Goal: Contribute content: Contribute content

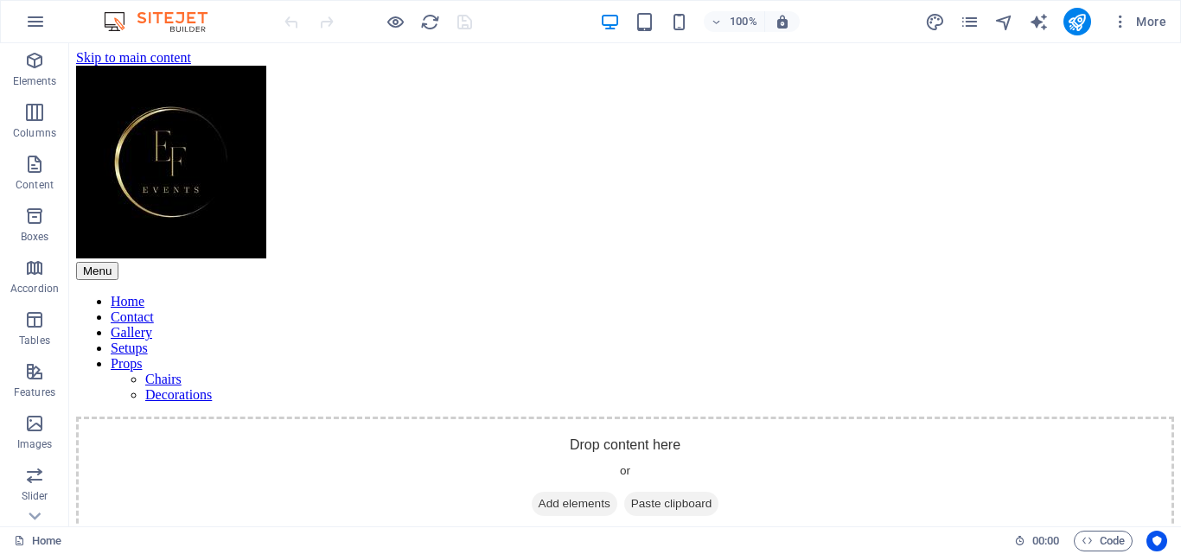
scroll to position [1, 0]
click at [966, 22] on icon "pages" at bounding box center [970, 22] width 20 height 20
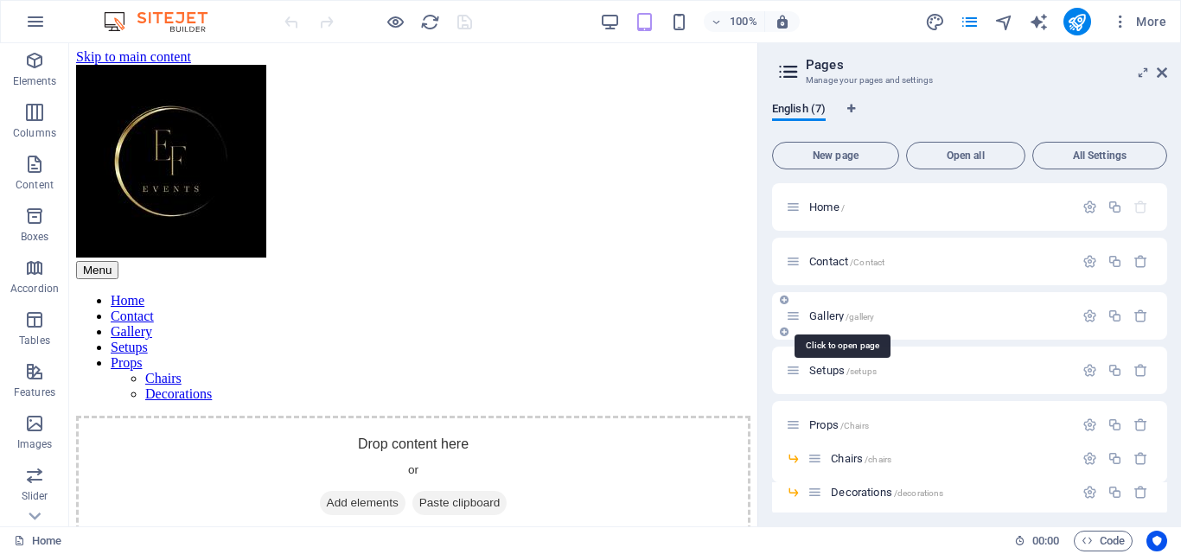
click at [828, 315] on span "Gallery /gallery" at bounding box center [841, 315] width 65 height 13
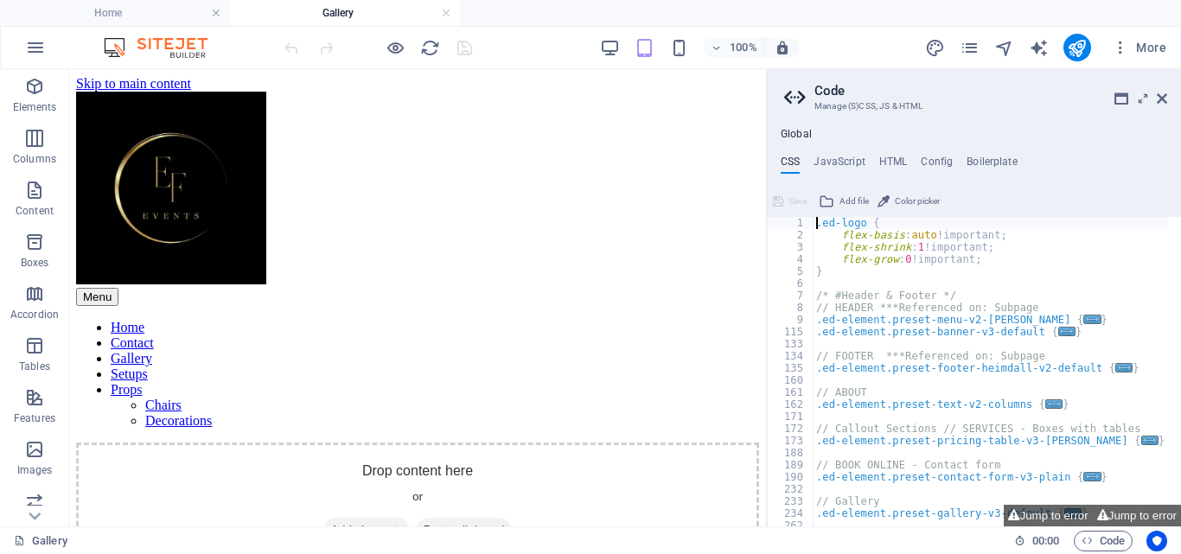
scroll to position [2, 0]
click at [1160, 101] on icon at bounding box center [1162, 99] width 10 height 14
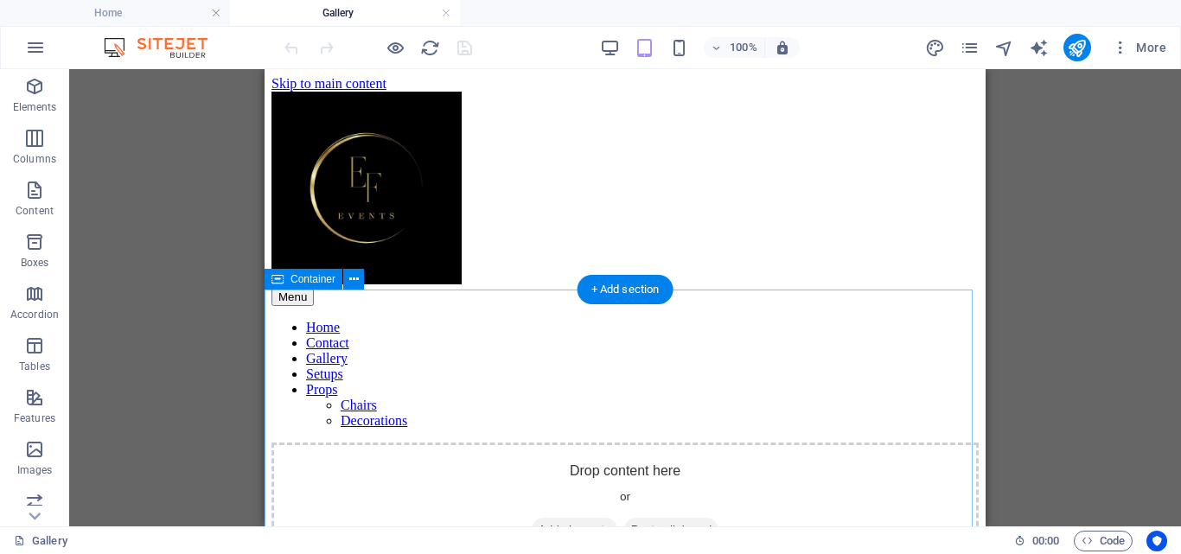
click at [569, 518] on span "Add elements" at bounding box center [575, 530] width 86 height 24
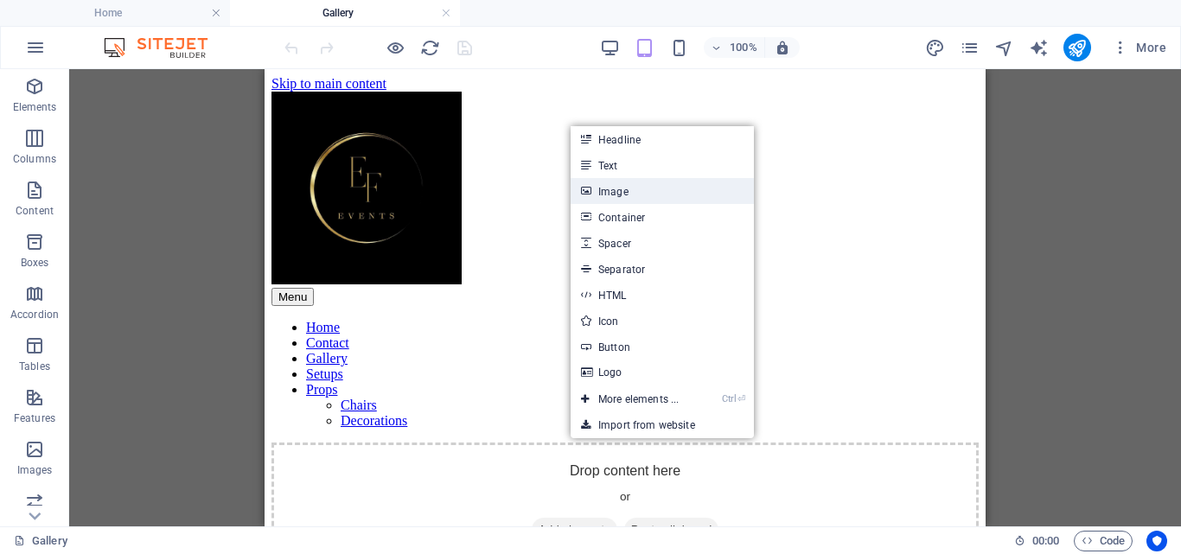
click at [611, 194] on link "Image" at bounding box center [662, 191] width 183 height 26
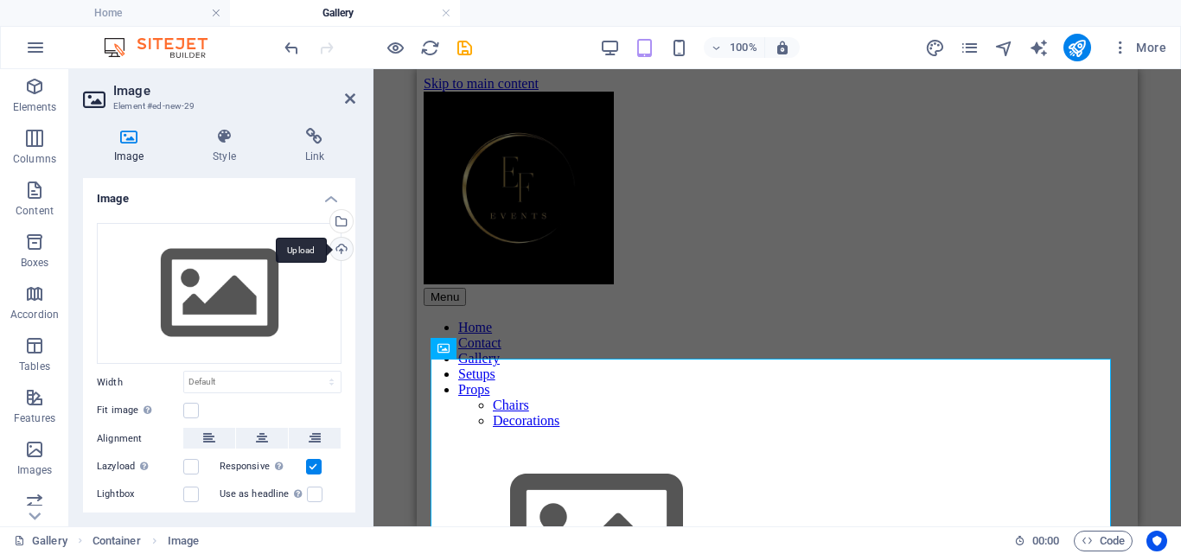
click at [342, 252] on div "Upload" at bounding box center [340, 251] width 26 height 26
click at [319, 141] on icon at bounding box center [314, 136] width 81 height 17
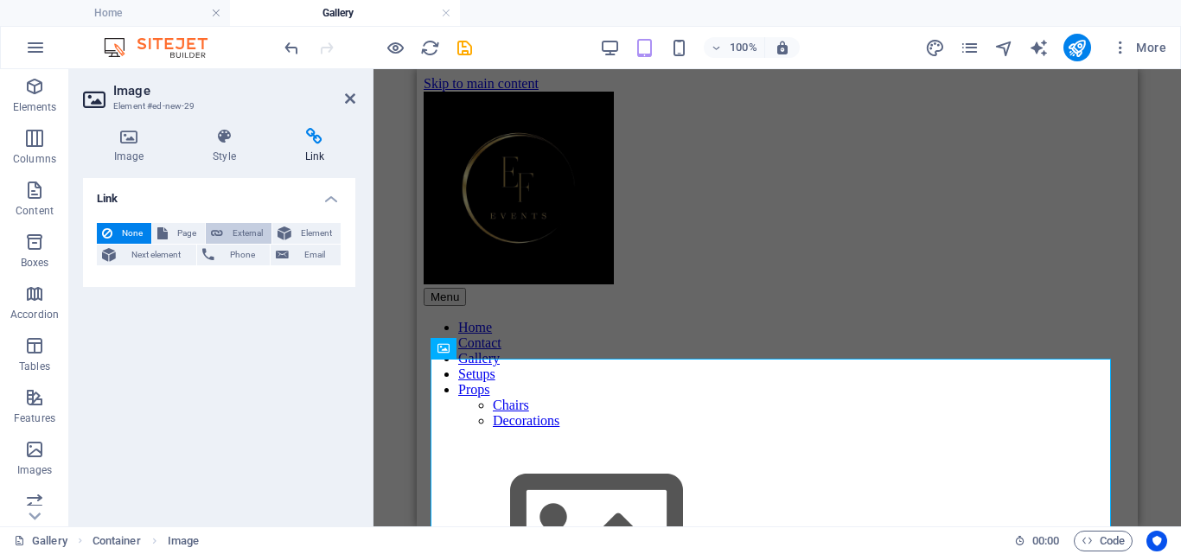
click at [240, 237] on span "External" at bounding box center [247, 233] width 38 height 21
select select "blank"
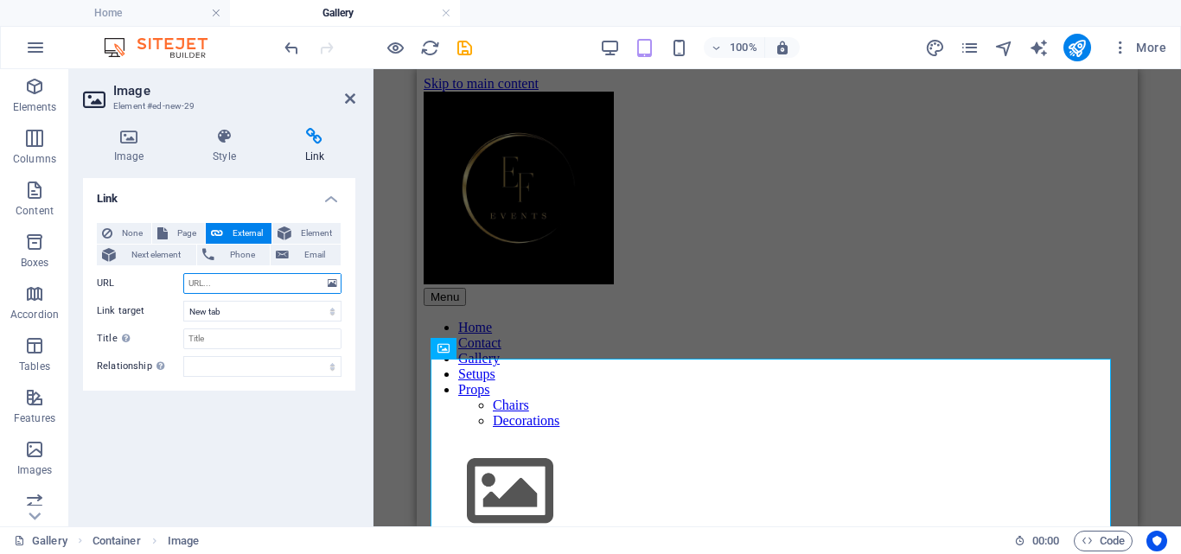
paste input "<blockquote class="instagram-media" data-instgrm-captioned data-instgrm-permali…"
type input "<blockquote class="instagram-media" data-instgrm-captioned data-instgrm-permali…"
click at [310, 398] on div "Link None Page External Element Next element Phone Email Page Home Contact Gall…" at bounding box center [219, 345] width 272 height 335
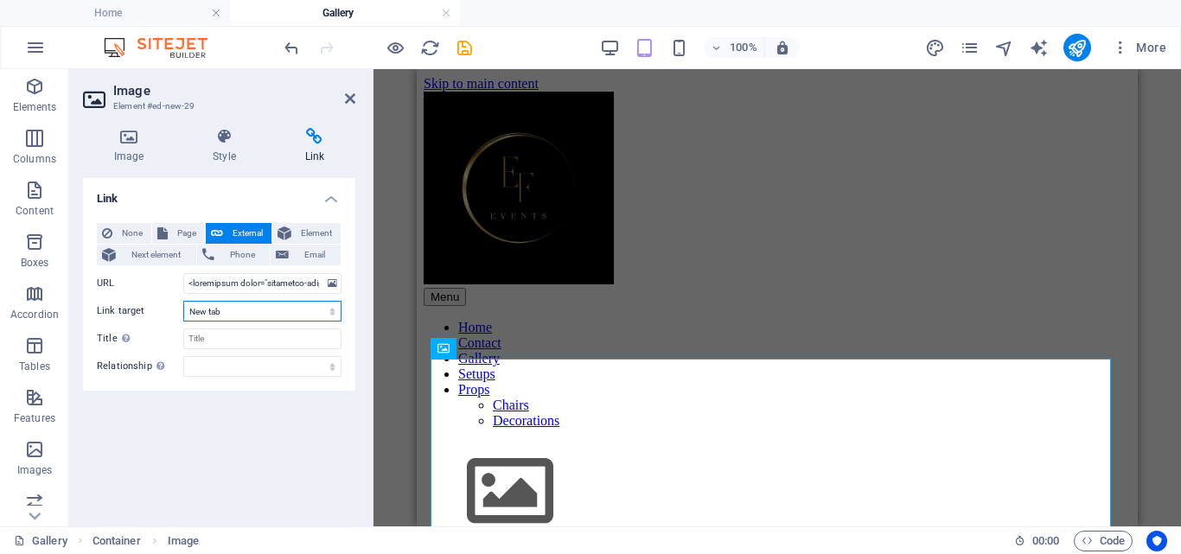
click at [327, 308] on select "New tab Same tab Overlay" at bounding box center [262, 311] width 158 height 21
select select
click at [183, 301] on select "New tab Same tab Overlay" at bounding box center [262, 311] width 158 height 21
click at [270, 341] on input "Title Additional link description, should not be the same as the link text. The…" at bounding box center [262, 338] width 158 height 21
click at [234, 380] on div "None Page External Element Next element Phone Email Page Home Contact Gallery S…" at bounding box center [219, 300] width 272 height 182
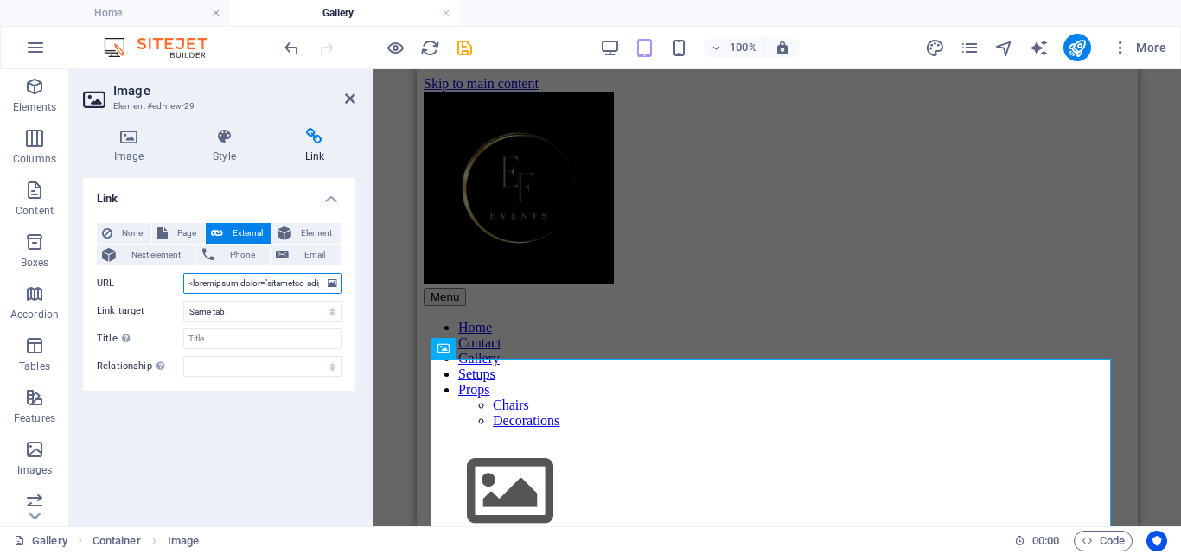
click at [236, 278] on input "URL" at bounding box center [262, 283] width 158 height 21
click at [290, 237] on icon at bounding box center [284, 233] width 14 height 21
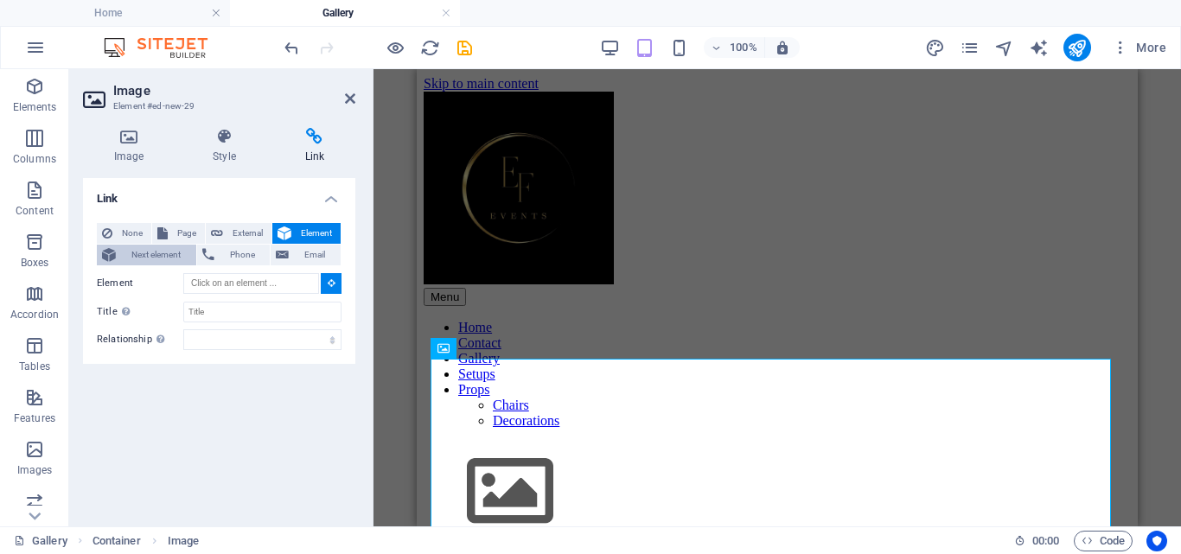
click at [146, 253] on span "Next element" at bounding box center [156, 255] width 70 height 21
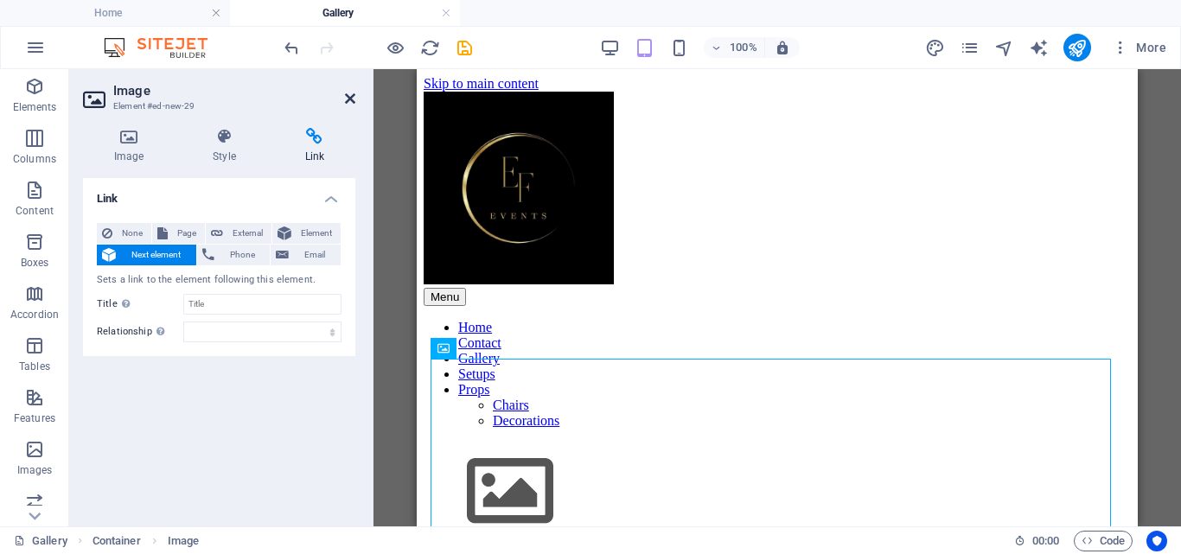
click at [350, 101] on icon at bounding box center [350, 99] width 10 height 14
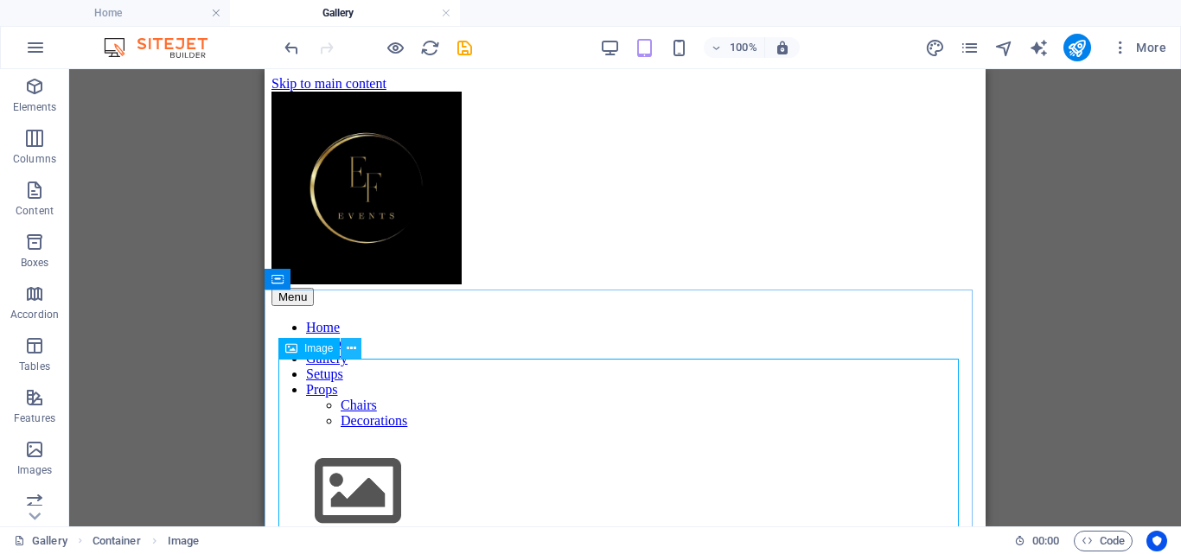
click at [349, 344] on icon at bounding box center [352, 349] width 10 height 18
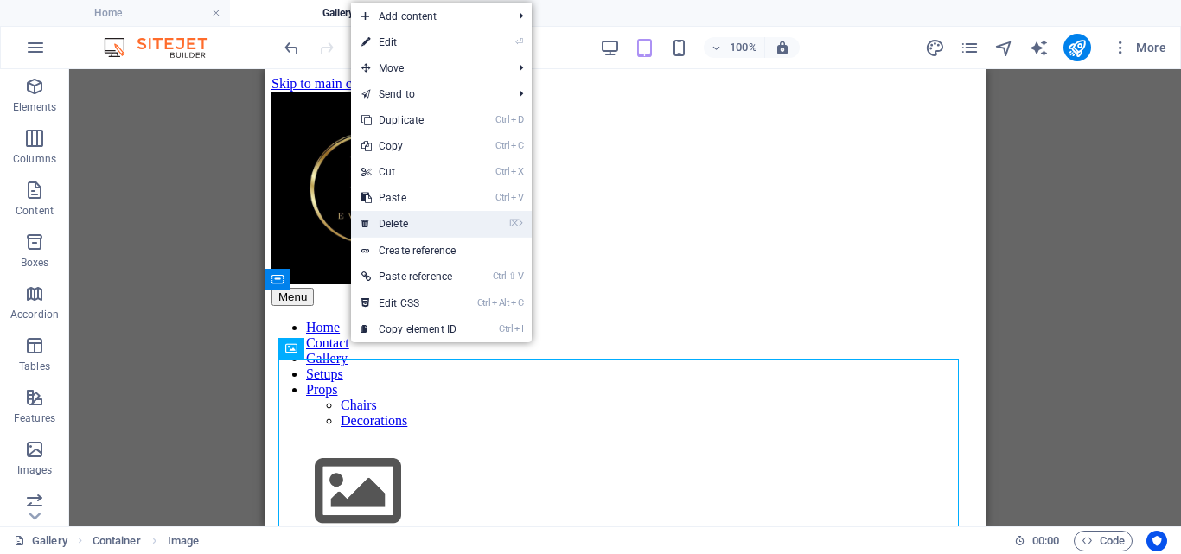
click at [416, 219] on link "⌦ Delete" at bounding box center [409, 224] width 116 height 26
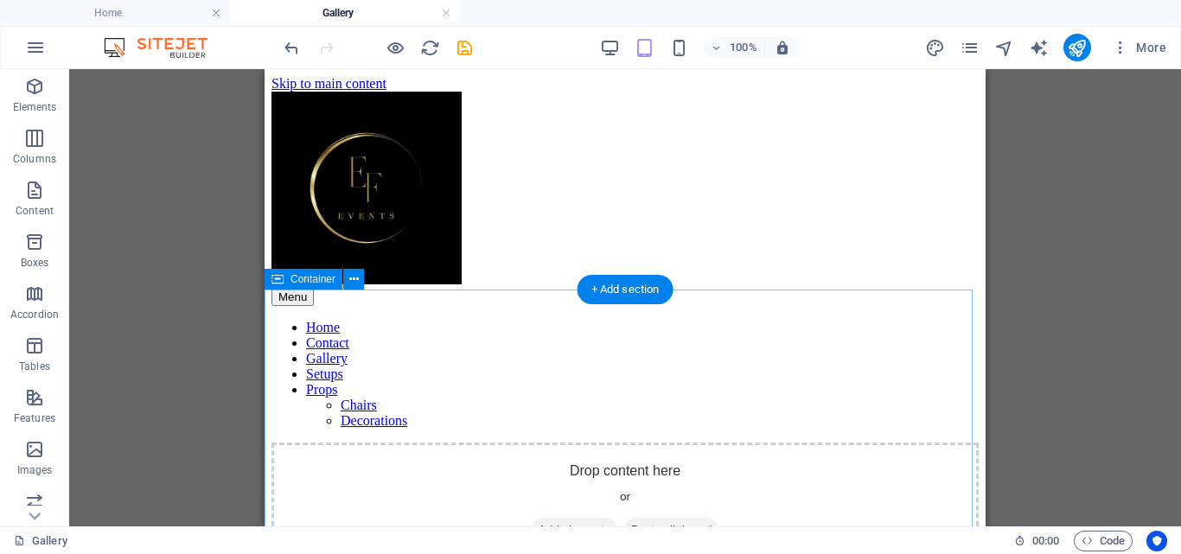
click at [564, 518] on span "Add elements" at bounding box center [575, 530] width 86 height 24
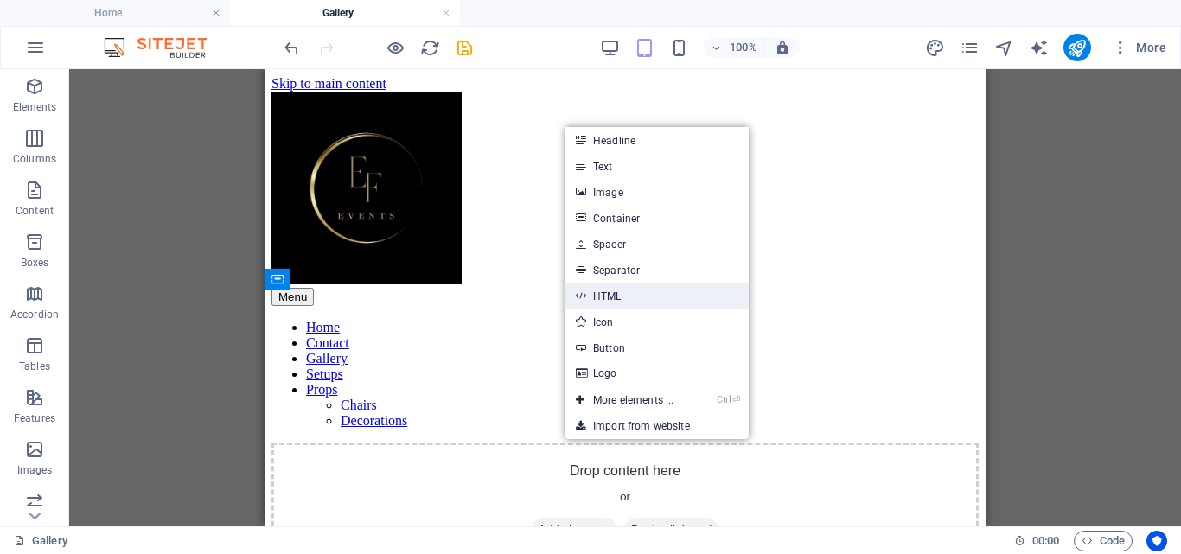
click at [622, 294] on link "HTML" at bounding box center [656, 296] width 183 height 26
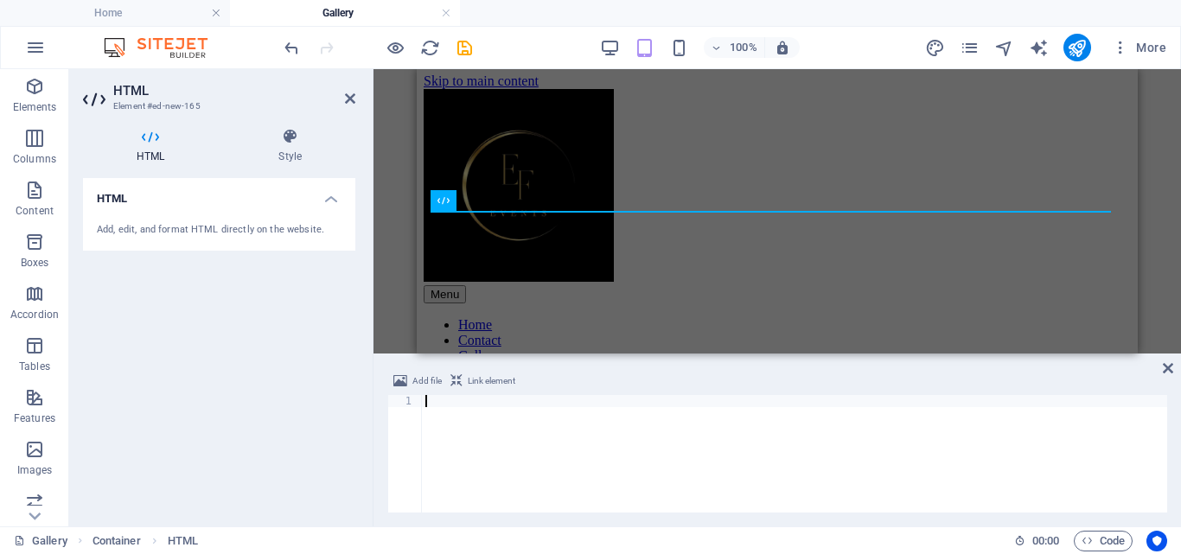
scroll to position [148, 0]
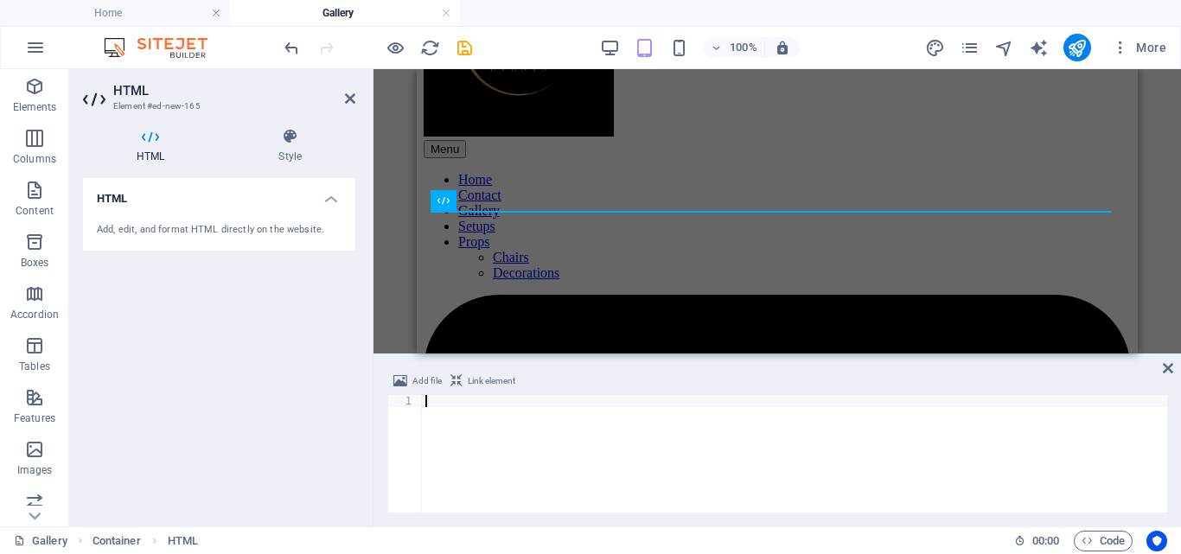
type textarea "<script async src="//[DOMAIN_NAME][URL]"></script>"
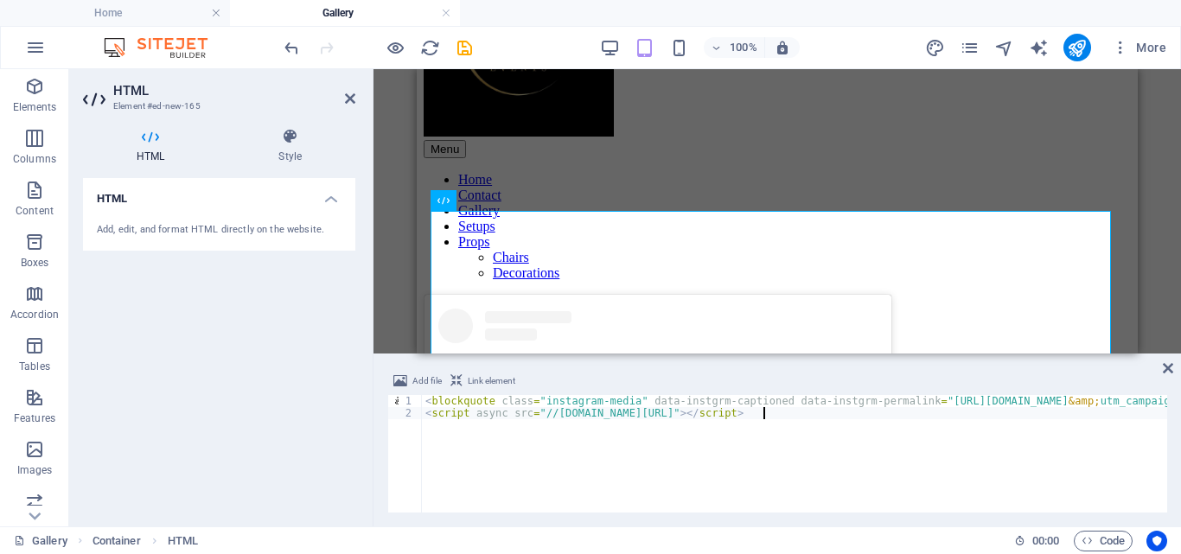
click at [1168, 366] on icon at bounding box center [1168, 368] width 10 height 14
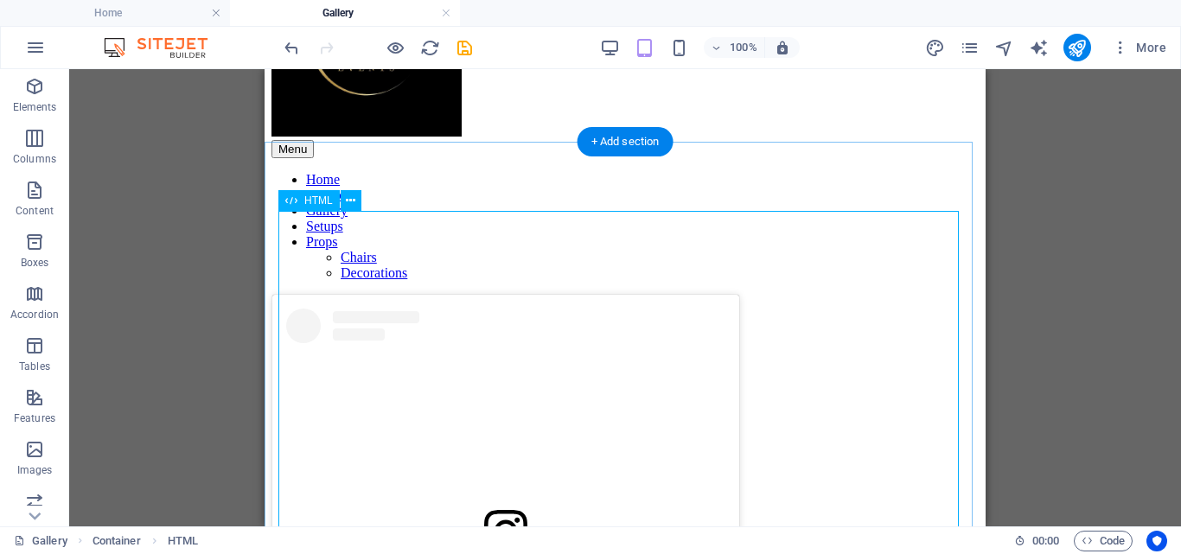
click at [521, 437] on div "View this post on Instagram A post shared by EF Events (@efeventss)" at bounding box center [624, 564] width 707 height 538
click at [353, 198] on icon at bounding box center [351, 201] width 10 height 18
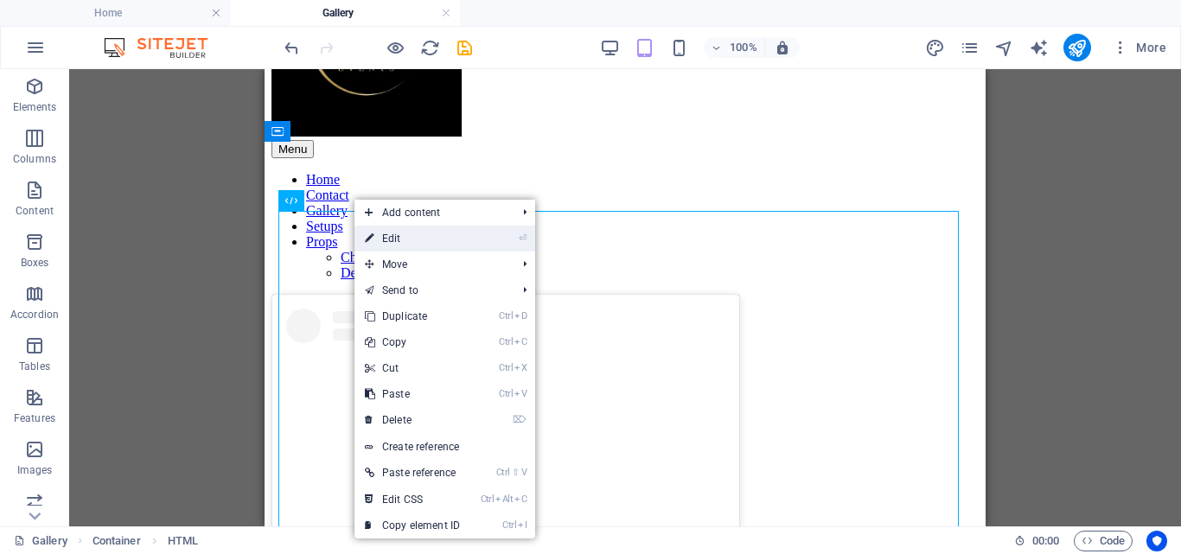
click at [405, 236] on link "⏎ Edit" at bounding box center [412, 239] width 116 height 26
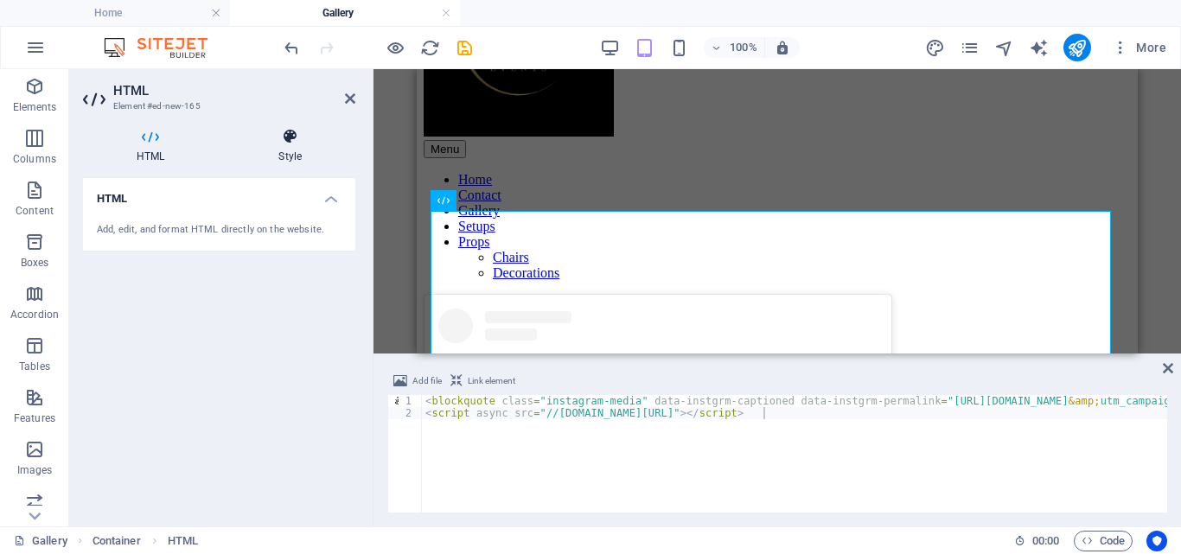
click at [285, 137] on icon at bounding box center [290, 136] width 131 height 17
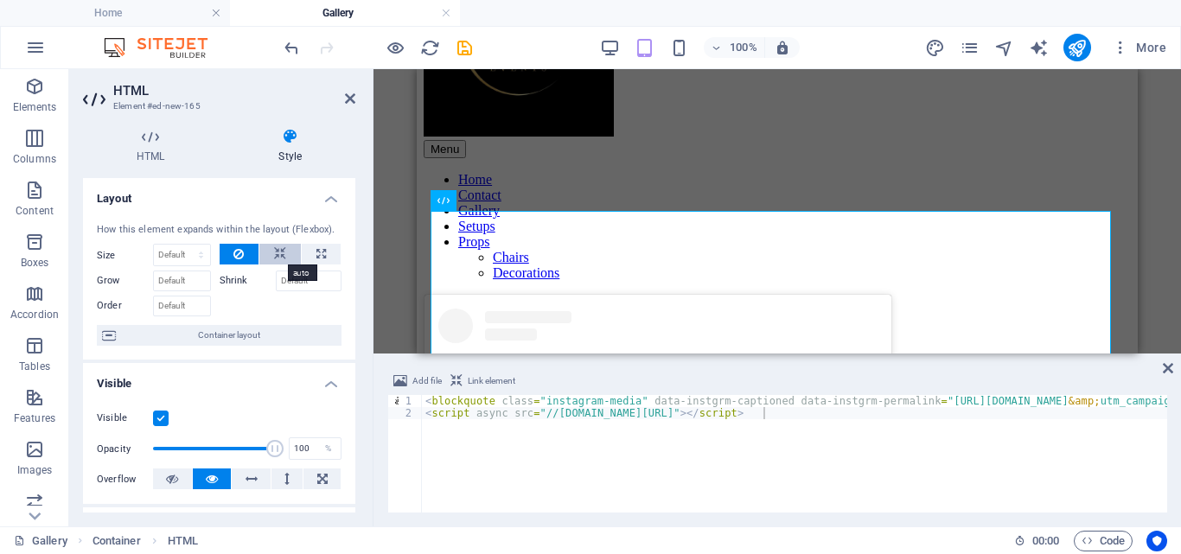
click at [277, 248] on icon at bounding box center [280, 254] width 12 height 21
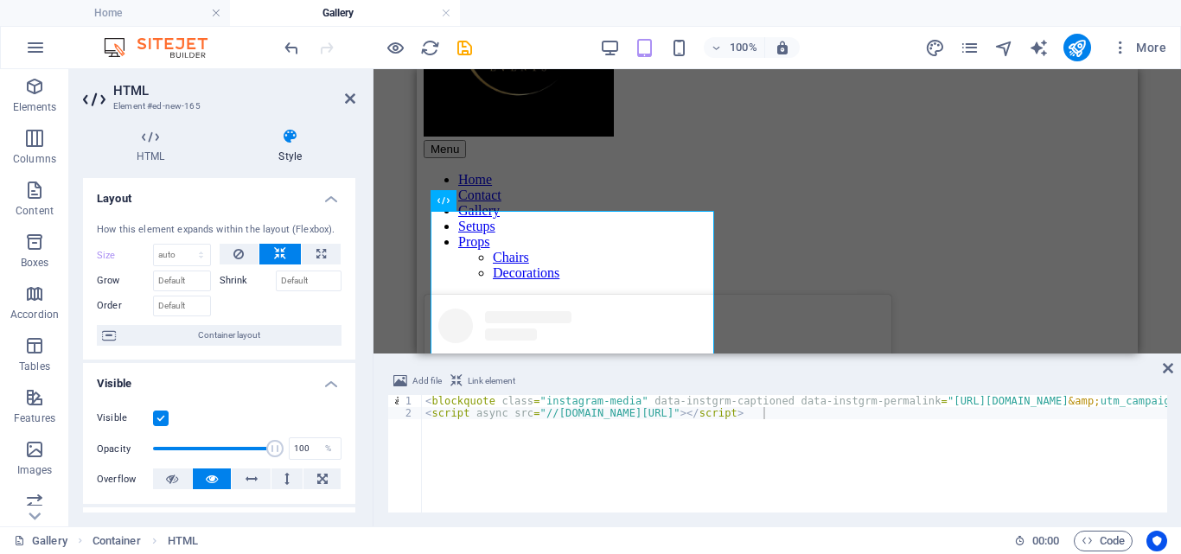
drag, startPoint x: 350, startPoint y: 301, endPoint x: 292, endPoint y: 514, distance: 221.2
click at [292, 514] on div "HTML Style HTML Add, edit, and format HTML directly on the website. Preset Elem…" at bounding box center [219, 320] width 300 height 412
drag, startPoint x: 349, startPoint y: 303, endPoint x: 347, endPoint y: 377, distance: 73.5
click at [347, 377] on ul "Layout How this element expands within the layout (Flexbox). Size Default auto …" at bounding box center [219, 543] width 272 height 731
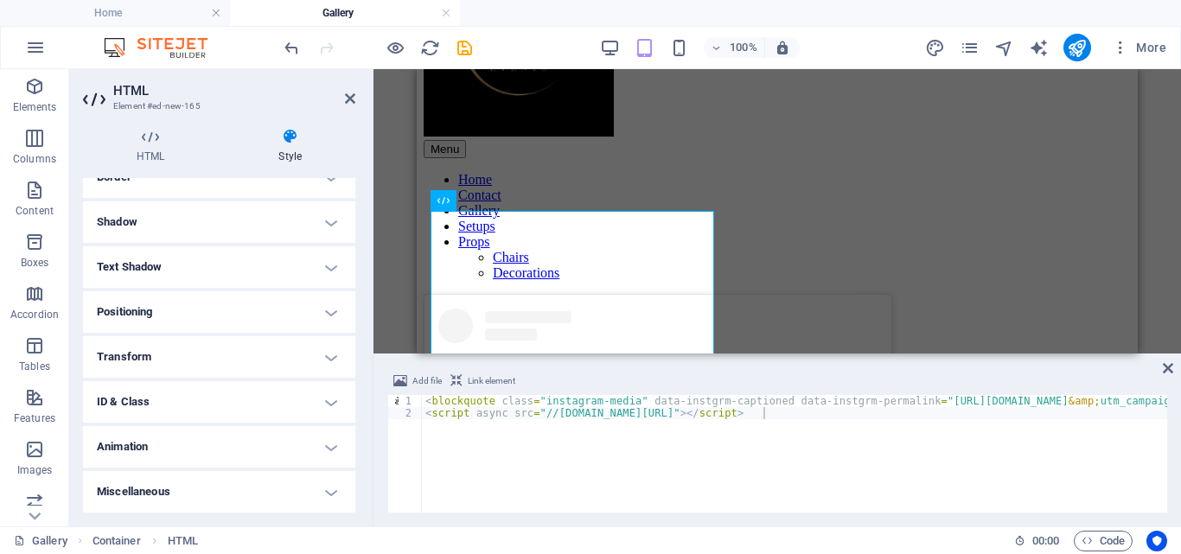
scroll to position [0, 0]
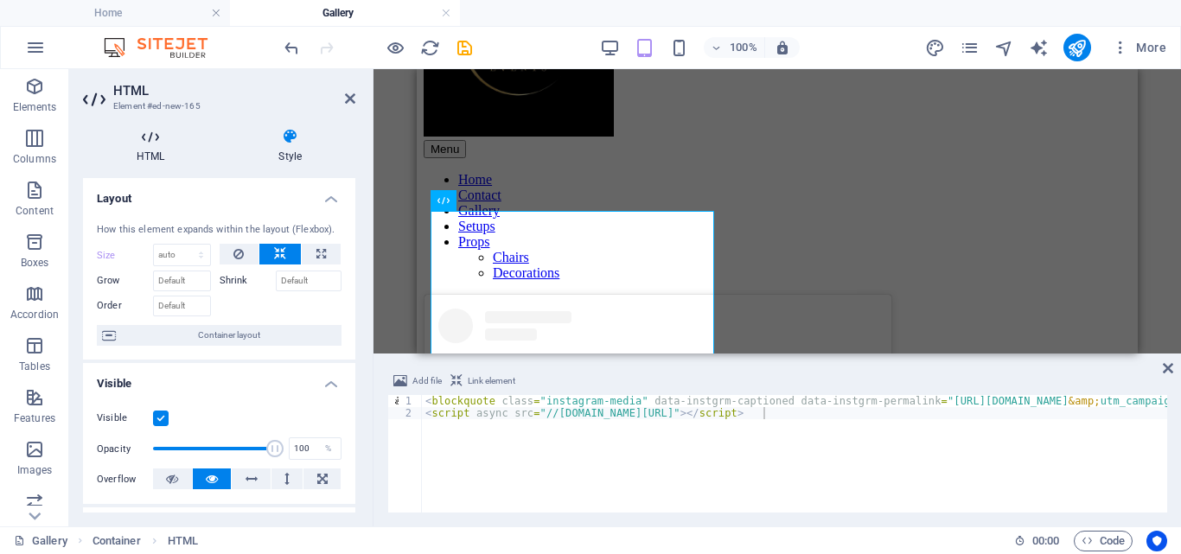
click at [146, 140] on icon at bounding box center [150, 136] width 135 height 17
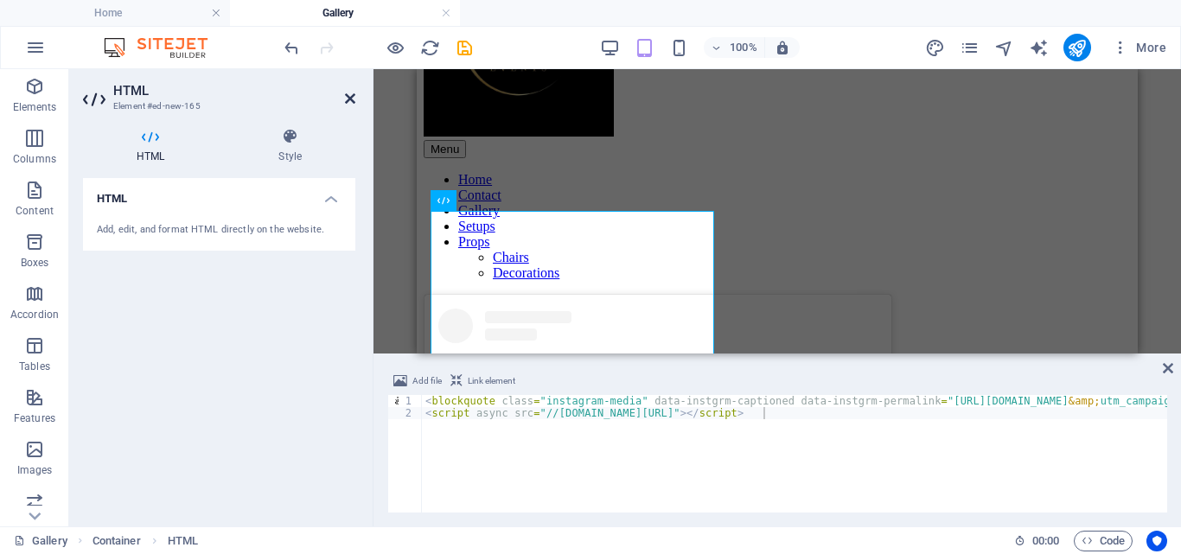
click at [352, 94] on icon at bounding box center [350, 99] width 10 height 14
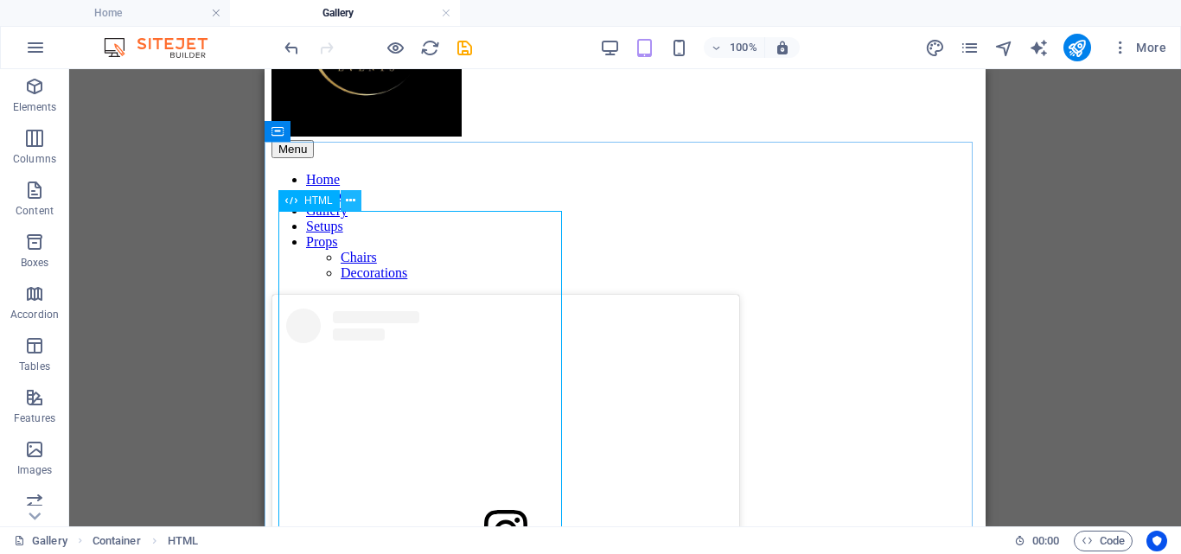
click at [346, 198] on icon at bounding box center [351, 201] width 10 height 18
click at [344, 202] on button at bounding box center [351, 200] width 21 height 21
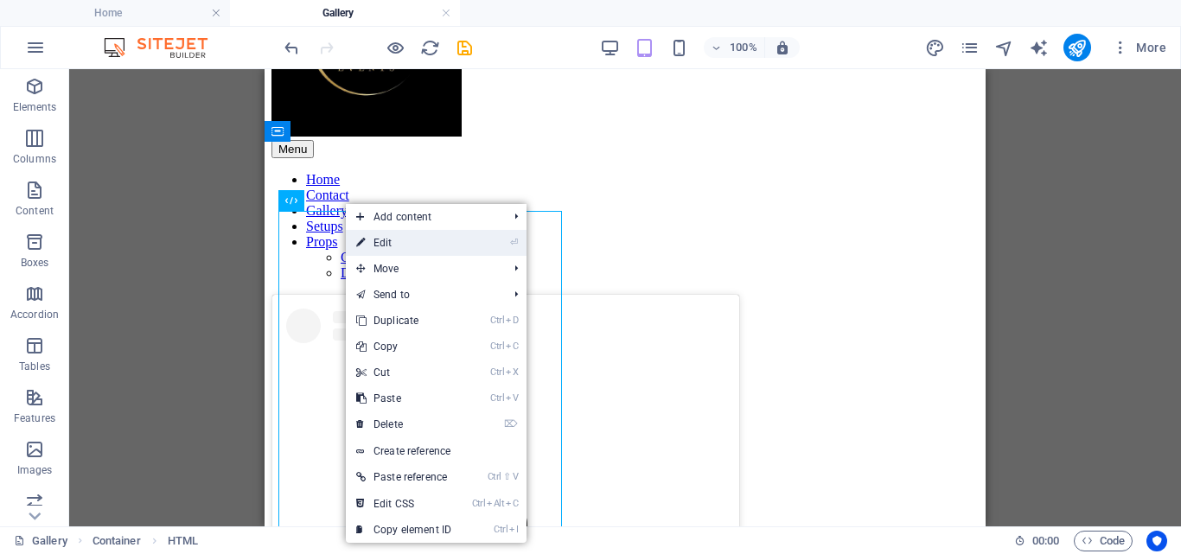
click at [391, 239] on link "⏎ Edit" at bounding box center [404, 243] width 116 height 26
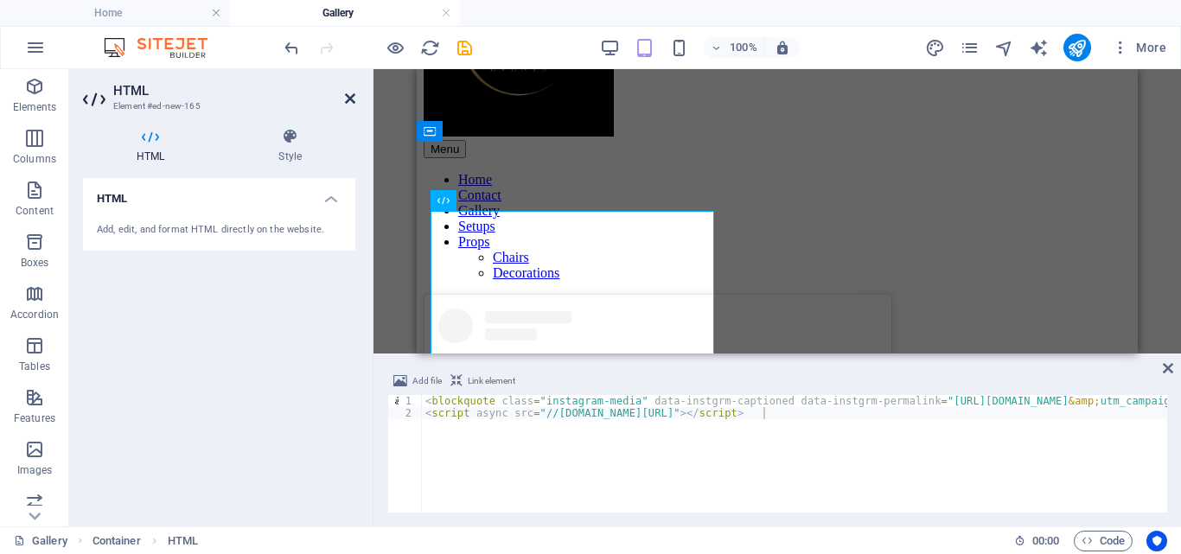
click at [352, 103] on icon at bounding box center [350, 99] width 10 height 14
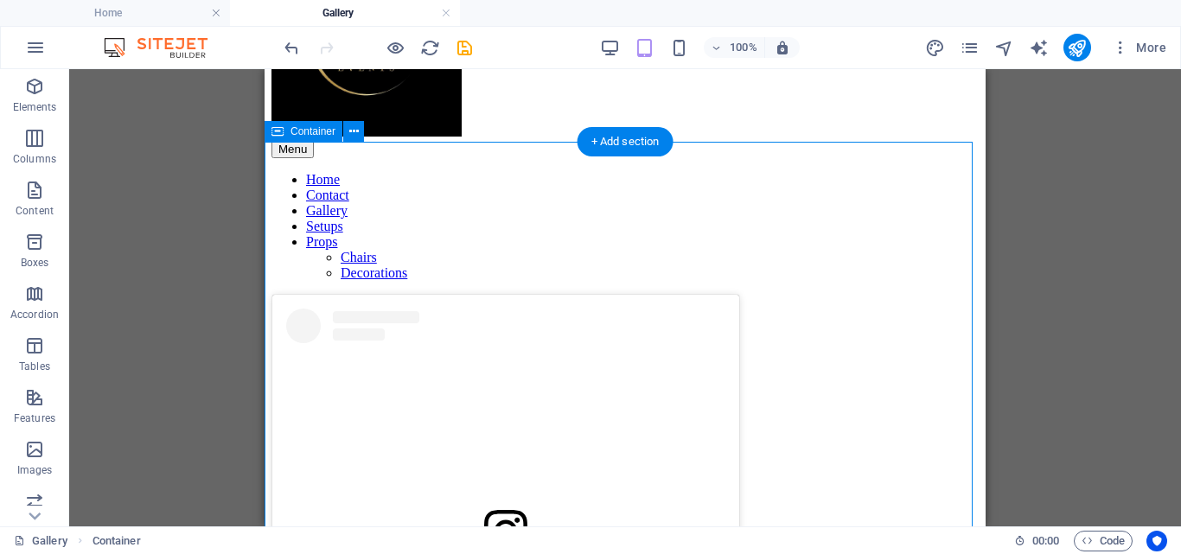
click at [917, 295] on div "View this post on Instagram A post shared by EF Events (@efeventss)" at bounding box center [624, 564] width 707 height 538
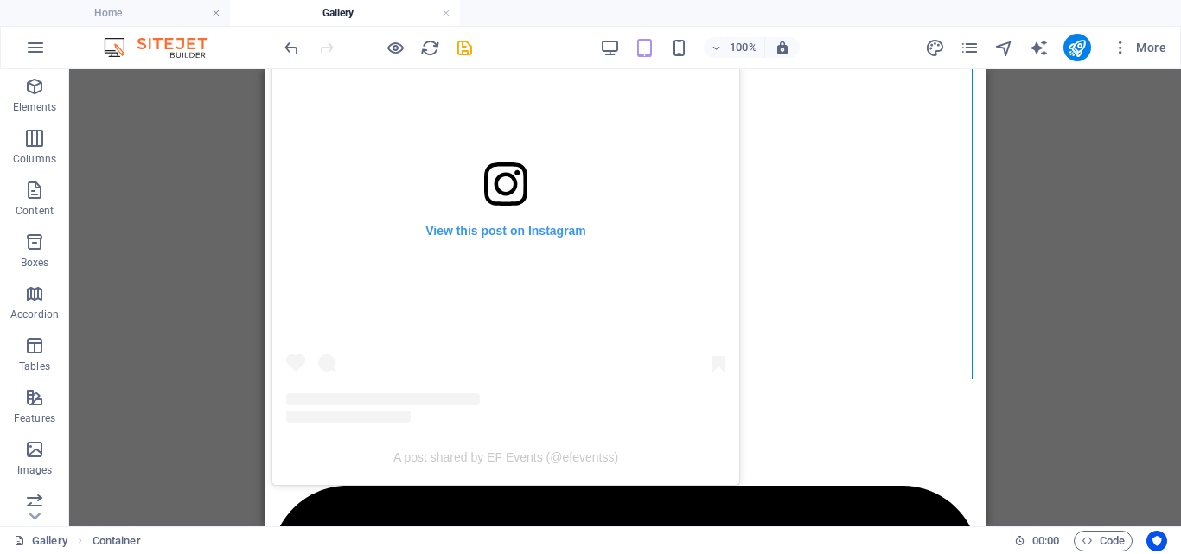
drag, startPoint x: 979, startPoint y: 249, endPoint x: 1286, endPoint y: 473, distance: 379.9
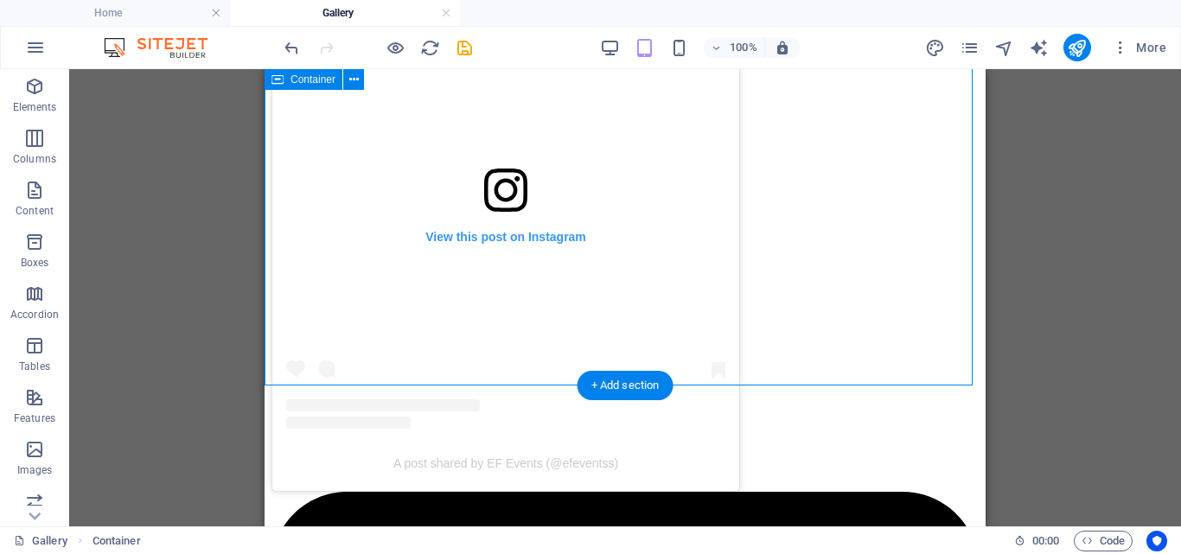
click at [609, 348] on div "View this post on Instagram A post shared by EF Events (@efeventss)" at bounding box center [624, 222] width 707 height 538
click at [327, 362] on div "View this post on Instagram A post shared by EF Events (@efeventss)" at bounding box center [624, 222] width 707 height 538
click at [290, 299] on div "View this post on Instagram A post shared by EF Events (@efeventss)" at bounding box center [624, 222] width 707 height 538
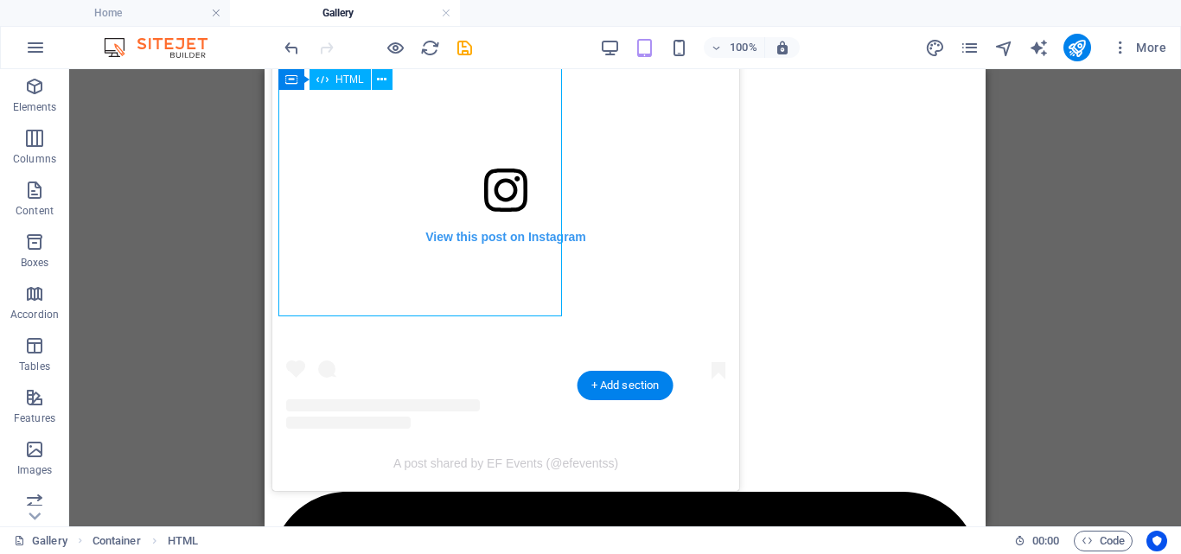
click at [297, 309] on div "View this post on Instagram A post shared by EF Events (@efeventss)" at bounding box center [624, 222] width 707 height 538
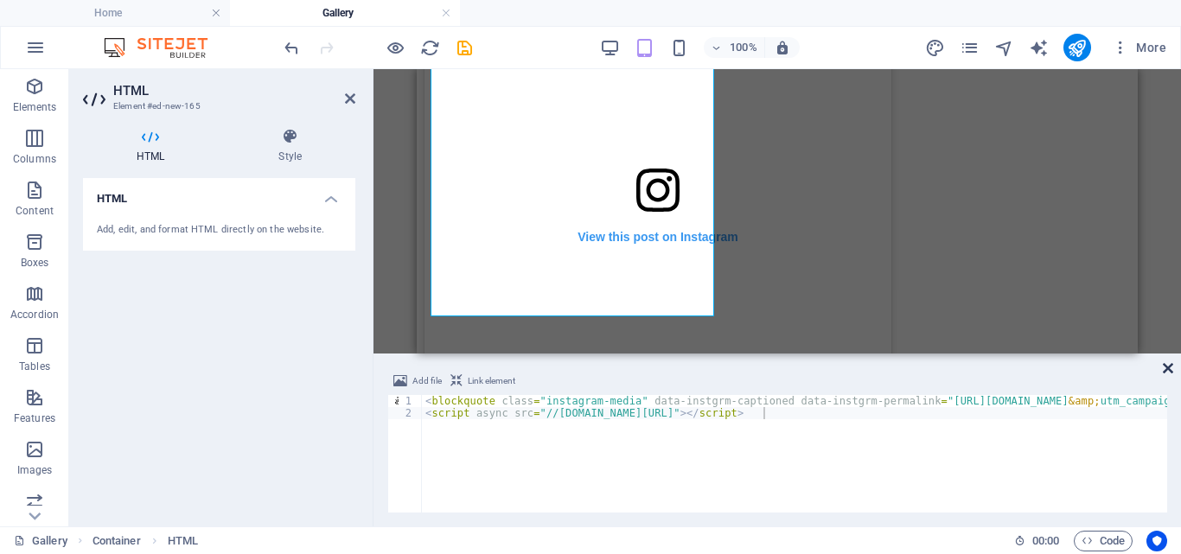
click at [1167, 367] on icon at bounding box center [1168, 368] width 10 height 14
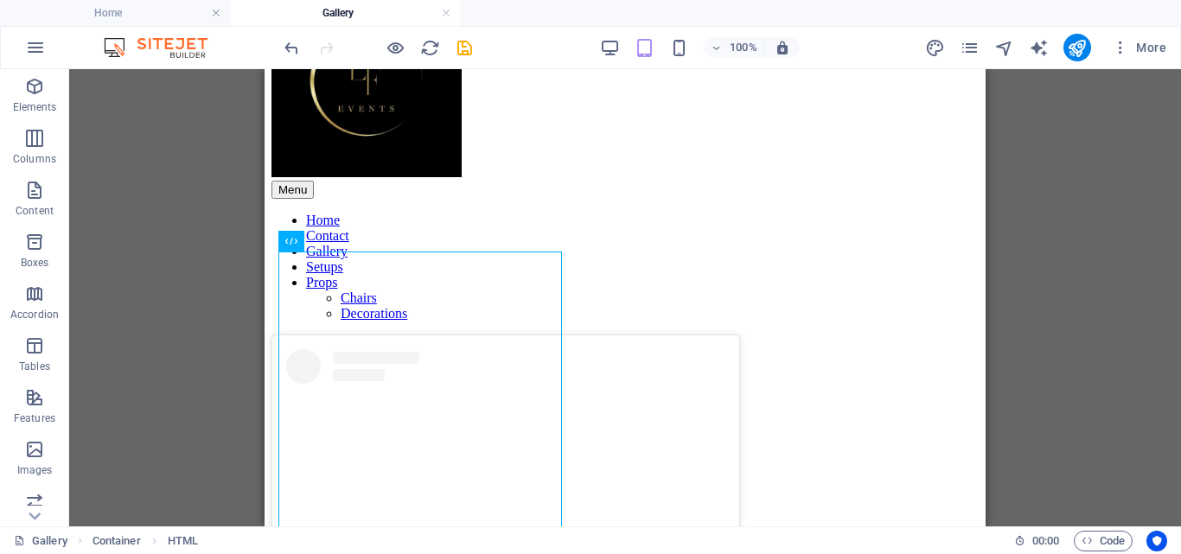
scroll to position [109, 0]
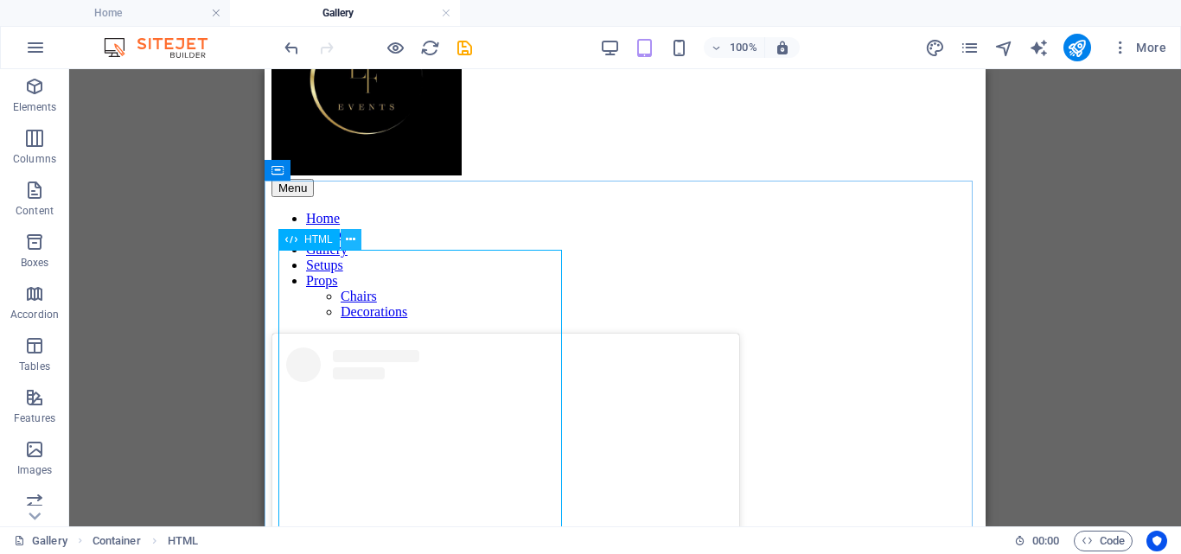
click at [352, 236] on icon at bounding box center [351, 240] width 10 height 18
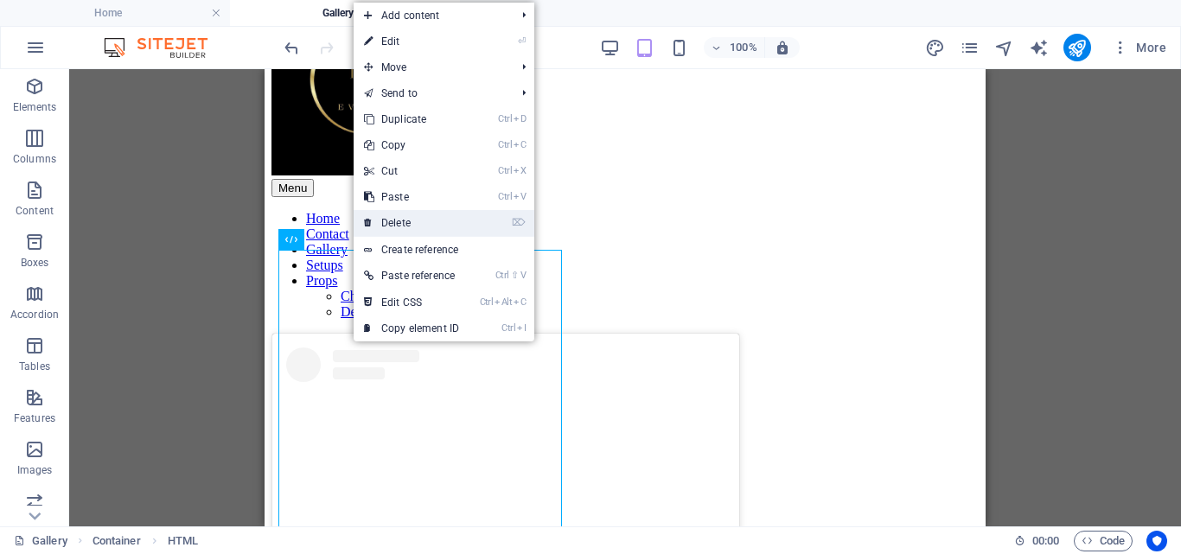
click at [405, 220] on link "⌦ Delete" at bounding box center [412, 223] width 116 height 26
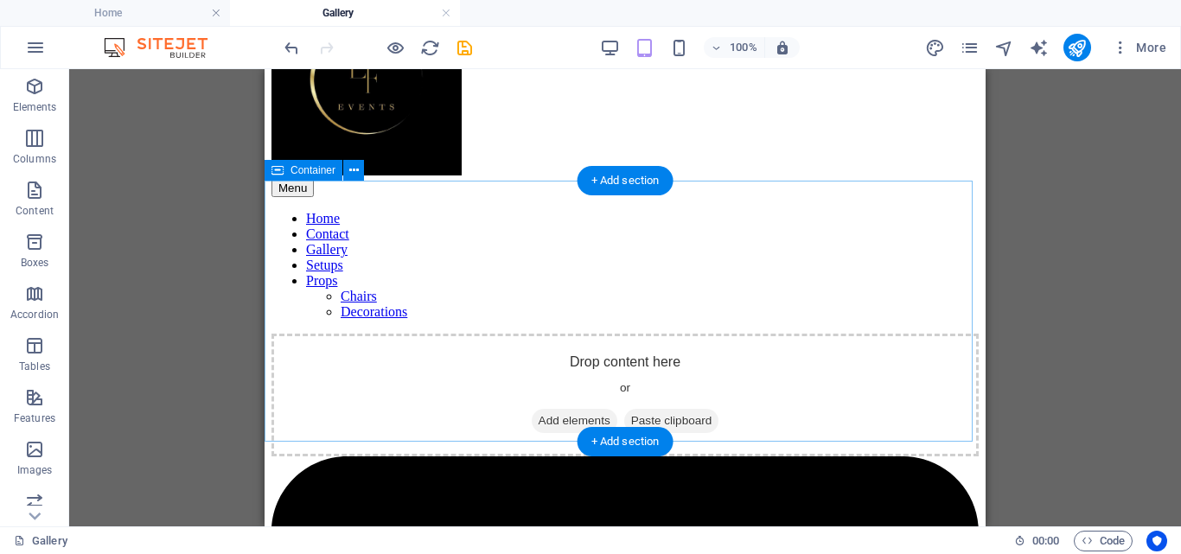
click at [568, 409] on span "Add elements" at bounding box center [575, 421] width 86 height 24
click at [559, 409] on span "Add elements" at bounding box center [575, 421] width 86 height 24
click at [563, 409] on span "Add elements" at bounding box center [575, 421] width 86 height 24
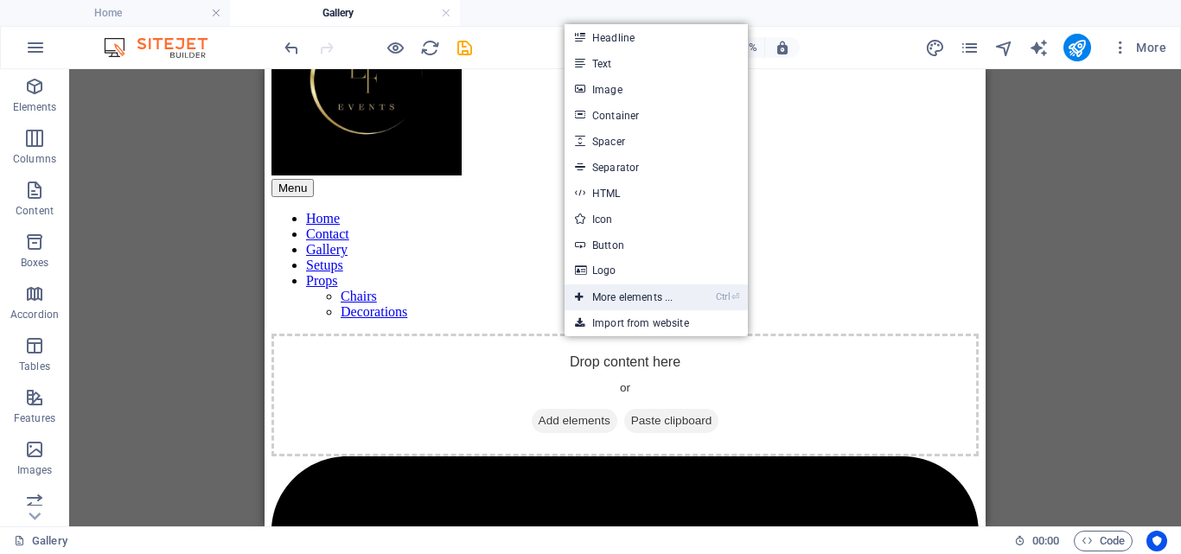
click at [607, 296] on link "Ctrl ⏎ More elements ..." at bounding box center [623, 297] width 118 height 26
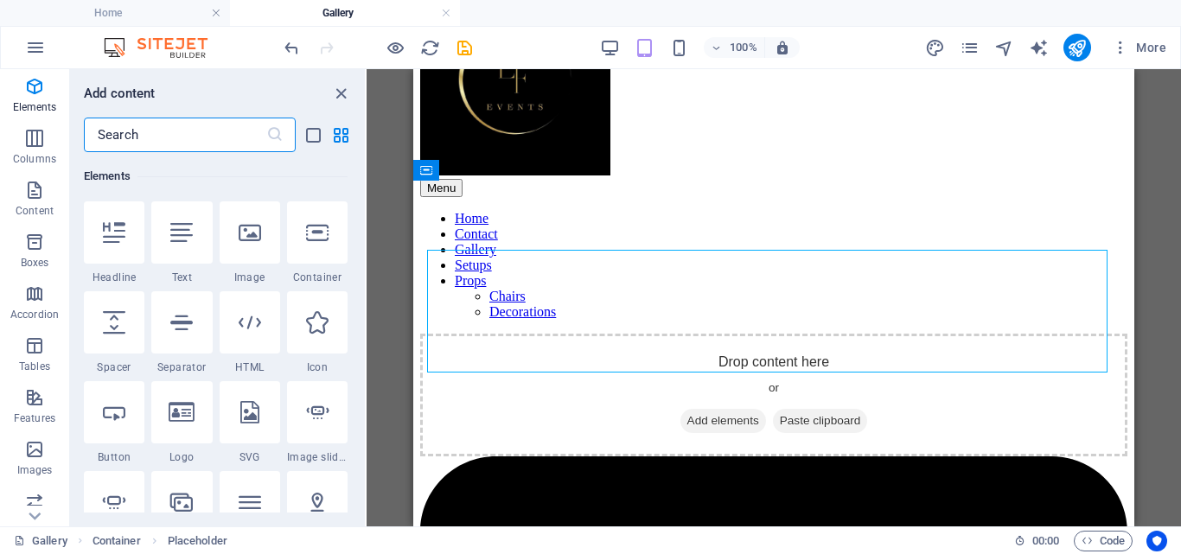
click at [171, 136] on input "text" at bounding box center [175, 135] width 182 height 35
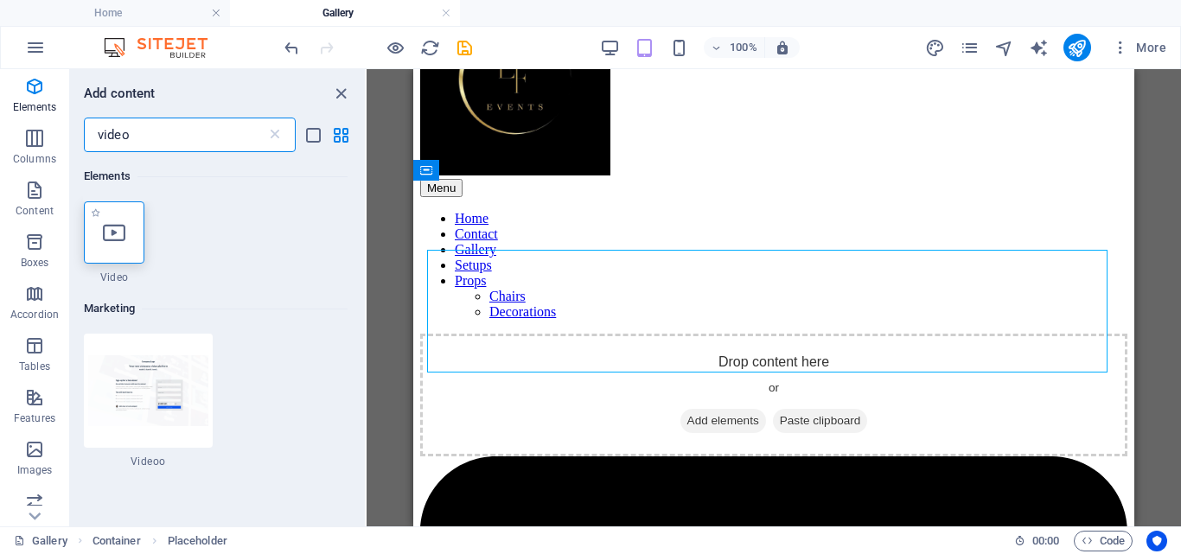
type input "video"
click at [114, 247] on div at bounding box center [114, 232] width 61 height 62
select select "%"
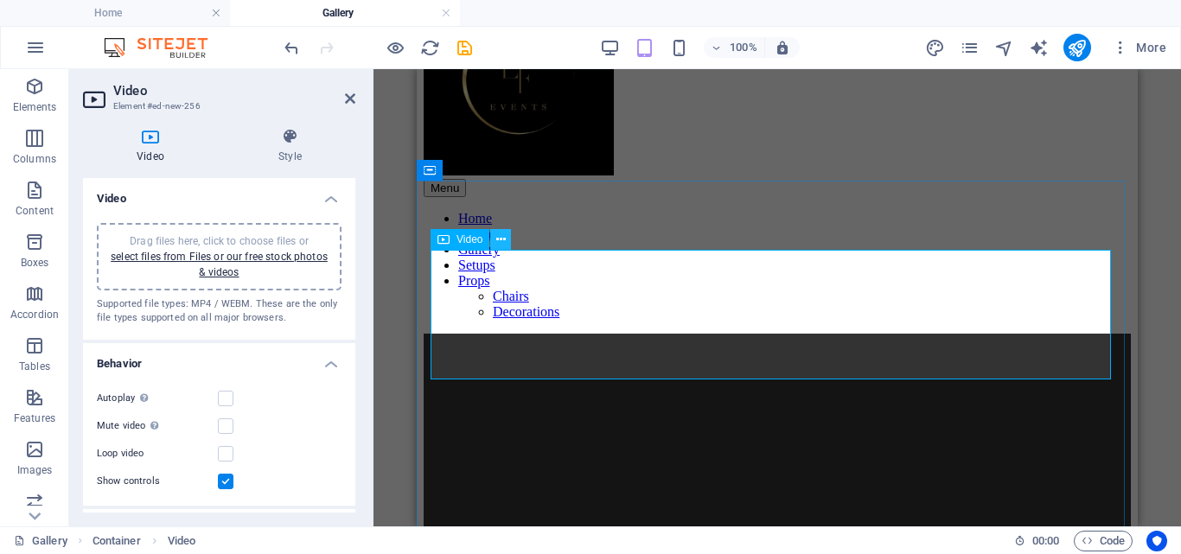
click at [501, 233] on icon at bounding box center [501, 240] width 10 height 18
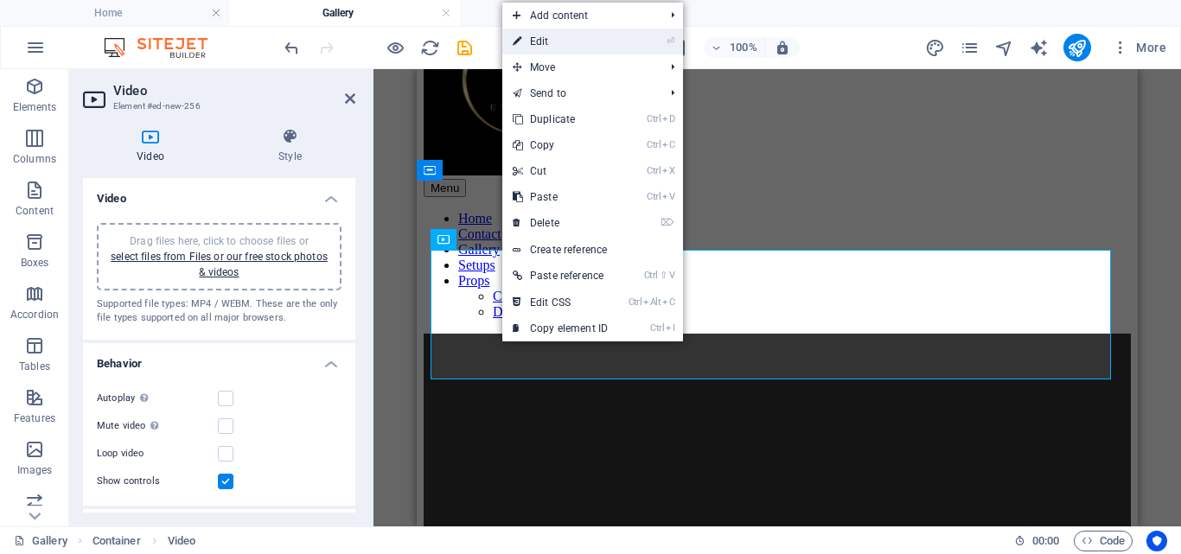
click at [563, 43] on link "⏎ Edit" at bounding box center [560, 42] width 116 height 26
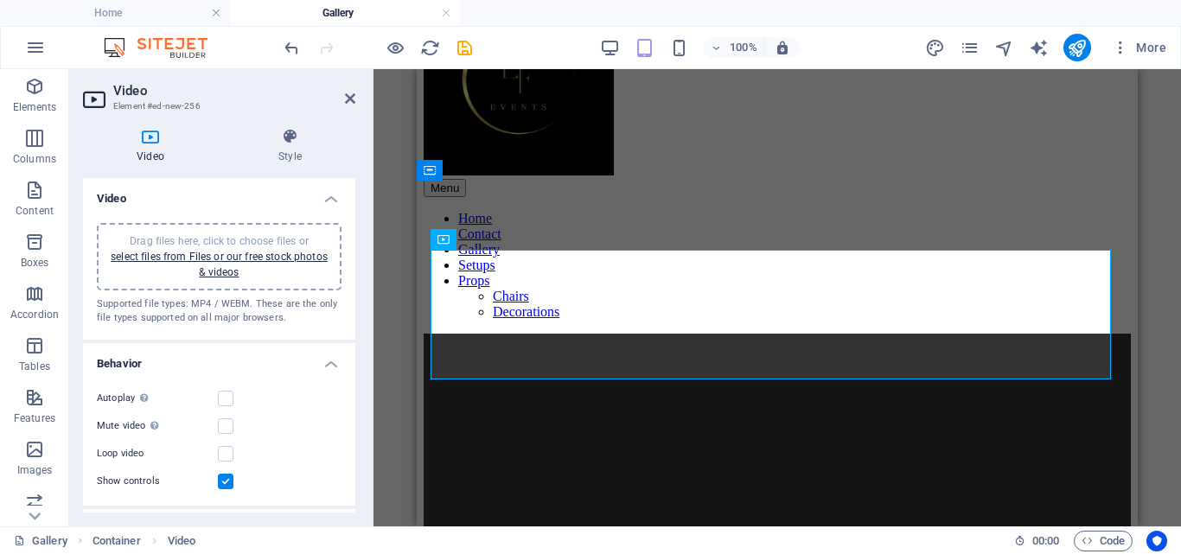
drag, startPoint x: 351, startPoint y: 285, endPoint x: 351, endPoint y: 344, distance: 58.8
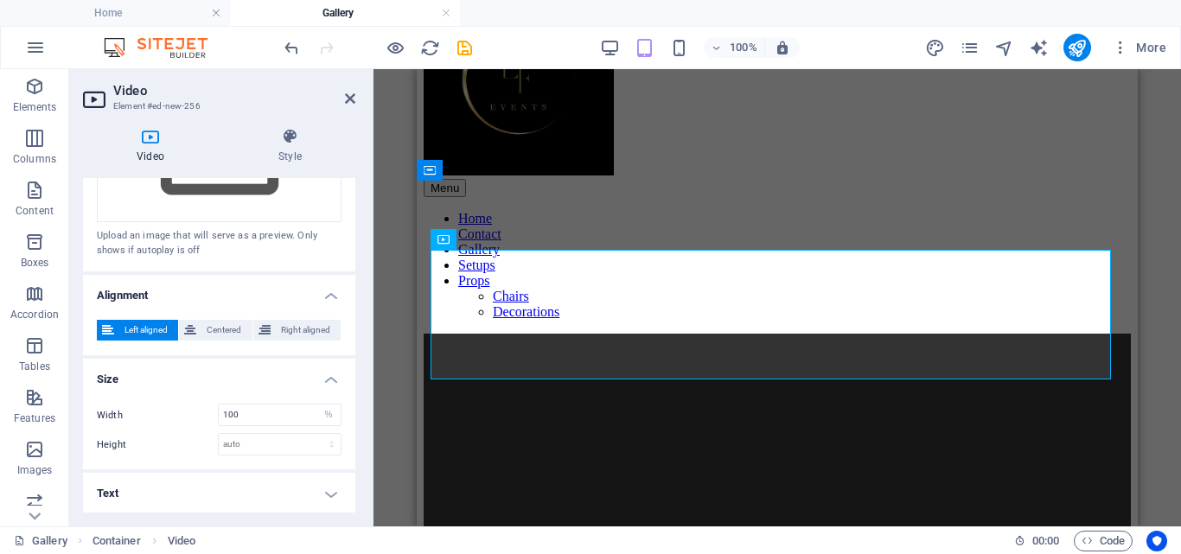
scroll to position [0, 0]
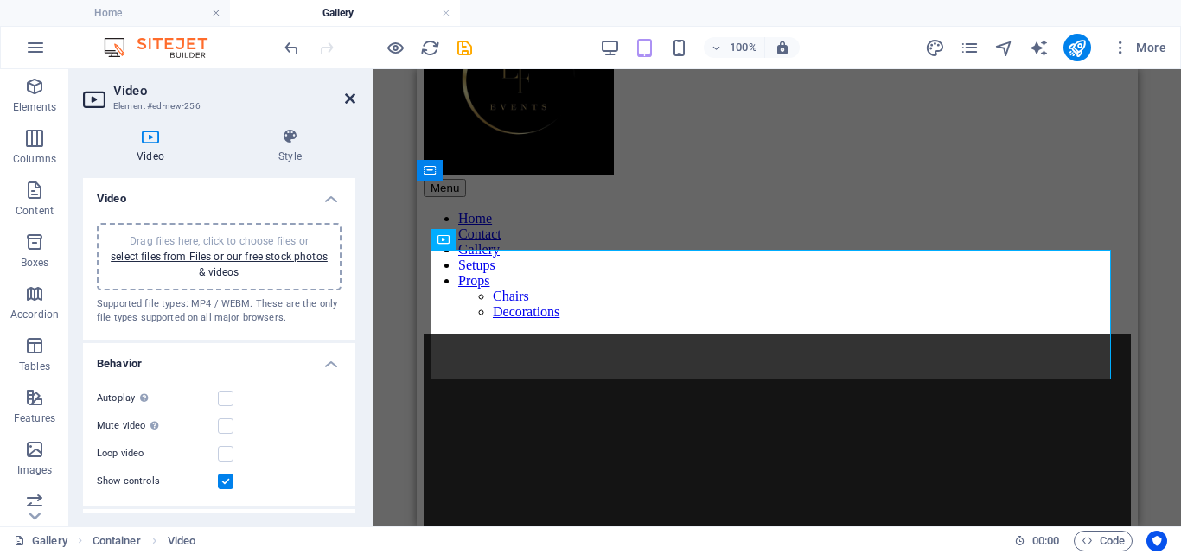
click at [352, 97] on icon at bounding box center [350, 99] width 10 height 14
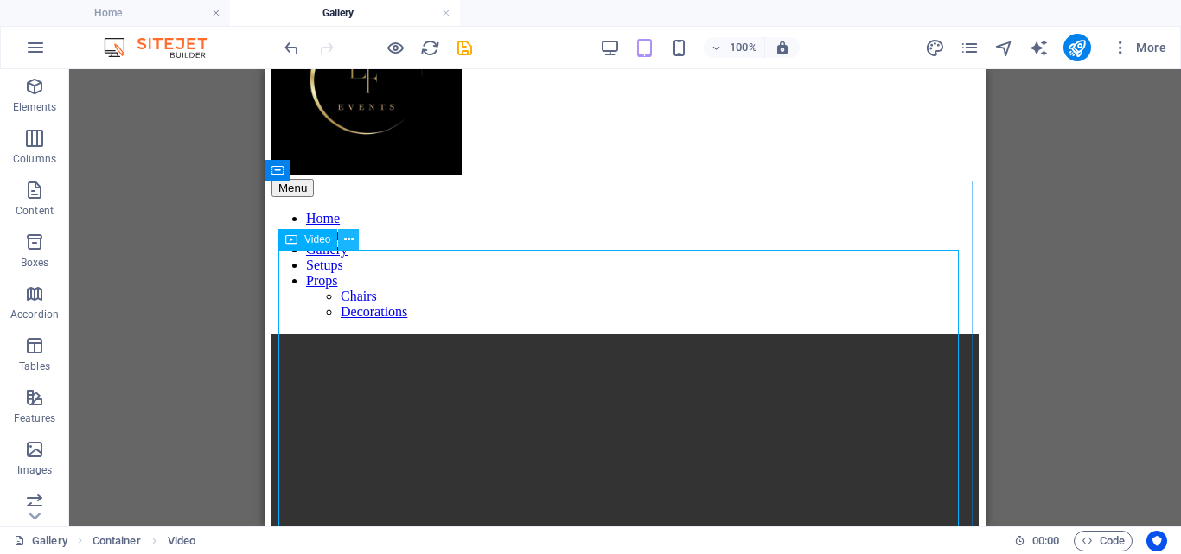
click at [347, 239] on icon at bounding box center [349, 240] width 10 height 18
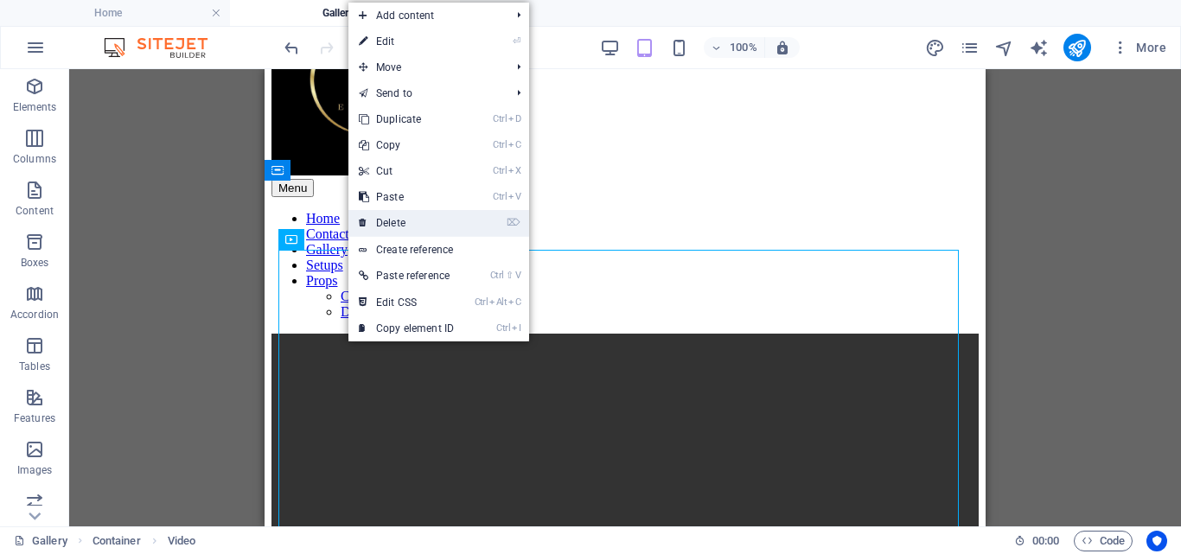
click at [391, 218] on link "⌦ Delete" at bounding box center [406, 223] width 116 height 26
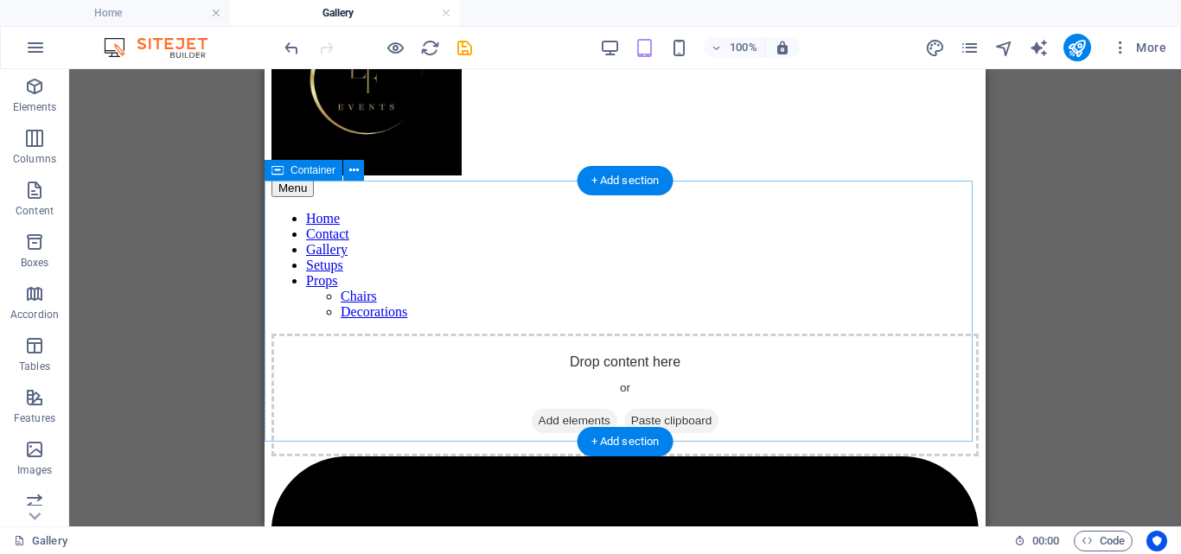
click at [573, 409] on span "Add elements" at bounding box center [575, 421] width 86 height 24
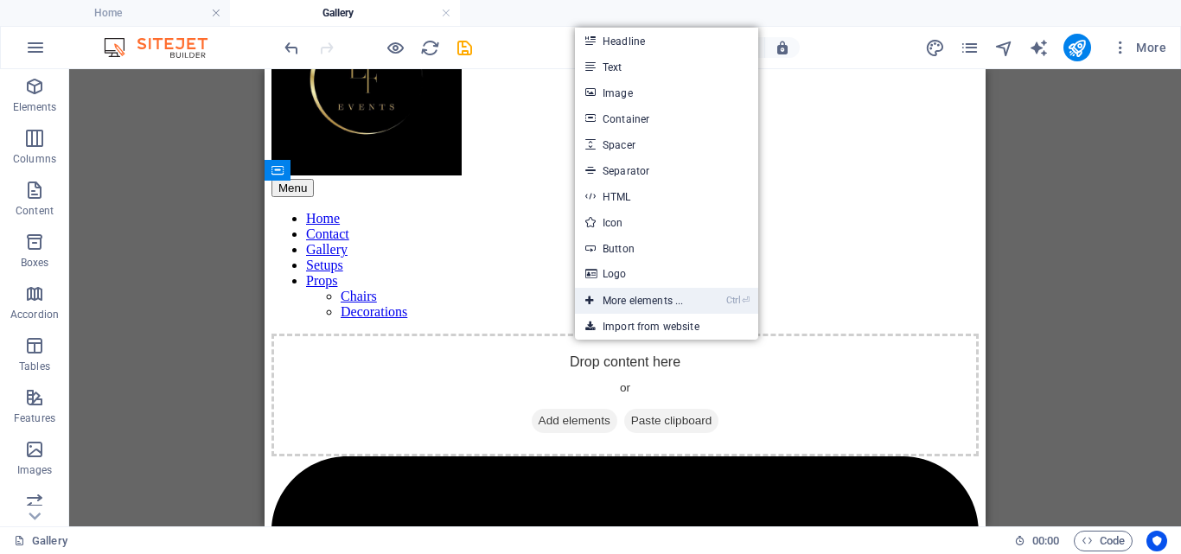
click at [624, 297] on link "Ctrl ⏎ More elements ..." at bounding box center [634, 301] width 118 height 26
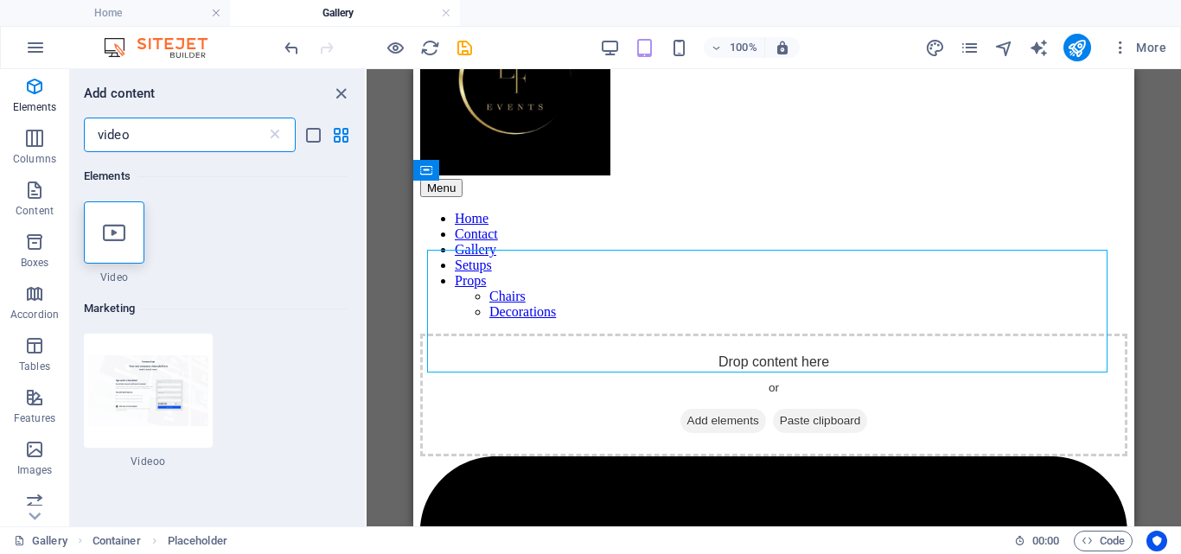
drag, startPoint x: 178, startPoint y: 135, endPoint x: 82, endPoint y: 145, distance: 96.5
click at [82, 145] on div "video ​" at bounding box center [217, 135] width 295 height 35
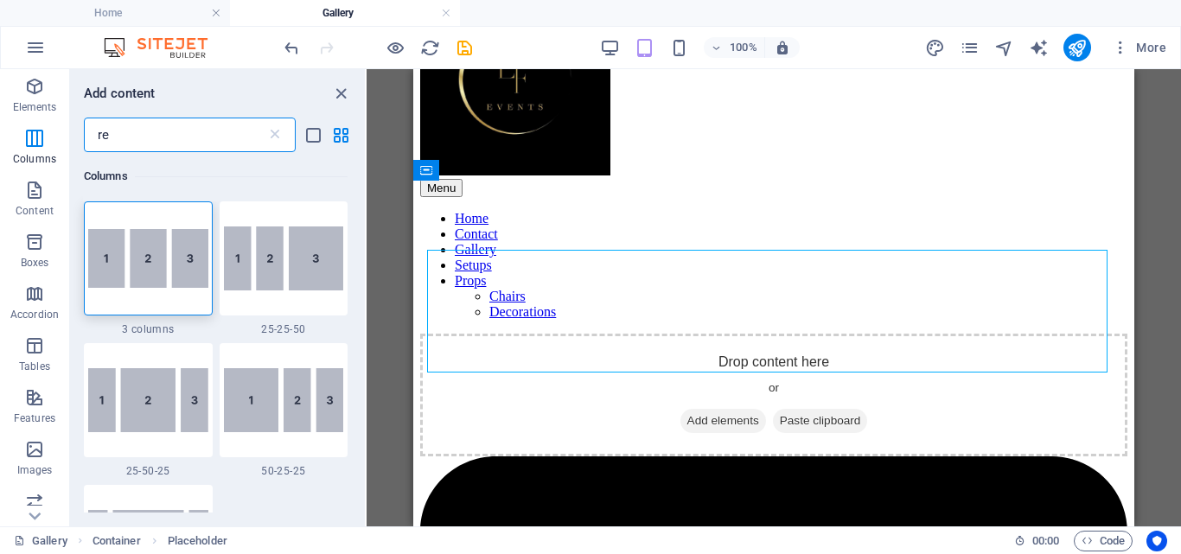
type input "r"
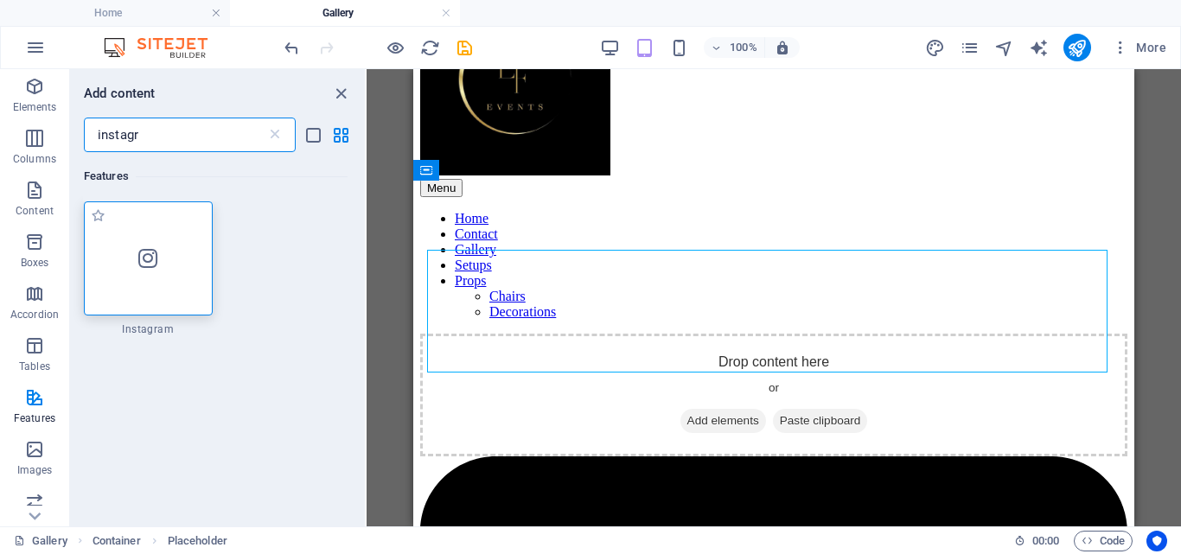
type input "instagr"
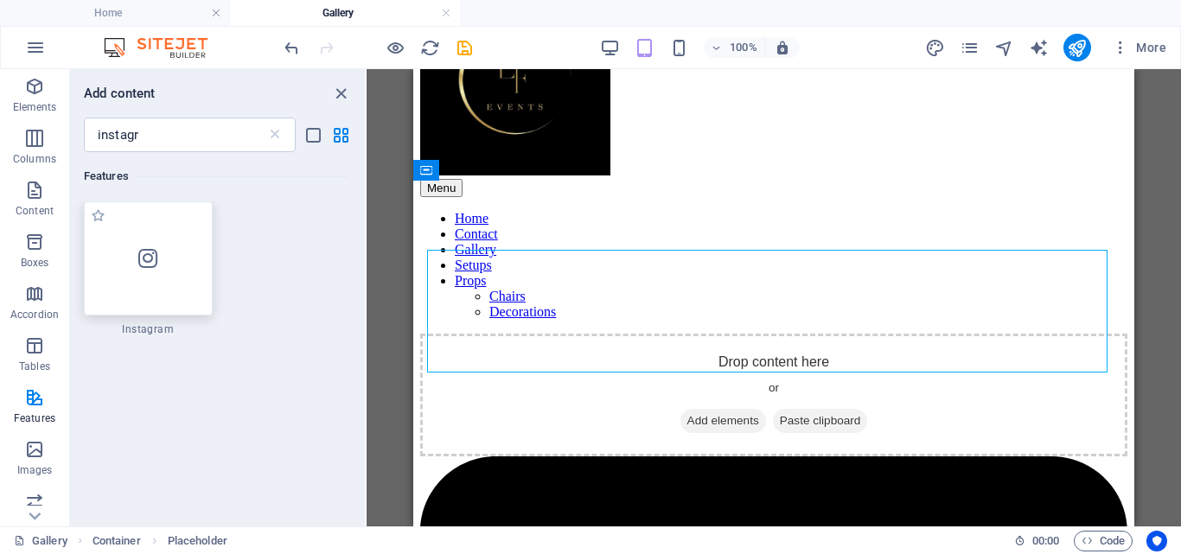
click at [138, 282] on div at bounding box center [148, 258] width 129 height 114
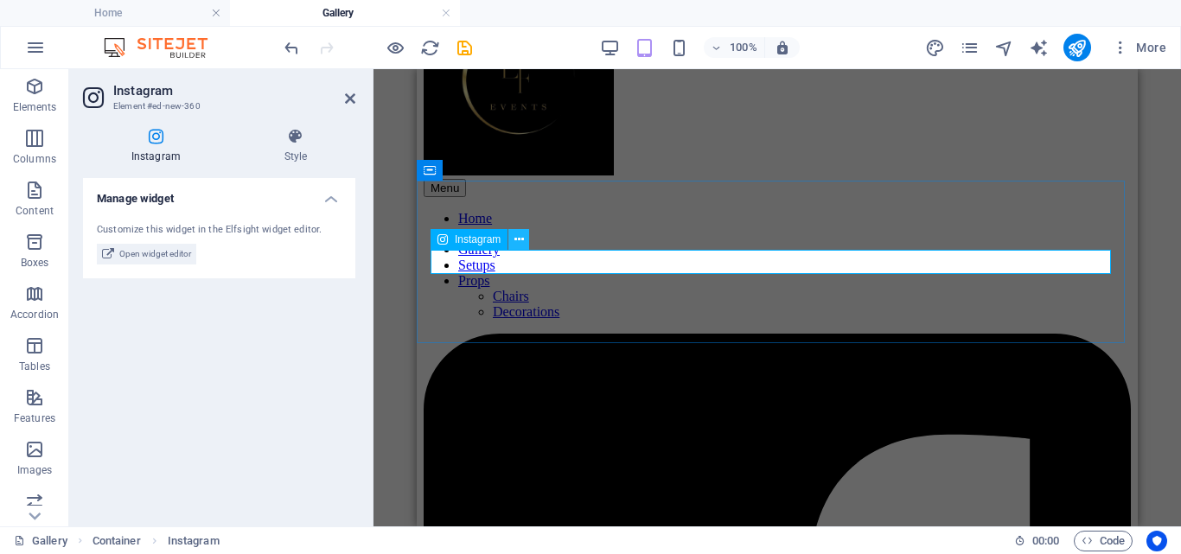
click at [514, 240] on icon at bounding box center [519, 240] width 10 height 18
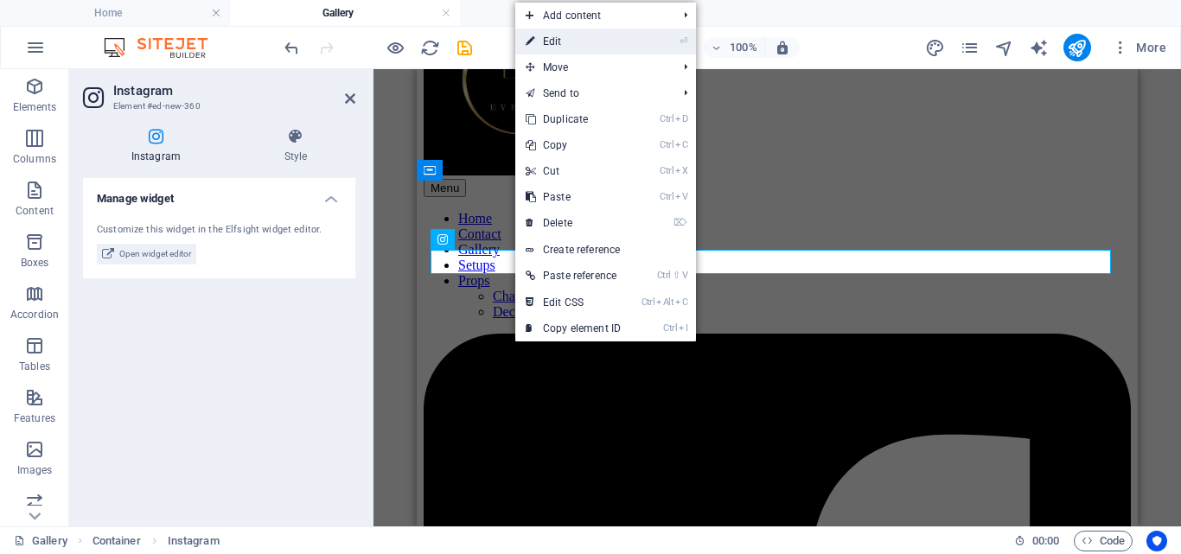
click at [542, 35] on link "⏎ Edit" at bounding box center [573, 42] width 116 height 26
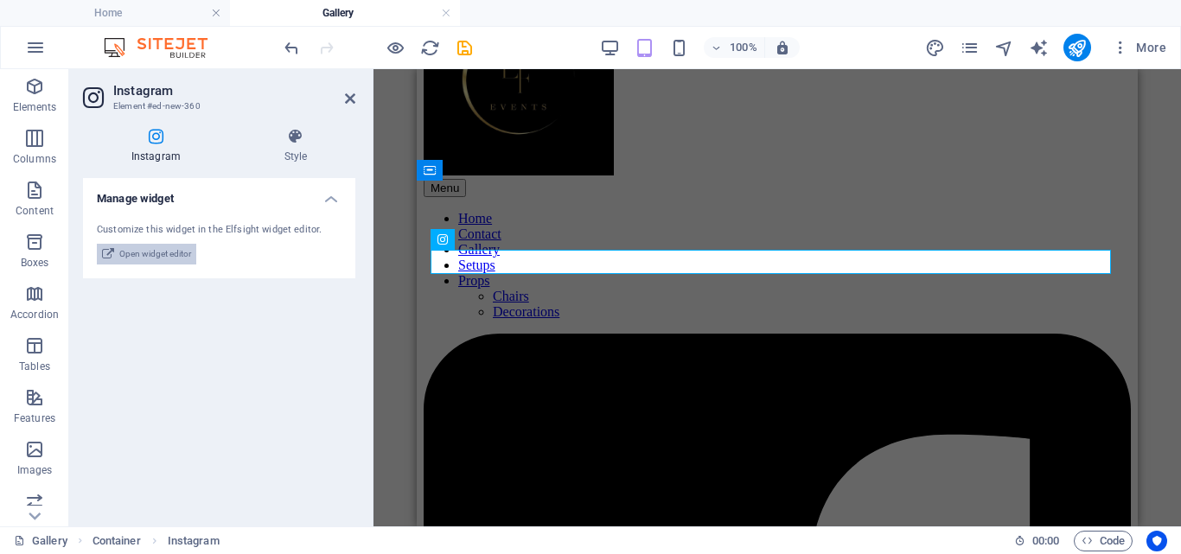
click at [174, 254] on span "Open widget editor" at bounding box center [155, 254] width 72 height 21
click at [519, 232] on icon at bounding box center [519, 240] width 10 height 18
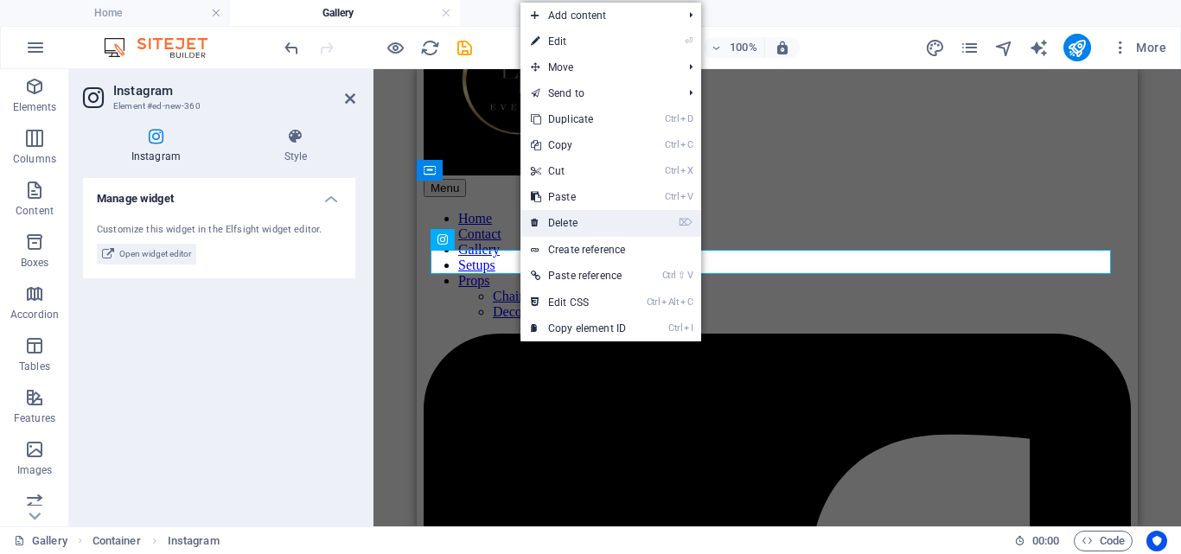
click at [622, 219] on link "⌦ Delete" at bounding box center [578, 223] width 116 height 26
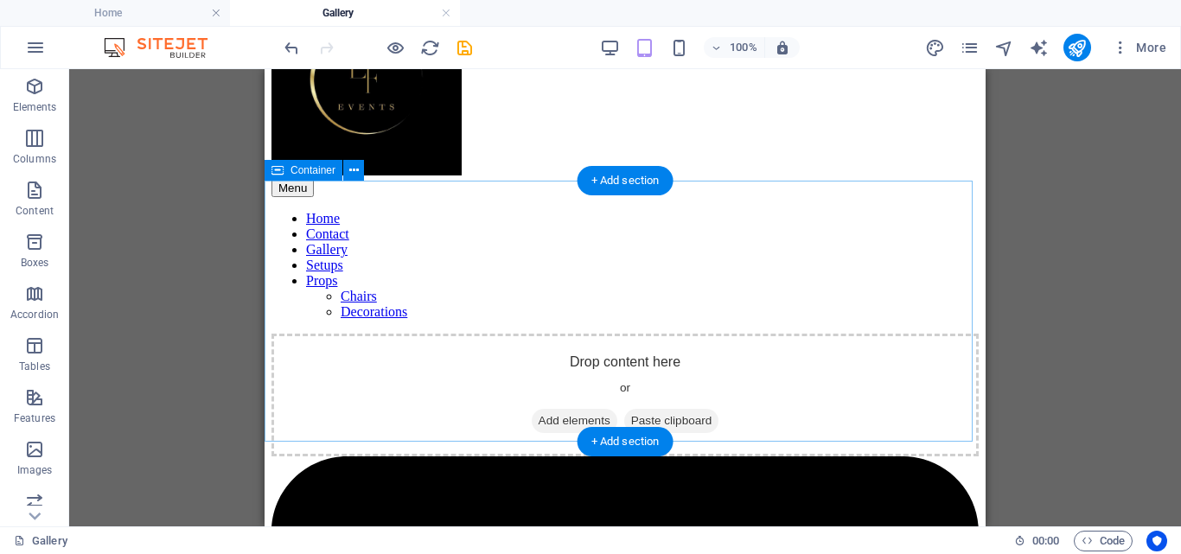
click at [574, 409] on span "Add elements" at bounding box center [575, 421] width 86 height 24
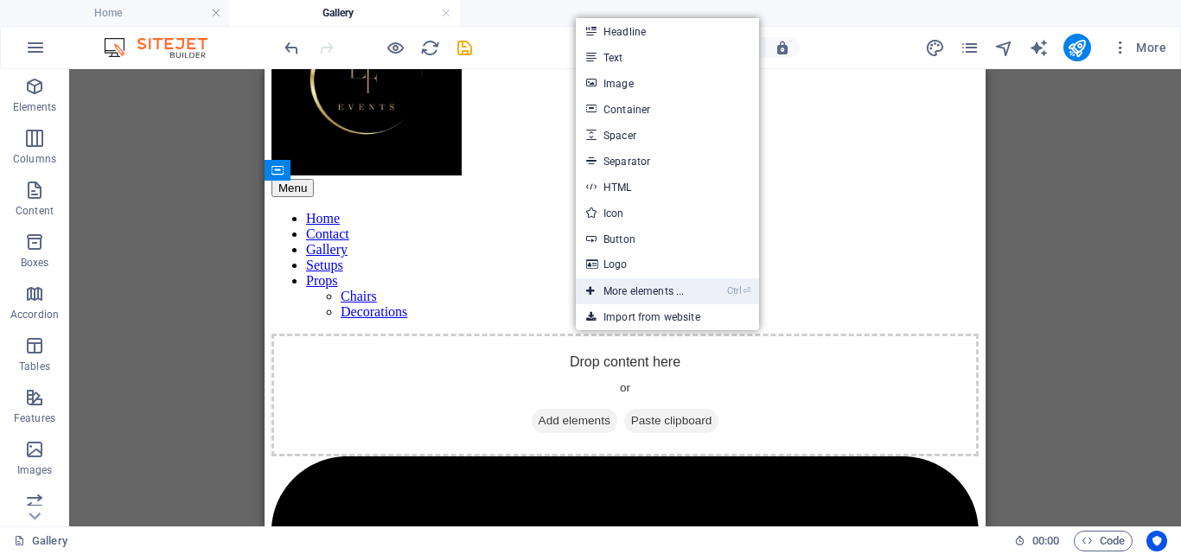
click at [610, 289] on link "Ctrl ⏎ More elements ..." at bounding box center [635, 291] width 118 height 26
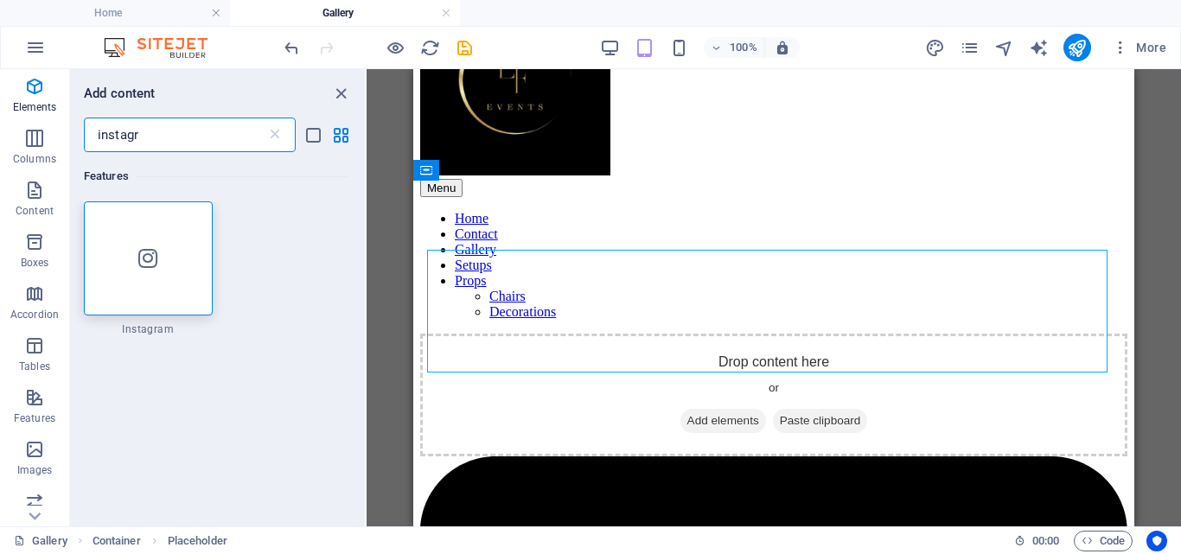
drag, startPoint x: 168, startPoint y: 134, endPoint x: 86, endPoint y: 154, distance: 84.5
click at [75, 128] on div "instagr ​" at bounding box center [217, 135] width 295 height 35
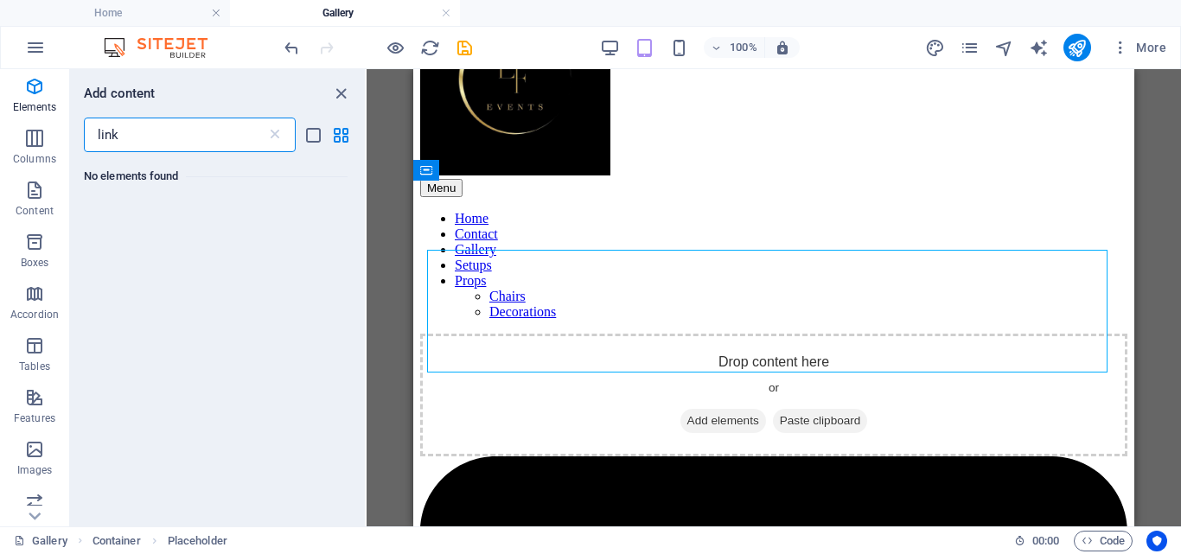
drag, startPoint x: 149, startPoint y: 138, endPoint x: 81, endPoint y: 125, distance: 68.7
click at [81, 125] on div "link ​" at bounding box center [217, 135] width 295 height 35
drag, startPoint x: 81, startPoint y: 125, endPoint x: 86, endPoint y: 109, distance: 17.0
click at [86, 109] on div "Add content link ​ No elements found" at bounding box center [217, 297] width 295 height 457
drag, startPoint x: 135, startPoint y: 139, endPoint x: 85, endPoint y: 131, distance: 50.9
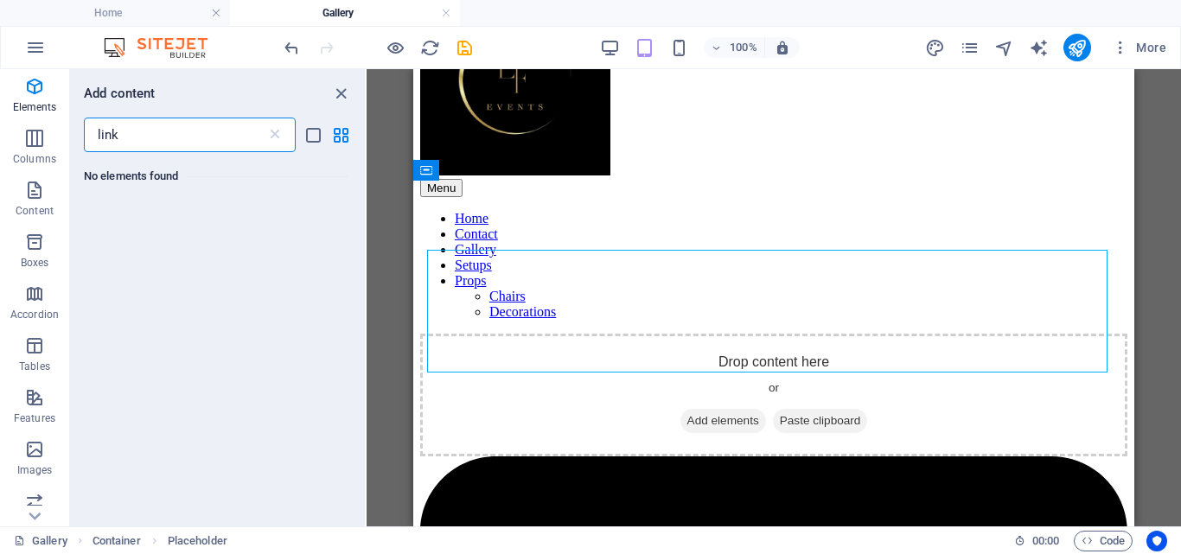
click at [85, 131] on input "link" at bounding box center [175, 135] width 182 height 35
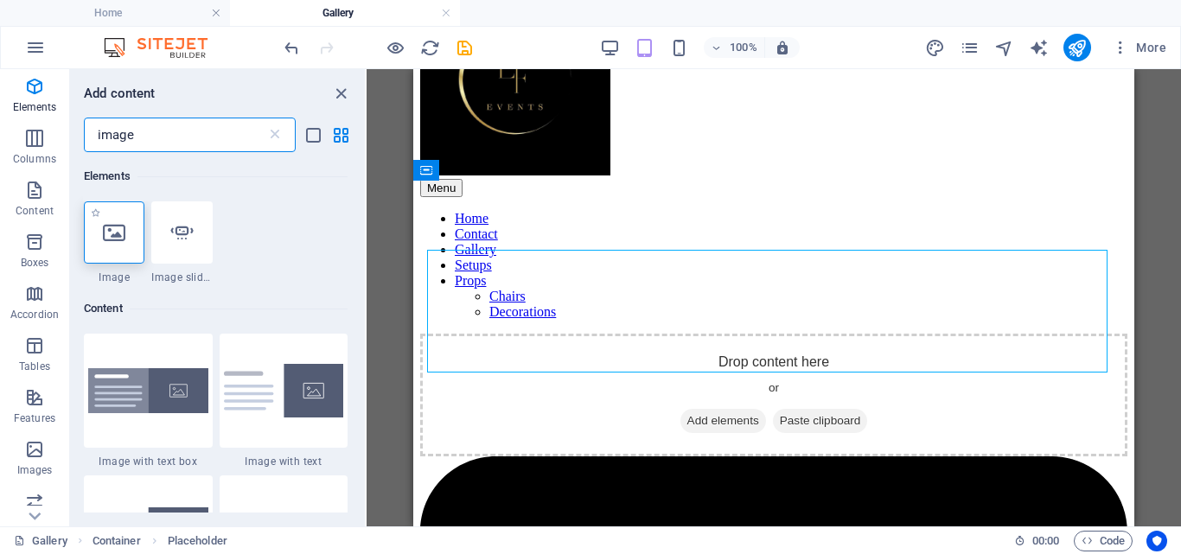
type input "image"
click at [117, 236] on icon at bounding box center [114, 232] width 22 height 22
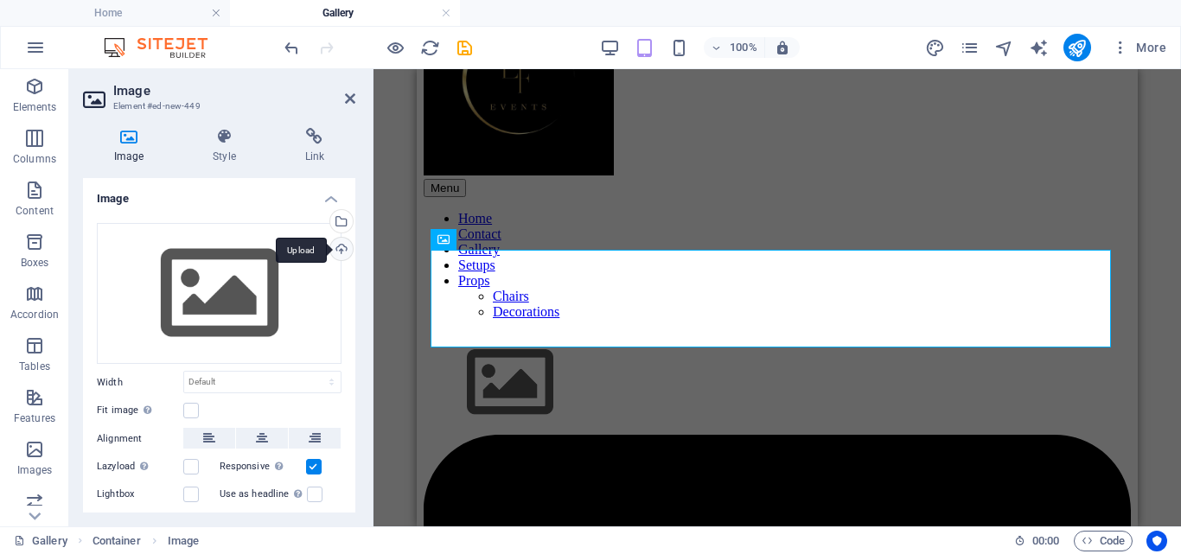
click at [341, 247] on div "Upload" at bounding box center [340, 251] width 26 height 26
click at [302, 145] on h4 "Link" at bounding box center [314, 146] width 81 height 36
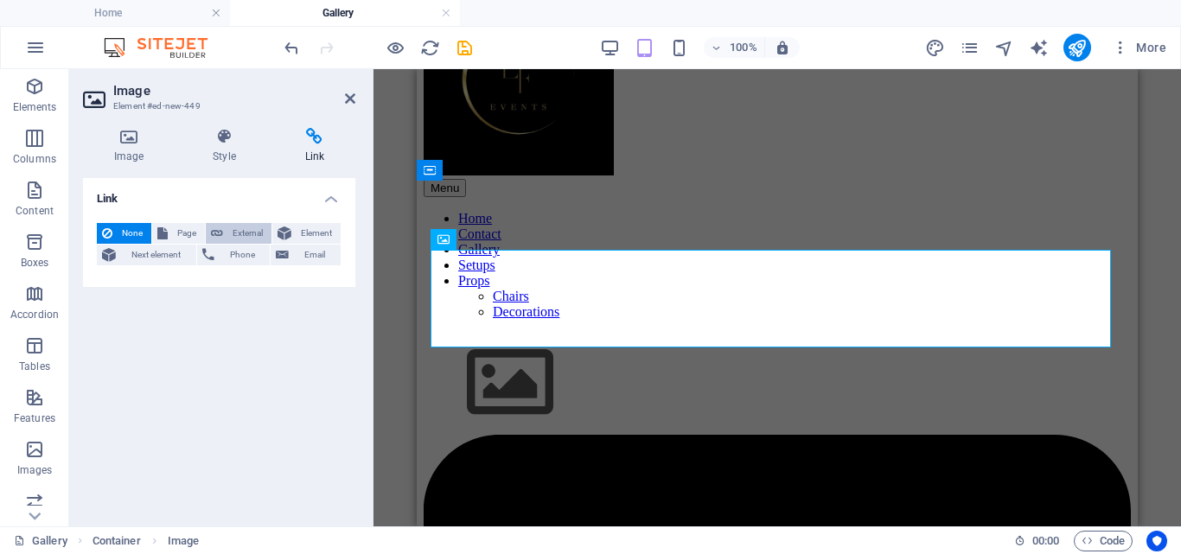
click at [242, 239] on span "External" at bounding box center [247, 233] width 38 height 21
select select "blank"
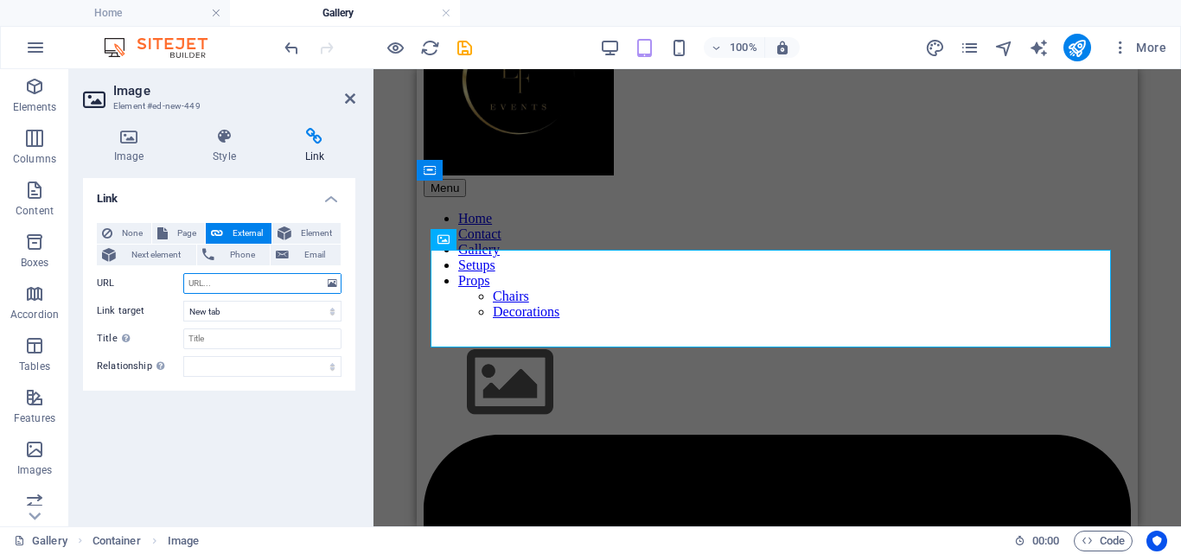
paste input "[URL][DOMAIN_NAME]"
type input "[URL][DOMAIN_NAME]"
click at [257, 308] on select "New tab Same tab Overlay" at bounding box center [262, 311] width 158 height 21
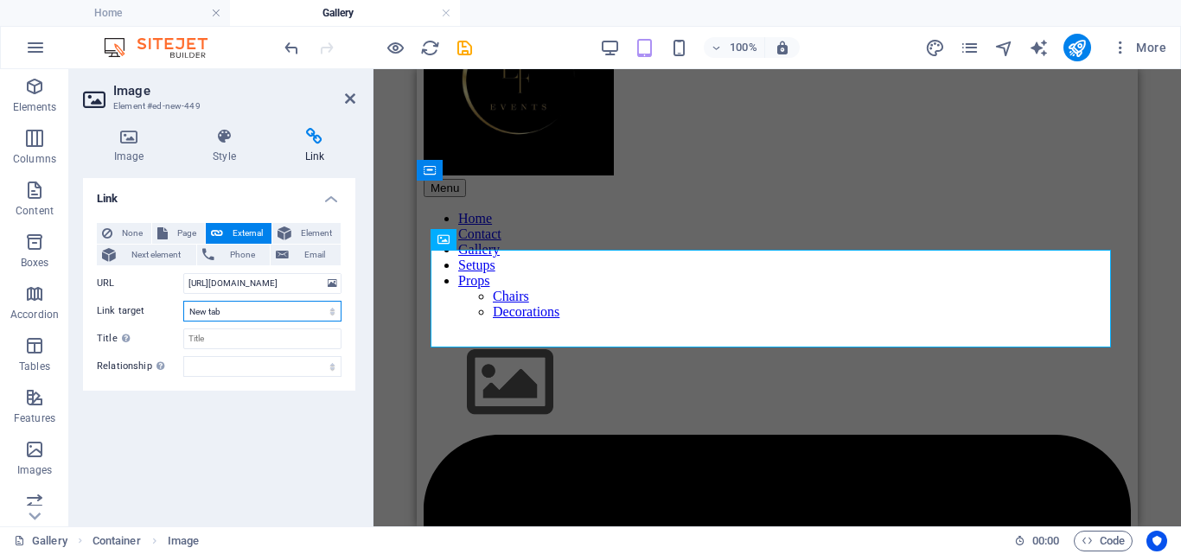
select select
click at [183, 301] on select "New tab Same tab Overlay" at bounding box center [262, 311] width 158 height 21
click at [258, 404] on div "Link None Page External Element Next element Phone Email Page Home Contact Gall…" at bounding box center [219, 345] width 272 height 335
click at [239, 276] on input "[URL][DOMAIN_NAME]" at bounding box center [262, 283] width 158 height 21
click at [294, 437] on div "Link None Page External Element Next element Phone Email Page Home Contact Gall…" at bounding box center [219, 345] width 272 height 335
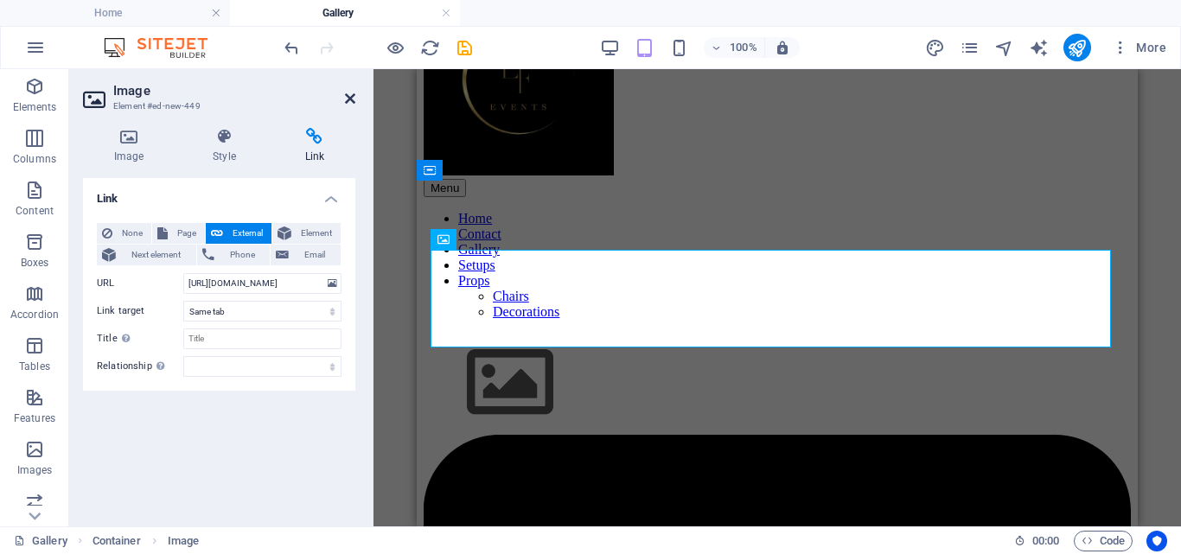
click at [349, 99] on icon at bounding box center [350, 99] width 10 height 14
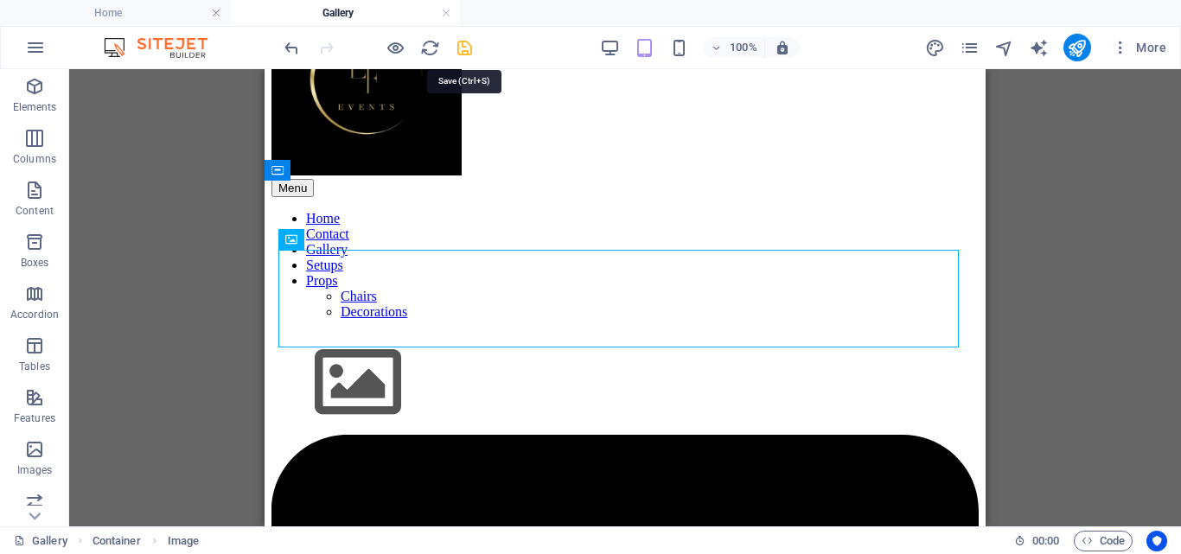
click at [470, 54] on icon "save" at bounding box center [465, 48] width 20 height 20
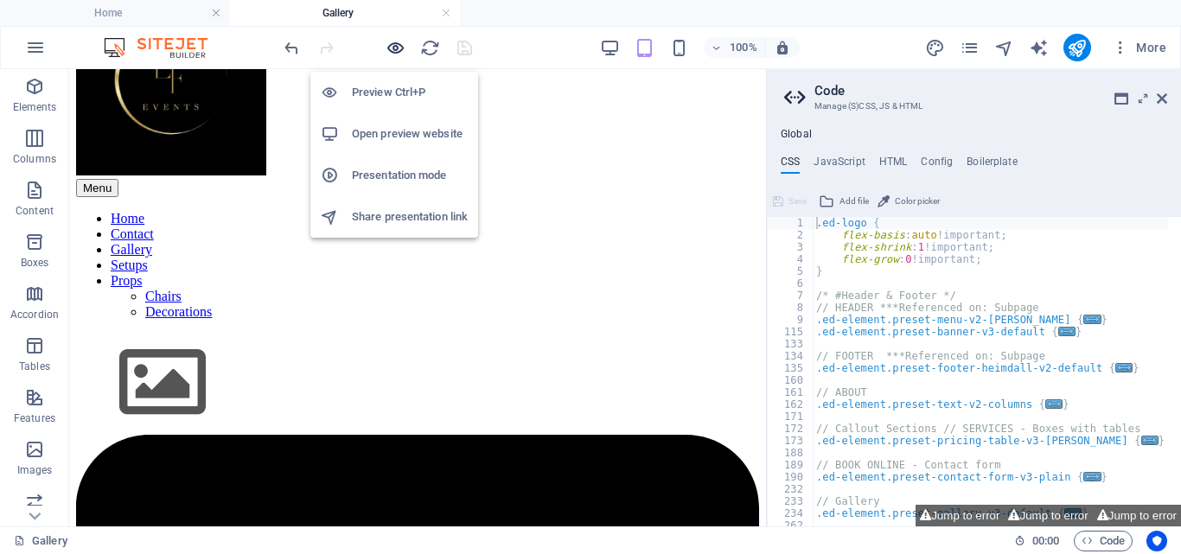
click at [392, 50] on icon "button" at bounding box center [396, 48] width 20 height 20
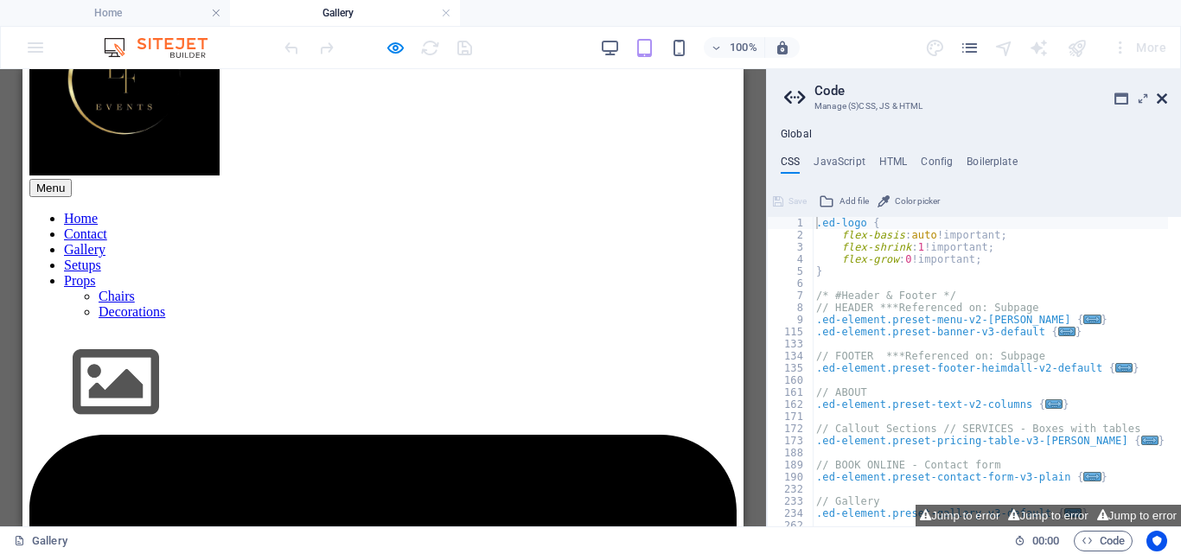
click at [1160, 101] on icon at bounding box center [1162, 99] width 10 height 14
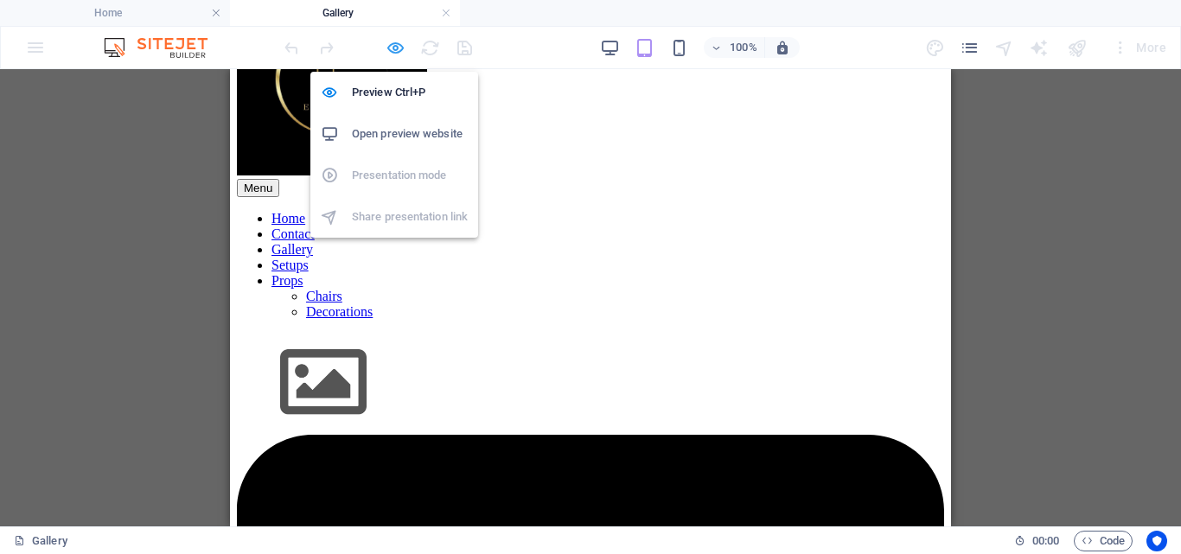
click at [401, 54] on icon "button" at bounding box center [396, 48] width 20 height 20
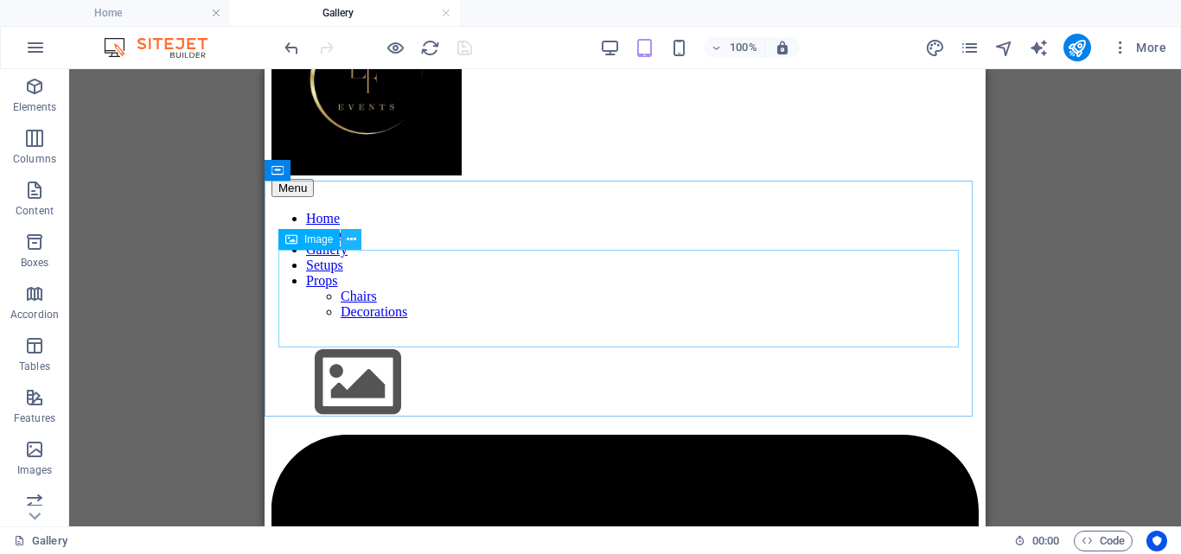
click at [344, 238] on button at bounding box center [351, 239] width 21 height 21
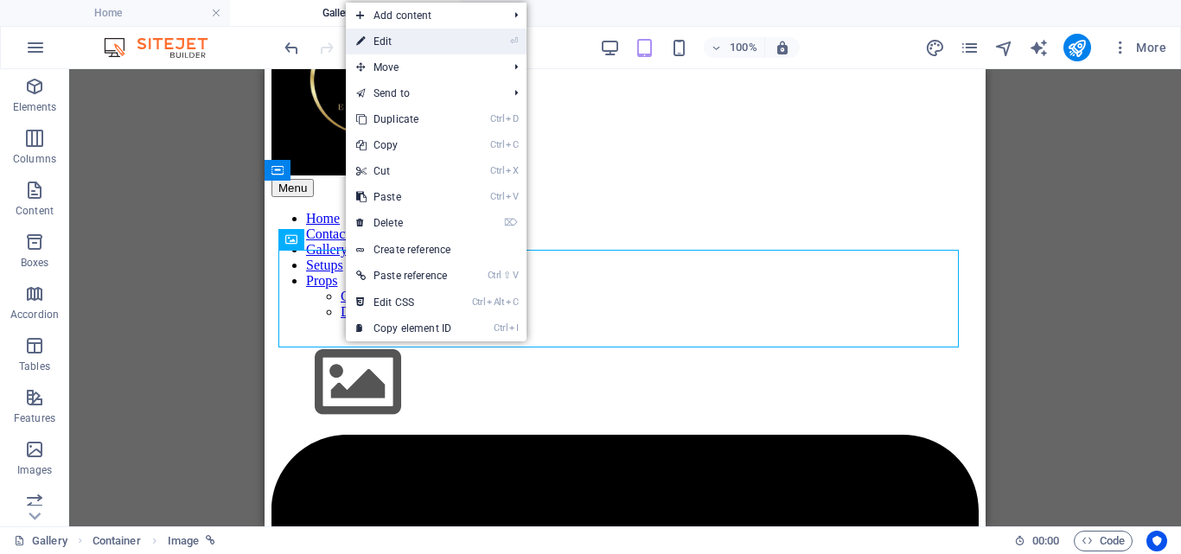
click at [393, 47] on link "⏎ Edit" at bounding box center [404, 42] width 116 height 26
select select
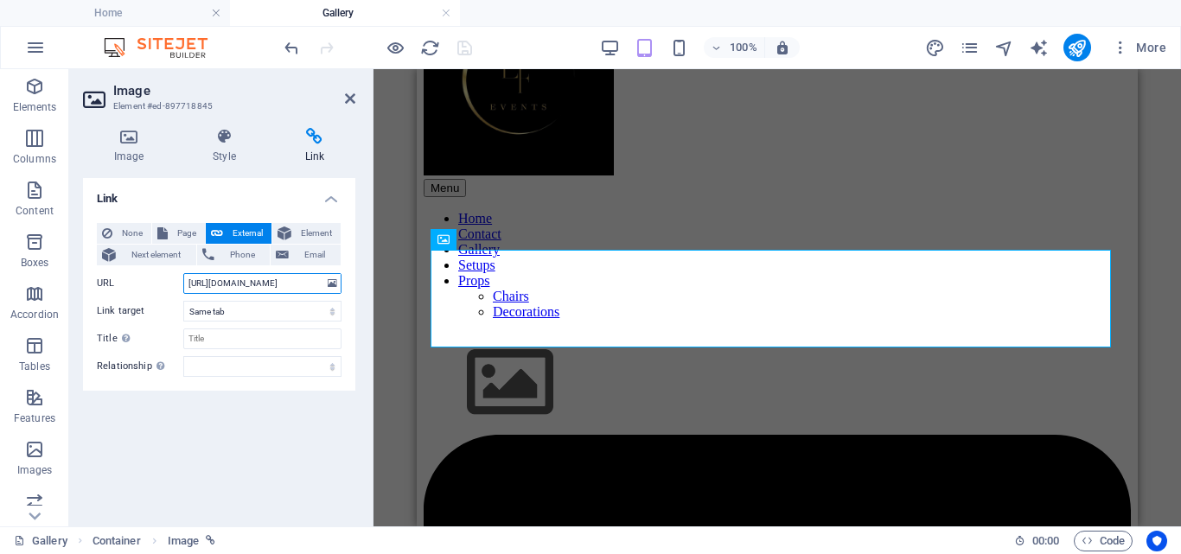
click at [260, 285] on input "[URL][DOMAIN_NAME]" at bounding box center [262, 283] width 158 height 21
type input "[URL][DOMAIN_NAME]"
click at [265, 436] on div "Link None Page External Element Next element Phone Email Page Home Contact Gall…" at bounding box center [219, 345] width 272 height 335
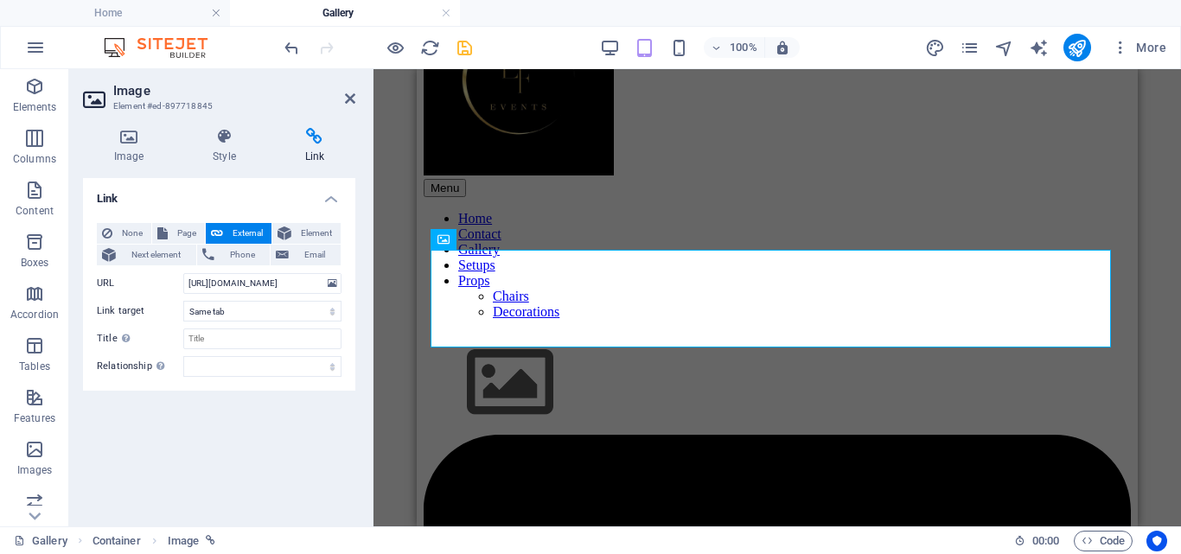
click at [452, 44] on div at bounding box center [378, 48] width 194 height 28
click at [460, 47] on icon "save" at bounding box center [465, 48] width 20 height 20
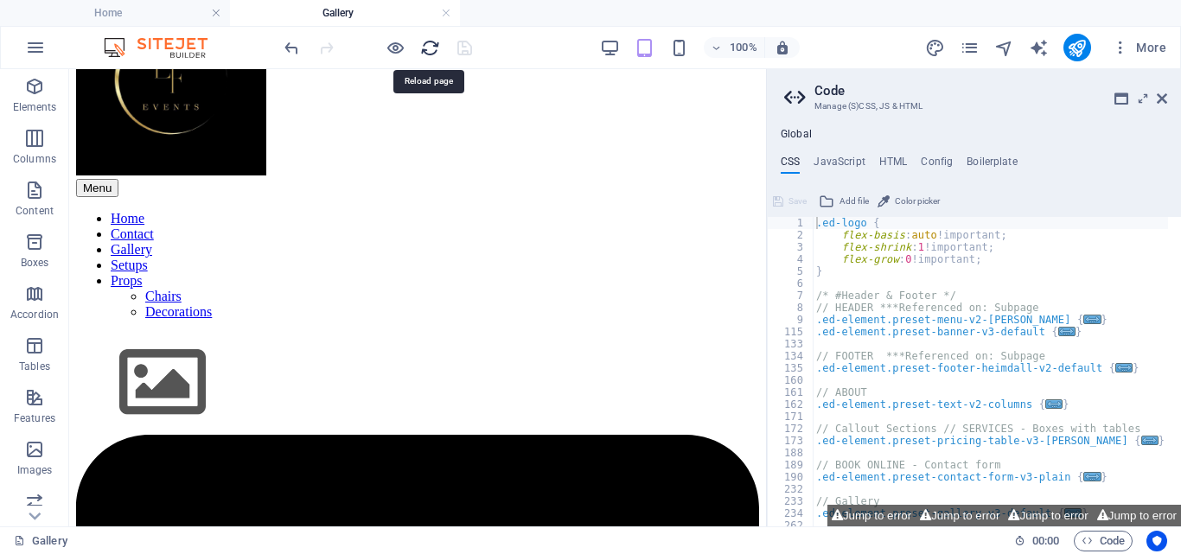
click at [421, 46] on icon "reload" at bounding box center [430, 48] width 20 height 20
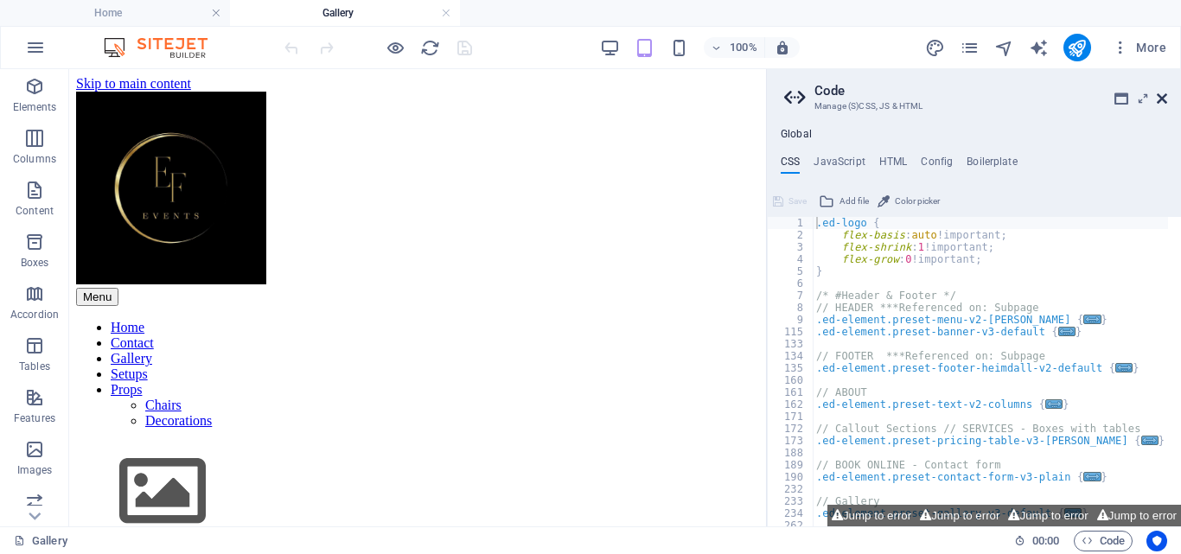
click at [1164, 94] on icon at bounding box center [1162, 99] width 10 height 14
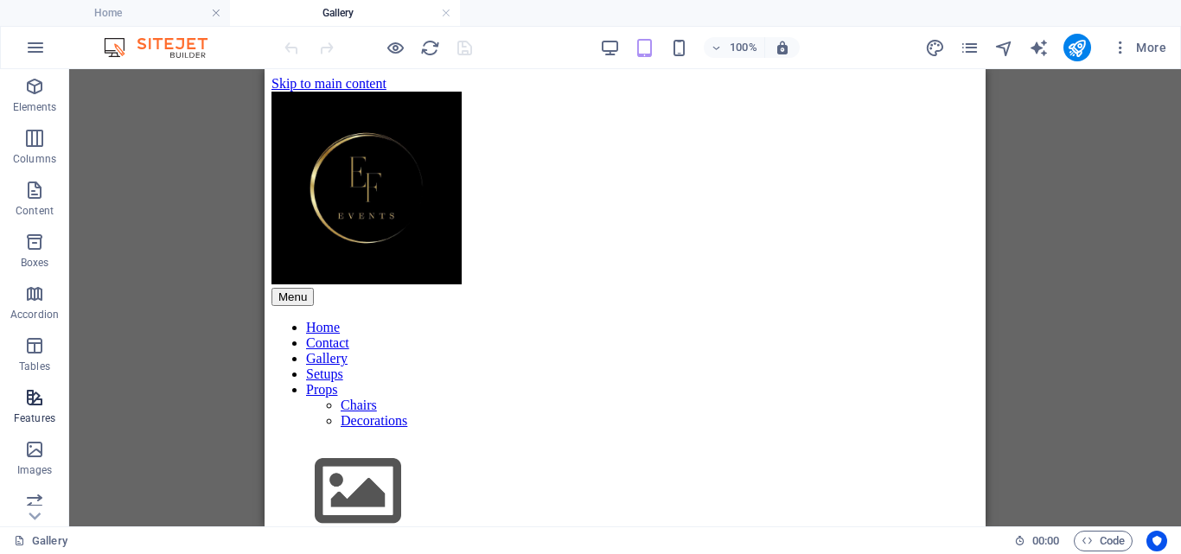
click at [29, 402] on icon "button" at bounding box center [34, 397] width 21 height 21
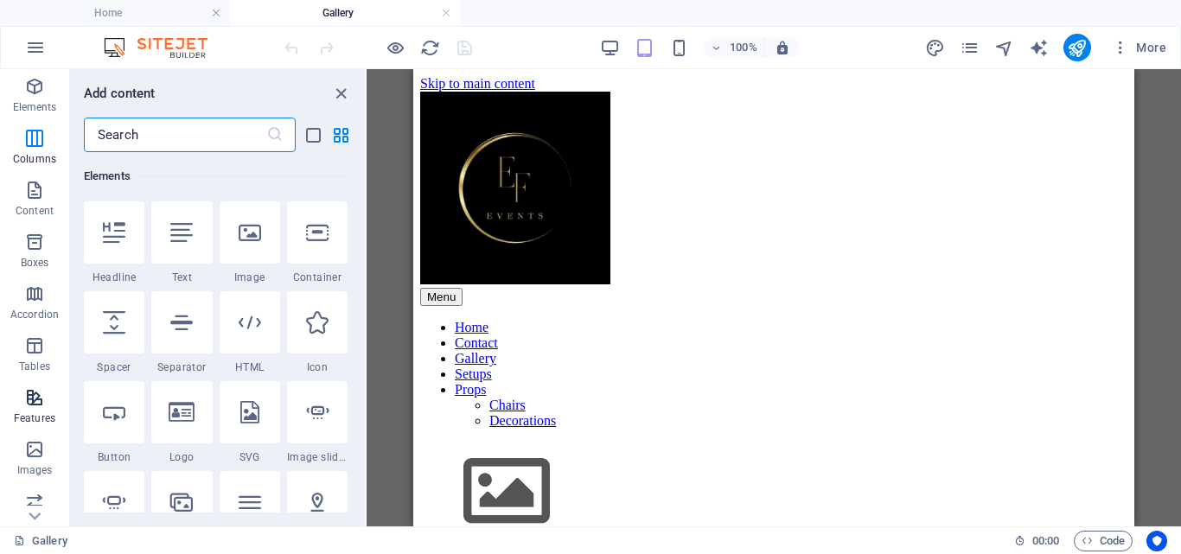
scroll to position [6554, 0]
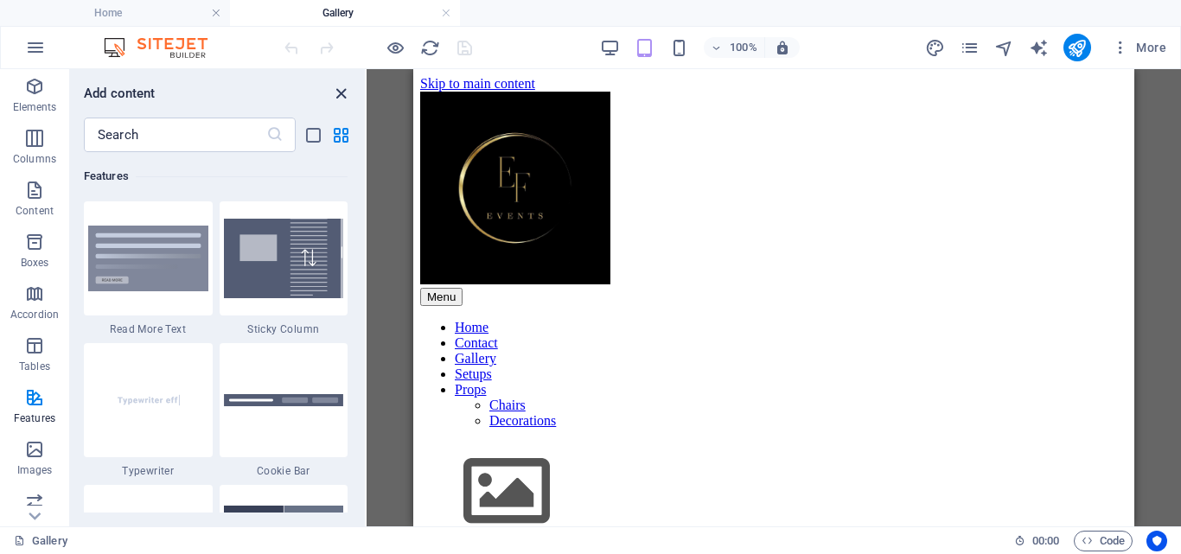
click at [343, 89] on icon "close panel" at bounding box center [341, 94] width 20 height 20
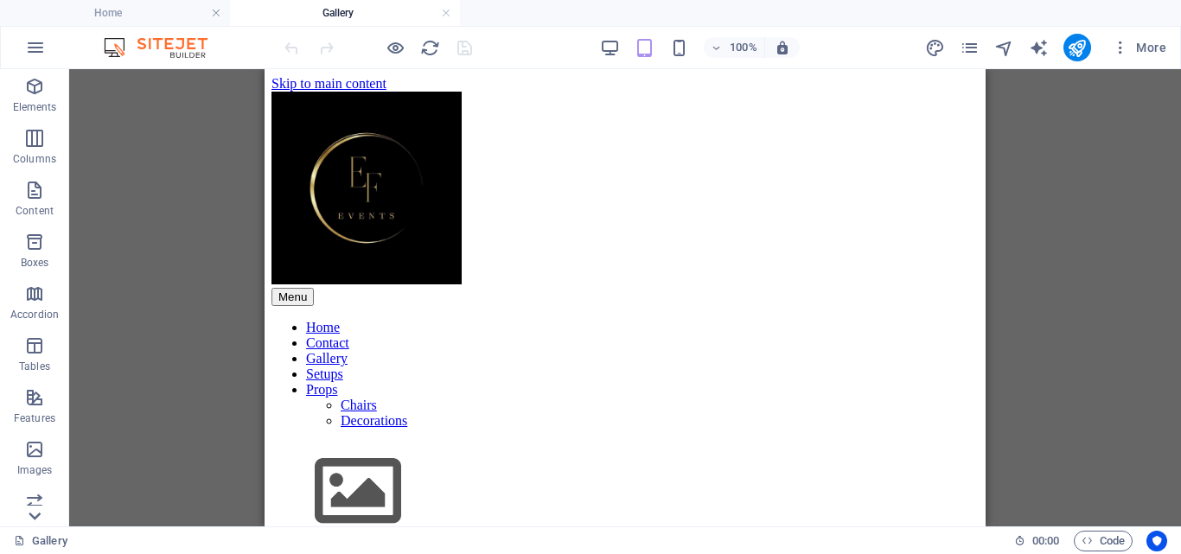
click at [34, 83] on icon at bounding box center [35, 79] width 12 height 8
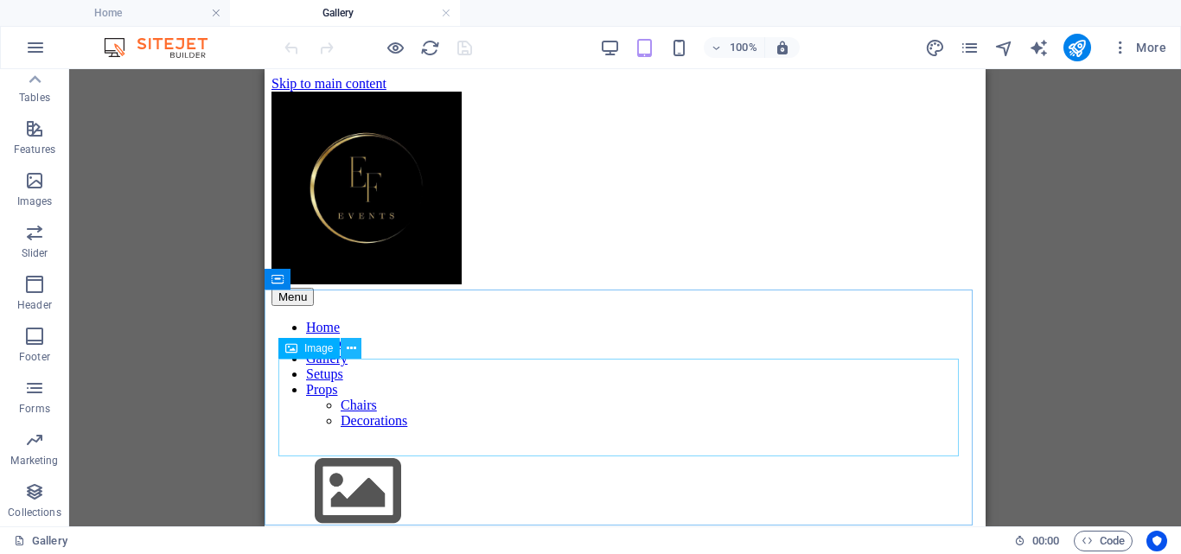
click at [353, 346] on icon at bounding box center [352, 349] width 10 height 18
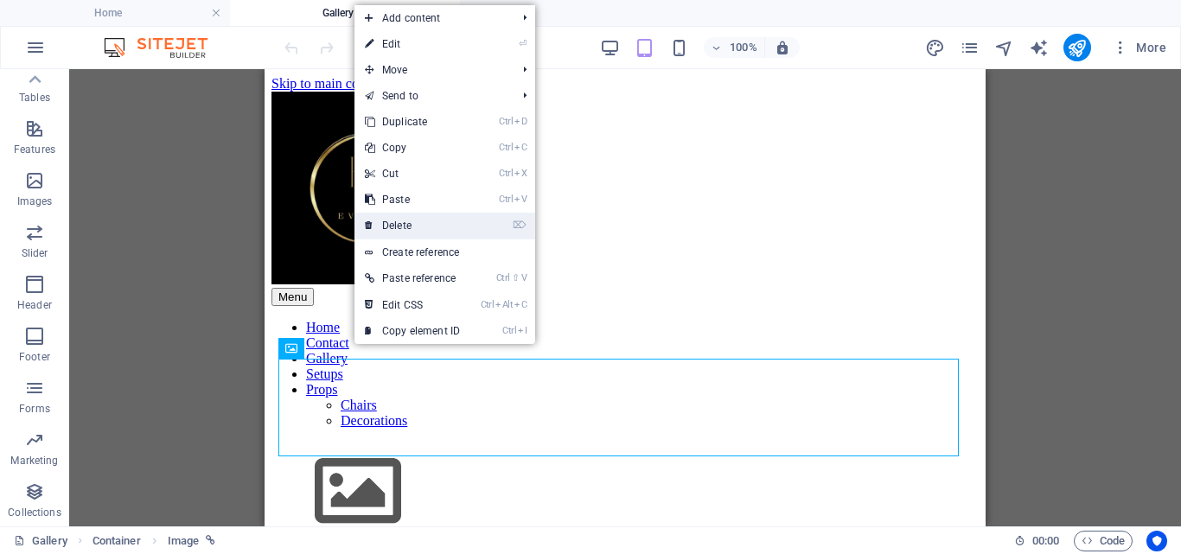
click at [454, 233] on link "⌦ Delete" at bounding box center [412, 226] width 116 height 26
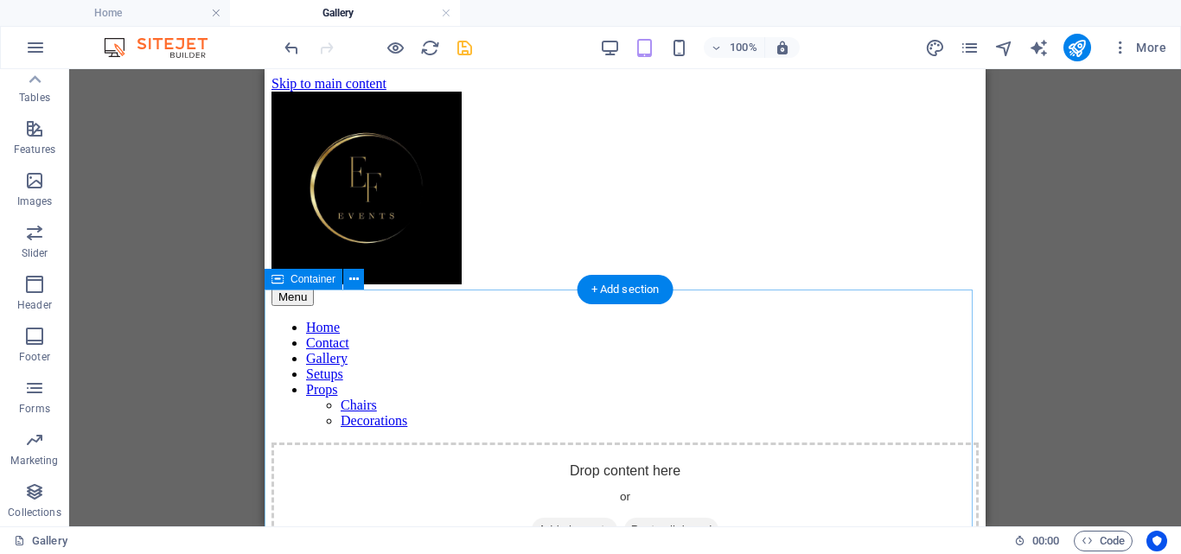
click at [567, 518] on span "Add elements" at bounding box center [575, 530] width 86 height 24
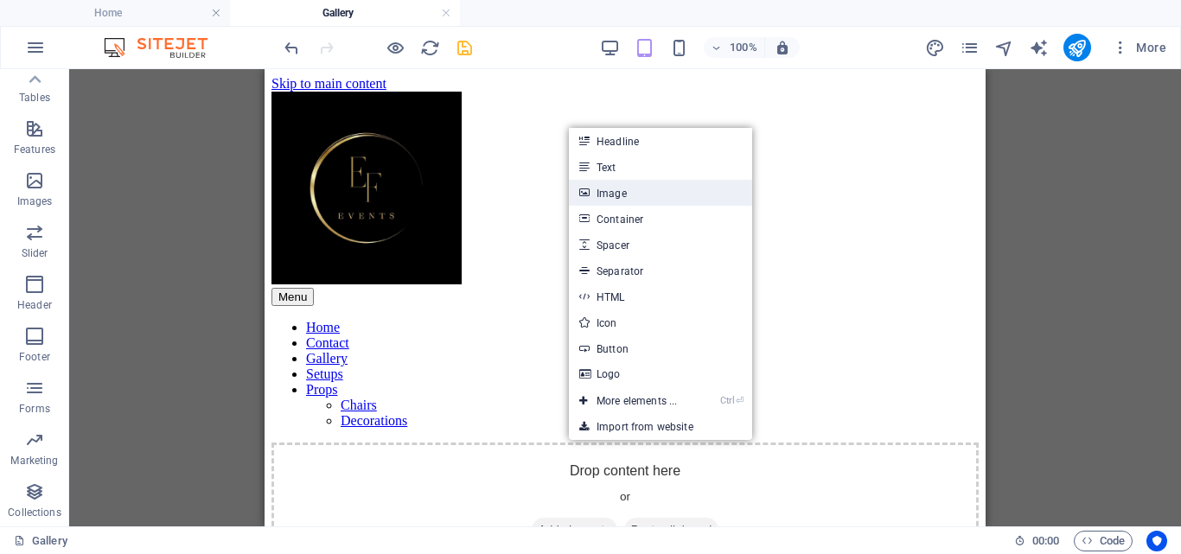
click at [609, 190] on link "Image" at bounding box center [660, 193] width 183 height 26
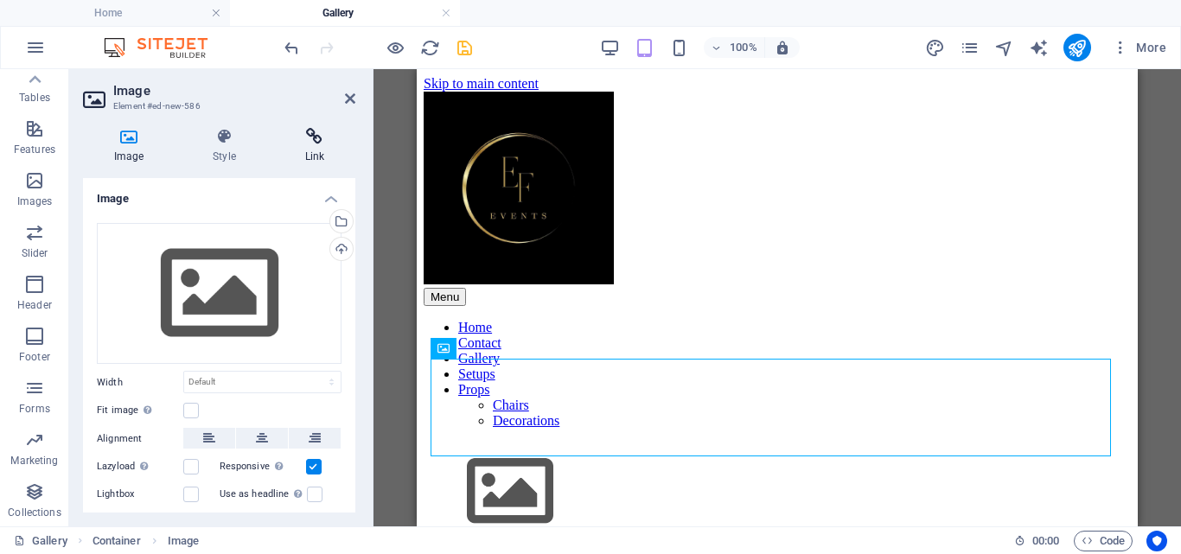
click at [311, 156] on h4 "Link" at bounding box center [314, 146] width 81 height 36
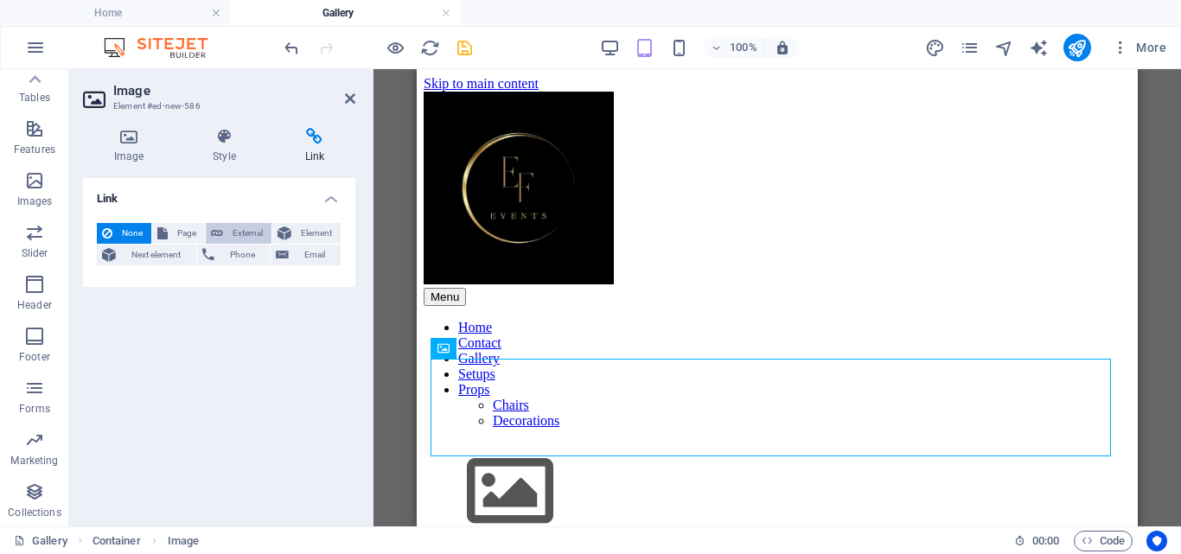
click at [248, 232] on span "External" at bounding box center [247, 233] width 38 height 21
select select "blank"
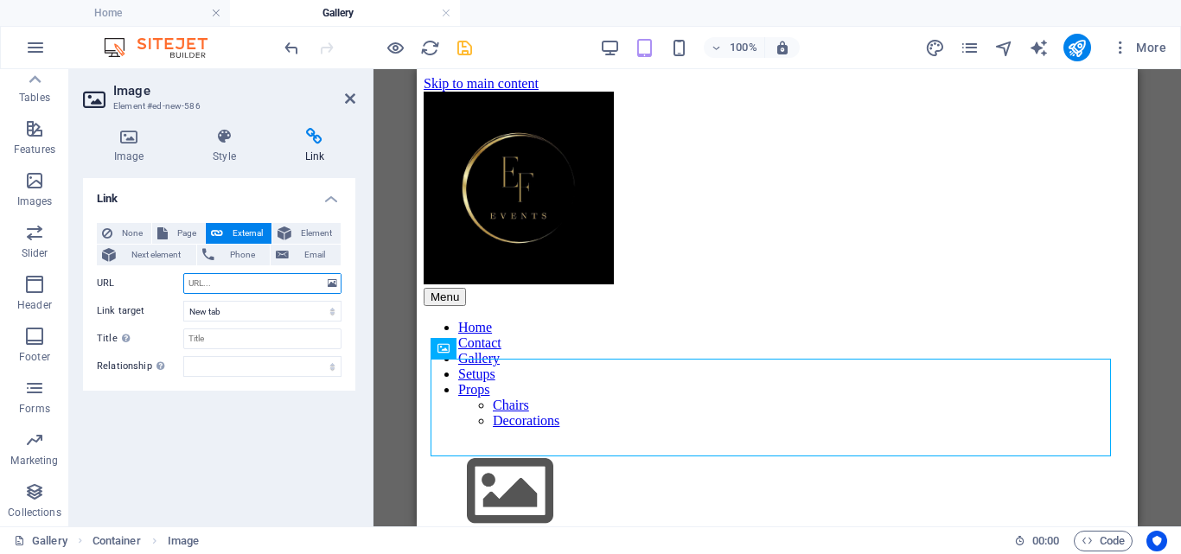
paste input "[URL][DOMAIN_NAME]"
type input "[URL][DOMAIN_NAME]"
click at [273, 395] on div "Link None Page External Element Next element Phone Email Page Home Contact Gall…" at bounding box center [219, 345] width 272 height 335
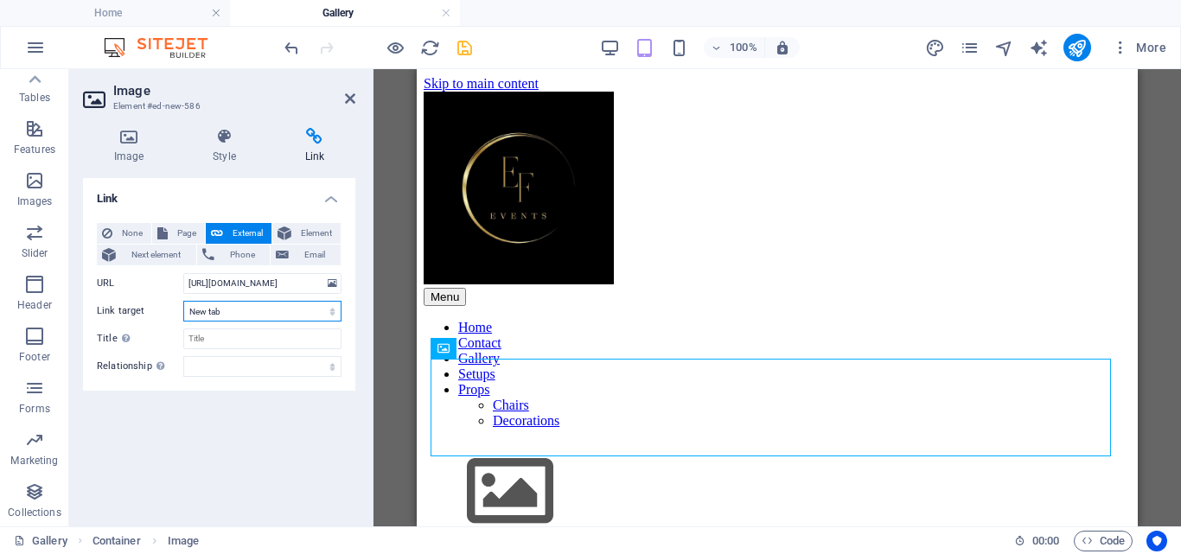
click at [250, 306] on select "New tab Same tab Overlay" at bounding box center [262, 311] width 158 height 21
select select
click at [183, 301] on select "New tab Same tab Overlay" at bounding box center [262, 311] width 158 height 21
click at [347, 93] on icon at bounding box center [350, 99] width 10 height 14
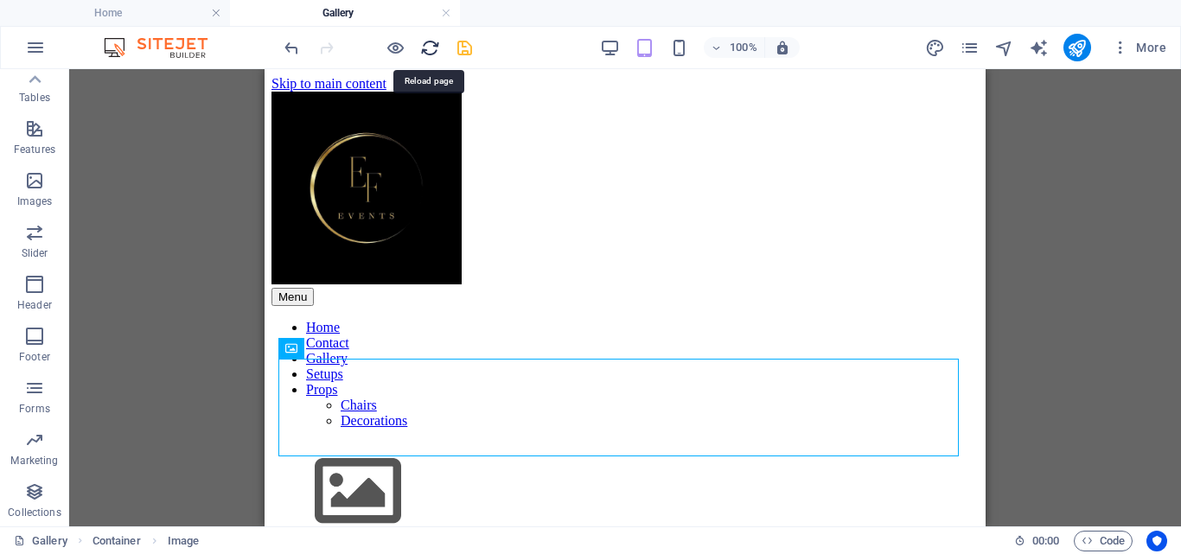
drag, startPoint x: 430, startPoint y: 48, endPoint x: 435, endPoint y: 14, distance: 35.0
click at [430, 48] on icon "reload" at bounding box center [430, 48] width 20 height 20
click at [465, 44] on icon "save" at bounding box center [465, 48] width 20 height 20
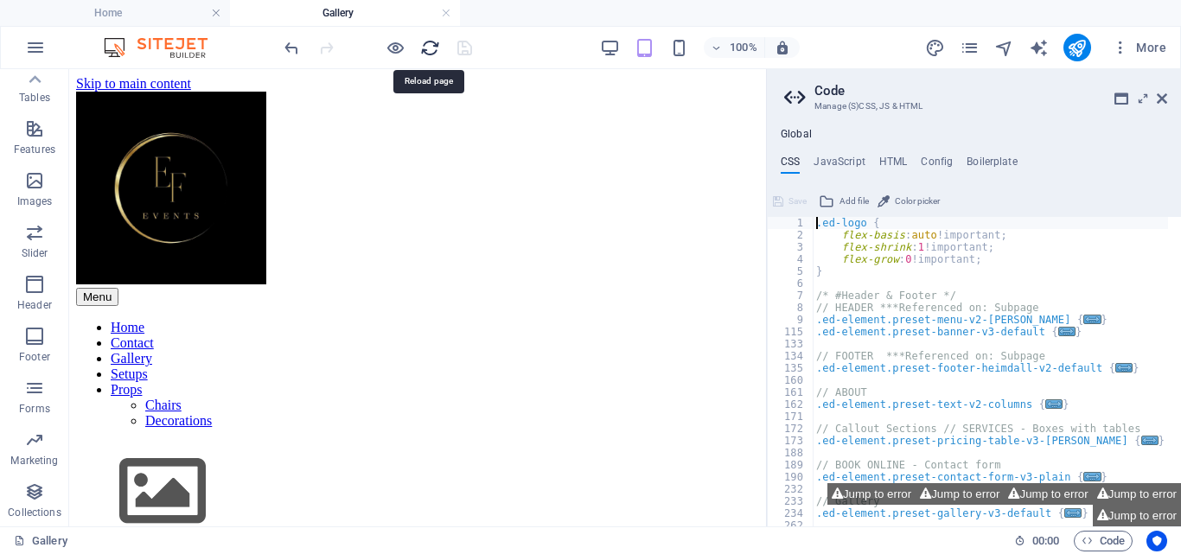
click at [421, 50] on icon "reload" at bounding box center [430, 48] width 20 height 20
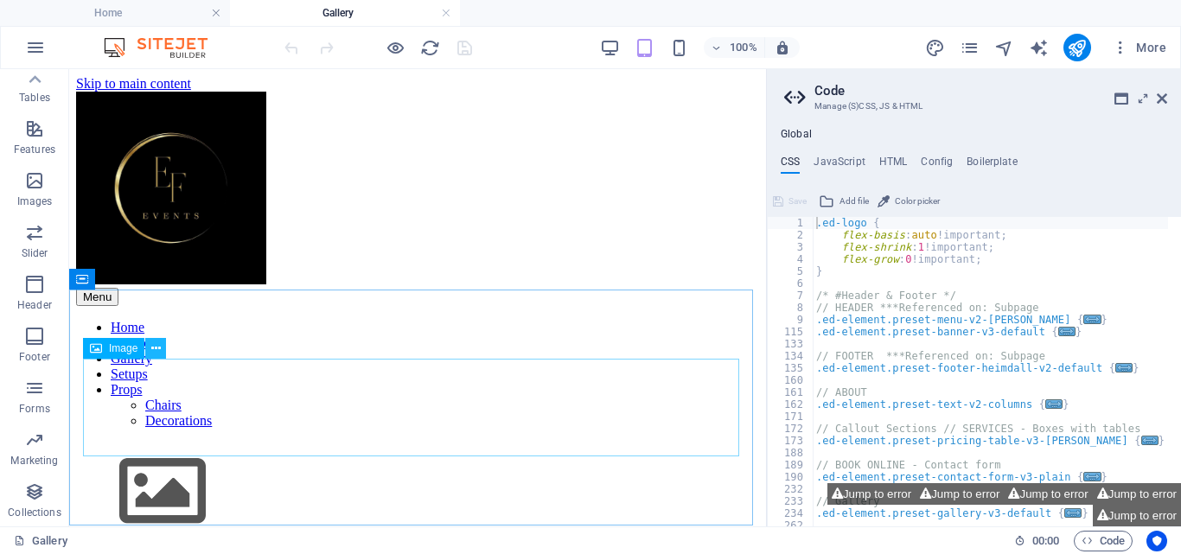
click at [151, 347] on icon at bounding box center [156, 349] width 10 height 18
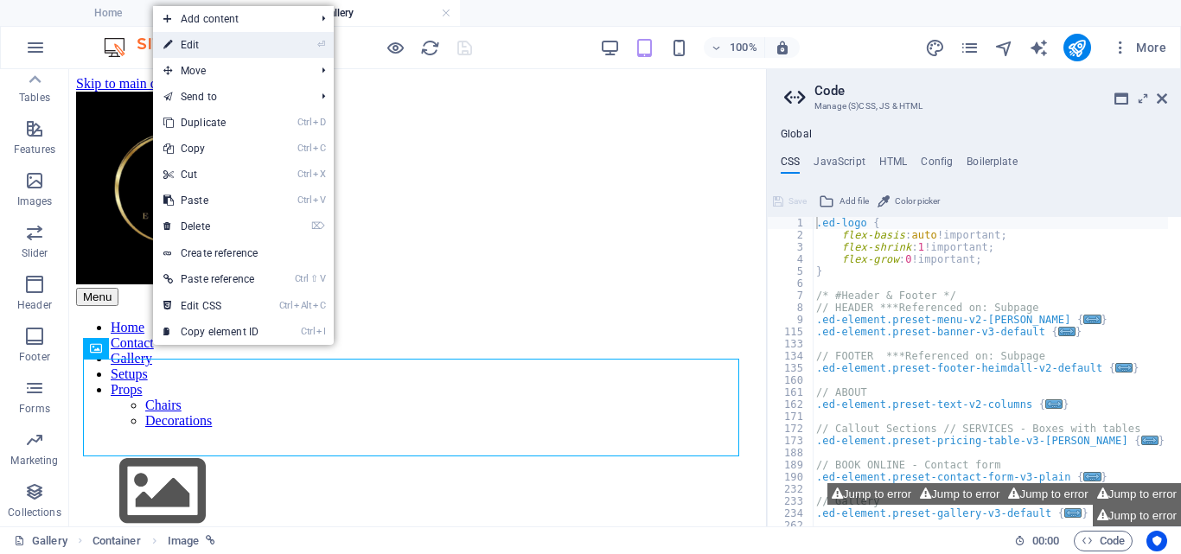
click at [180, 39] on link "⏎ Edit" at bounding box center [211, 45] width 116 height 26
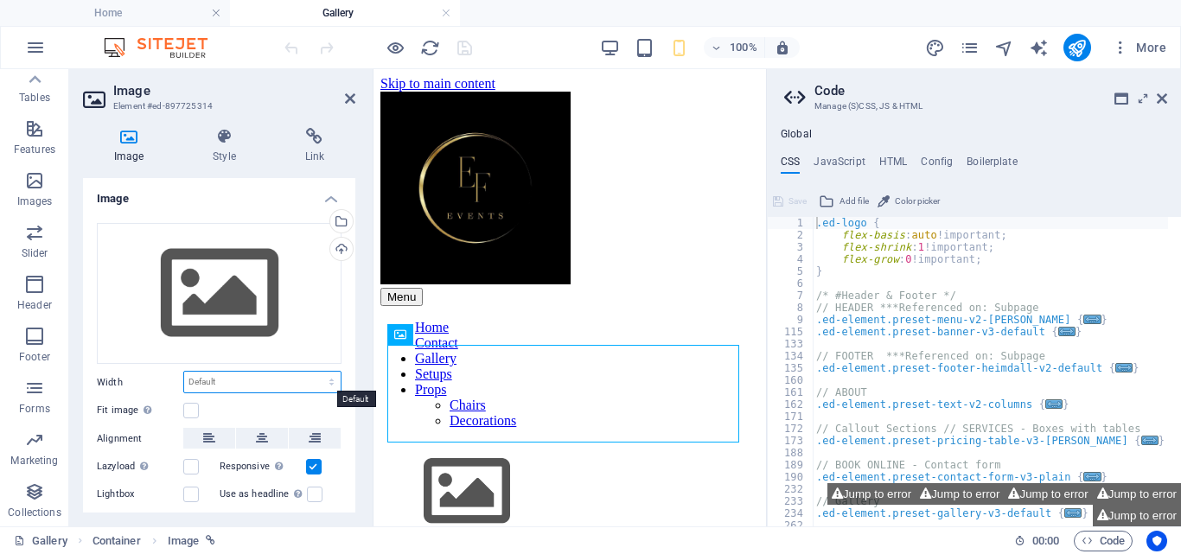
click at [267, 383] on select "Default auto px rem % em vh vw" at bounding box center [262, 382] width 156 height 21
click at [184, 372] on select "Default auto px rem % em vh vw" at bounding box center [262, 382] width 156 height 21
select select "DISABLED_OPTION_VALUE"
click at [188, 410] on label at bounding box center [191, 411] width 16 height 16
click at [0, 0] on input "Fit image Automatically fit image to a fixed width and height" at bounding box center [0, 0] width 0 height 0
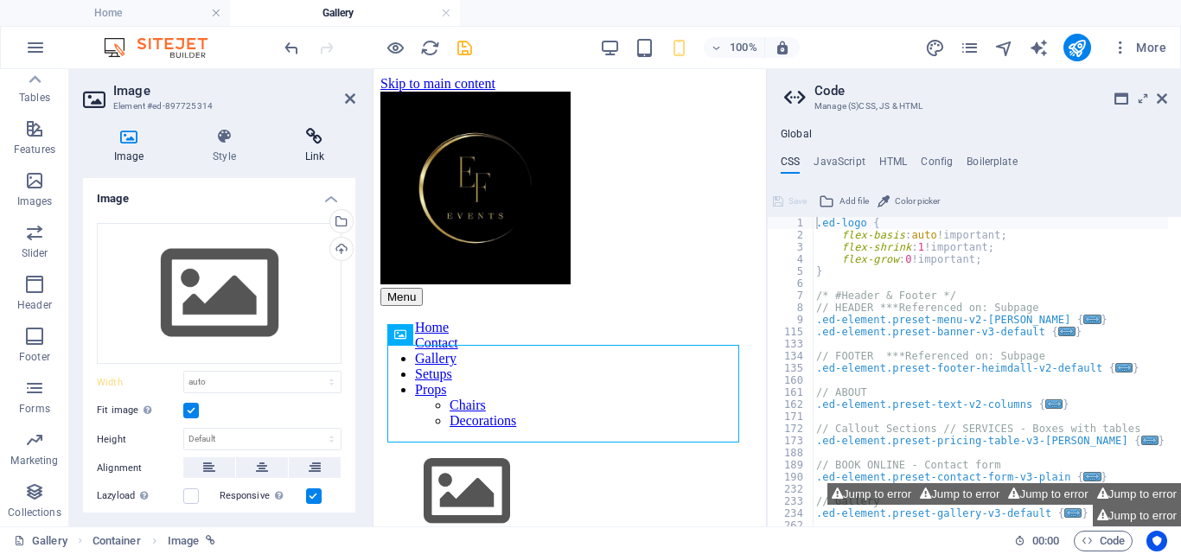
click at [322, 151] on h4 "Link" at bounding box center [314, 146] width 81 height 36
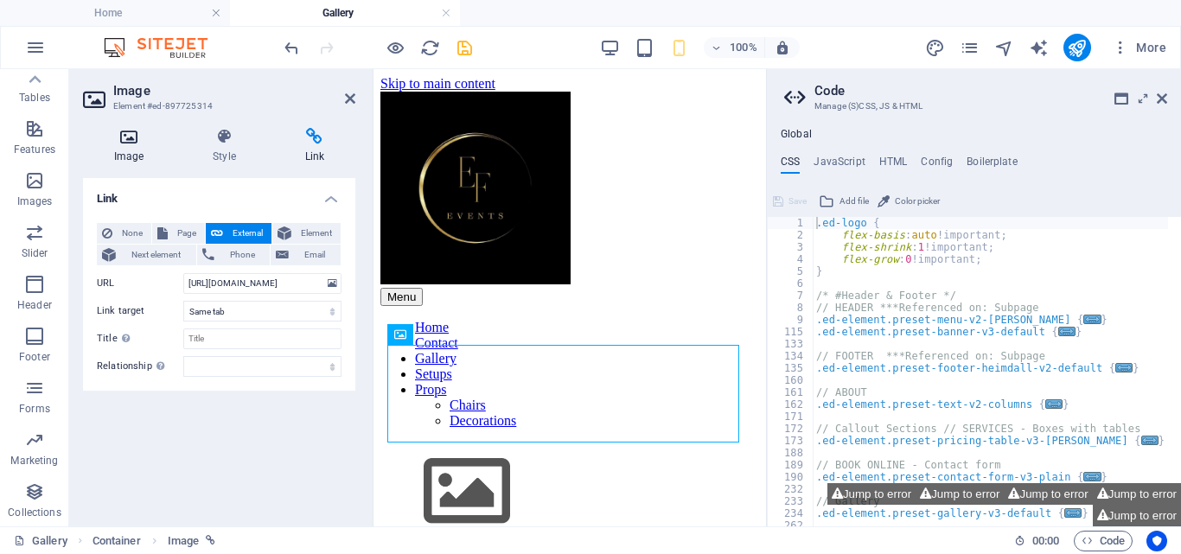
click at [142, 161] on h4 "Image" at bounding box center [132, 146] width 99 height 36
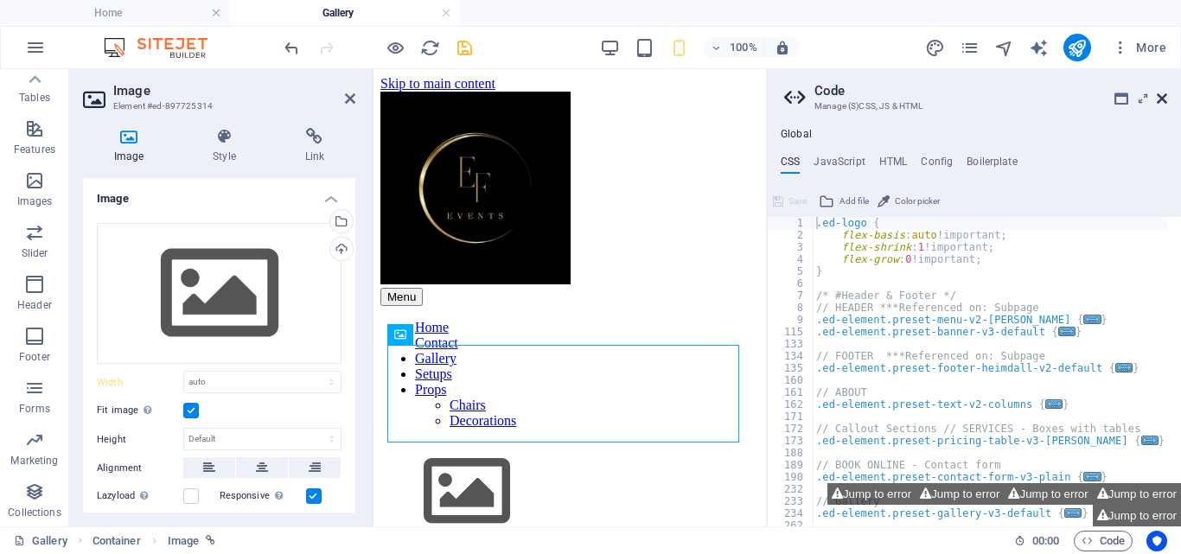
click at [1157, 96] on icon at bounding box center [1162, 99] width 10 height 14
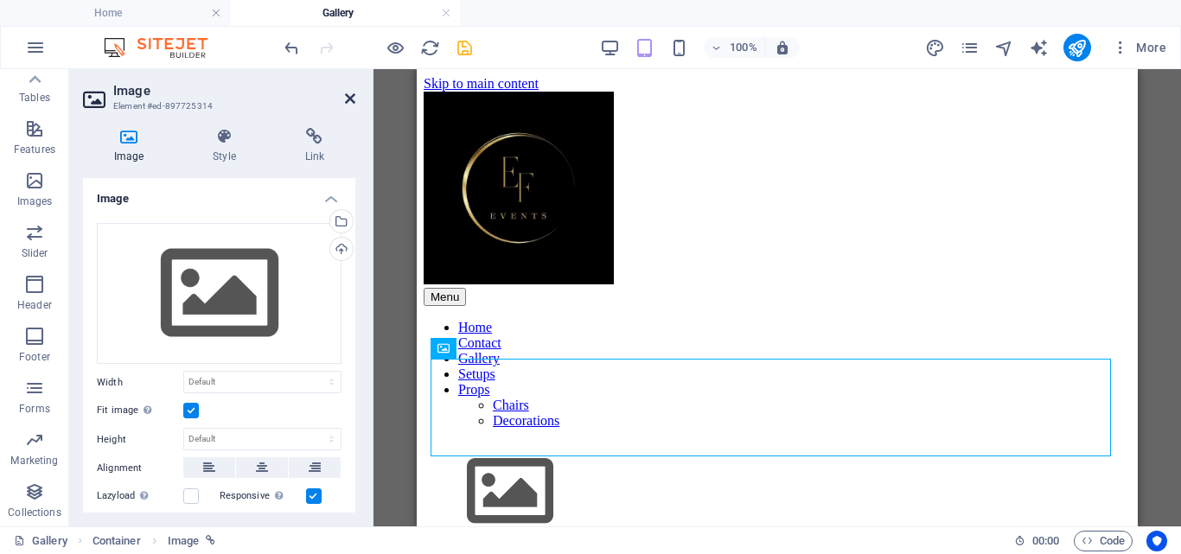
click at [348, 99] on icon at bounding box center [350, 99] width 10 height 14
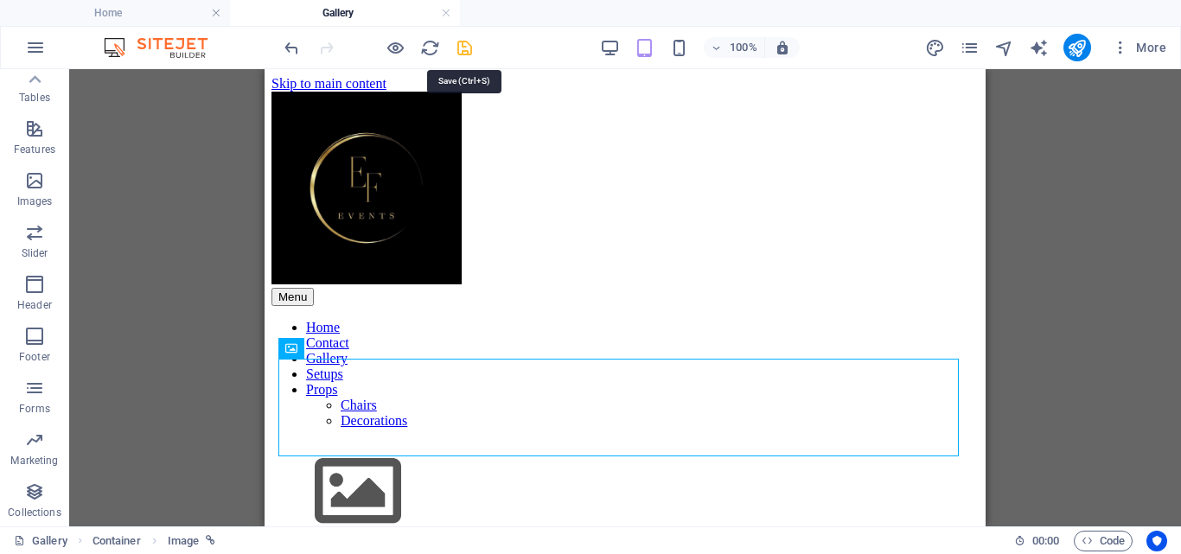
click at [463, 47] on icon "save" at bounding box center [465, 48] width 20 height 20
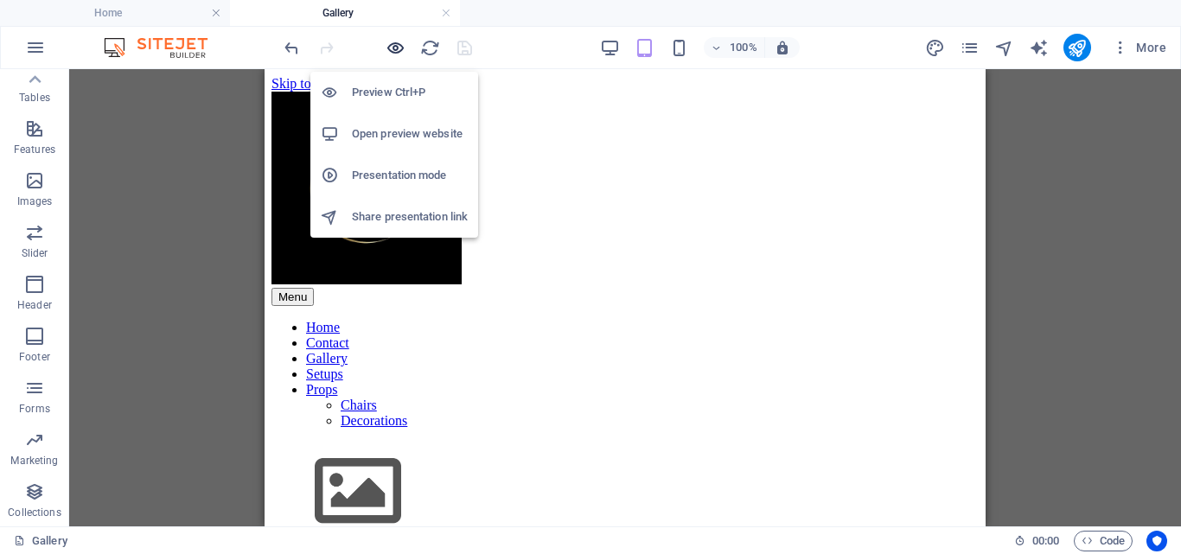
click at [401, 48] on icon "button" at bounding box center [396, 48] width 20 height 20
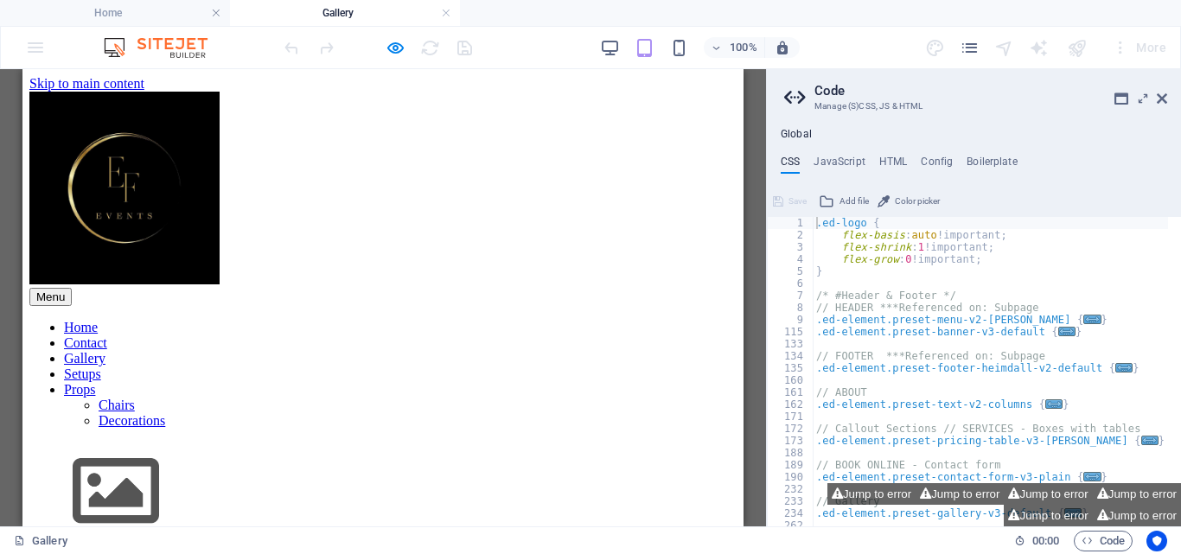
click at [133, 443] on img at bounding box center [115, 492] width 173 height 98
click at [1164, 100] on icon at bounding box center [1162, 99] width 10 height 14
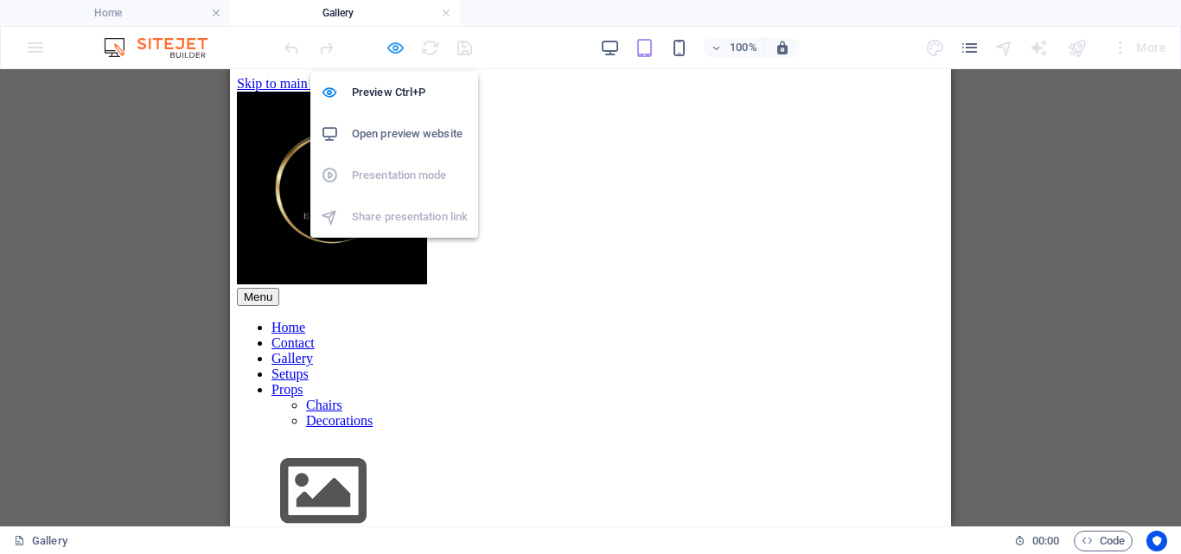
click at [400, 53] on icon "button" at bounding box center [396, 48] width 20 height 20
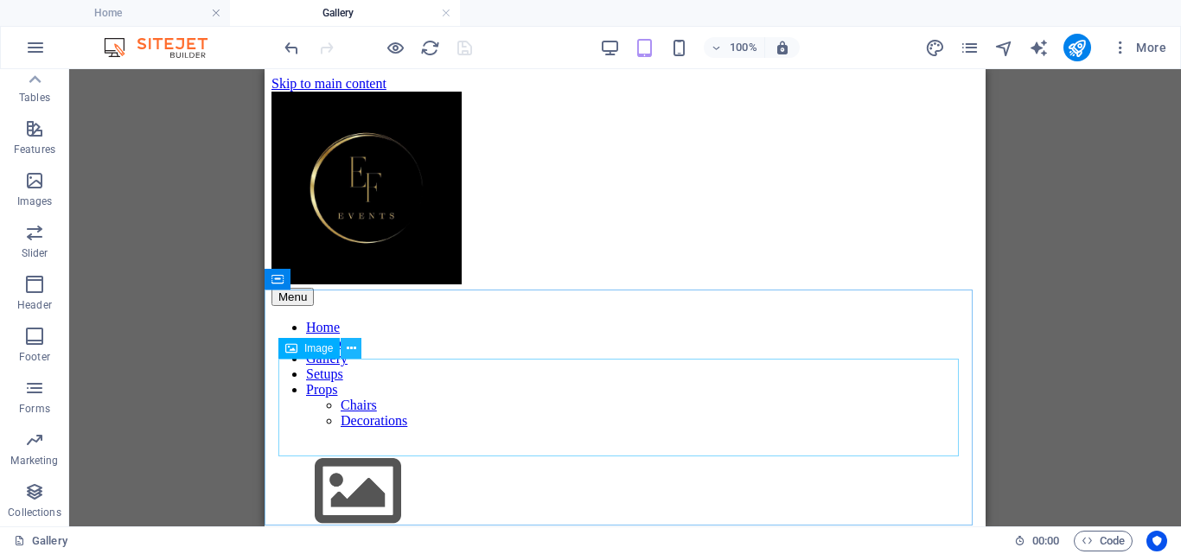
click at [353, 350] on icon at bounding box center [352, 349] width 10 height 18
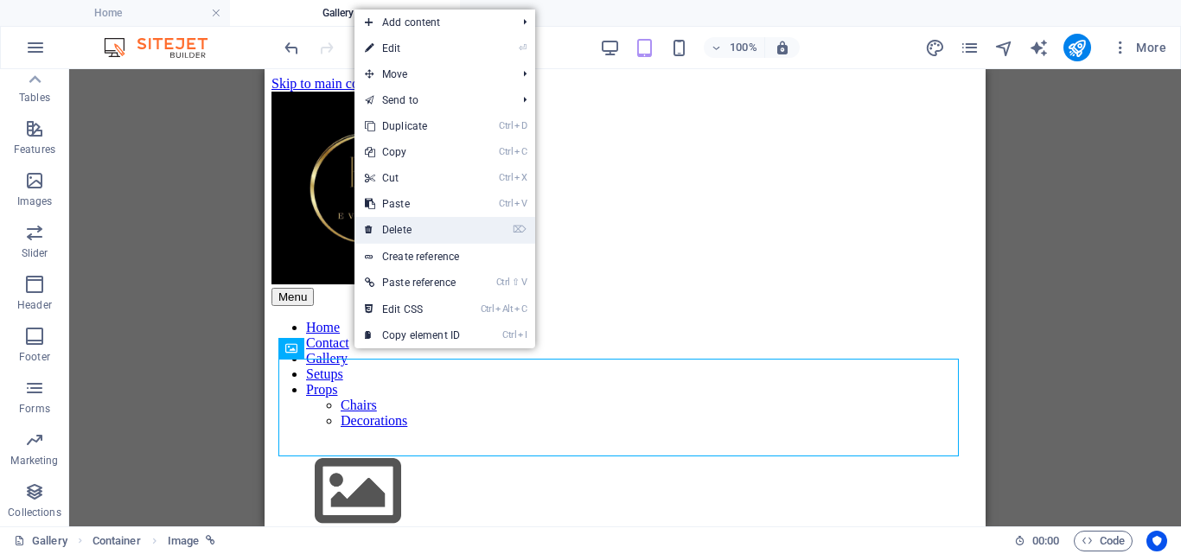
click at [402, 232] on link "⌦ Delete" at bounding box center [412, 230] width 116 height 26
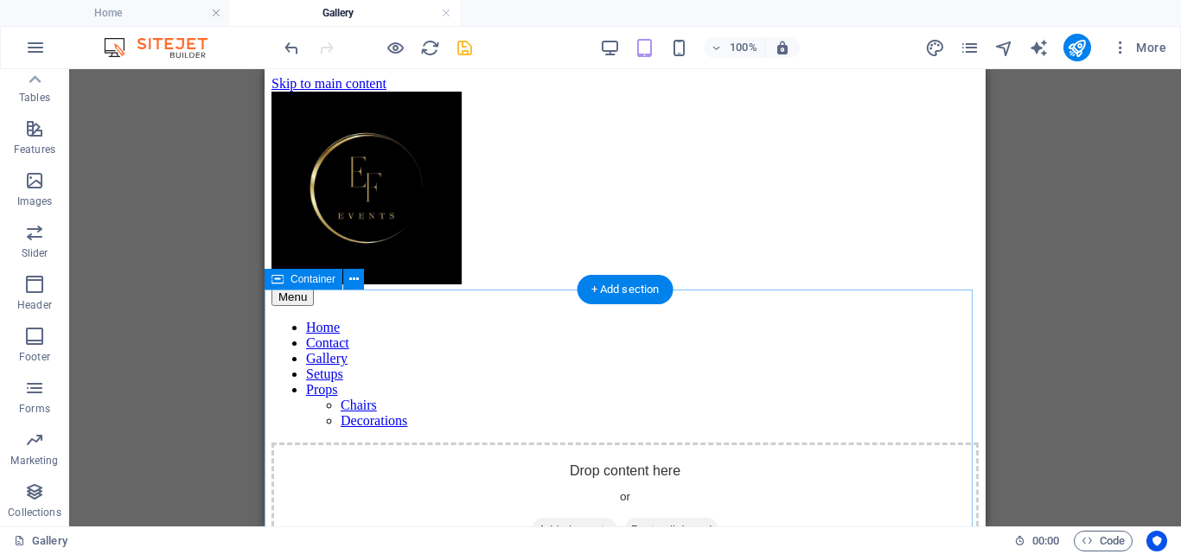
click at [564, 518] on span "Add elements" at bounding box center [575, 530] width 86 height 24
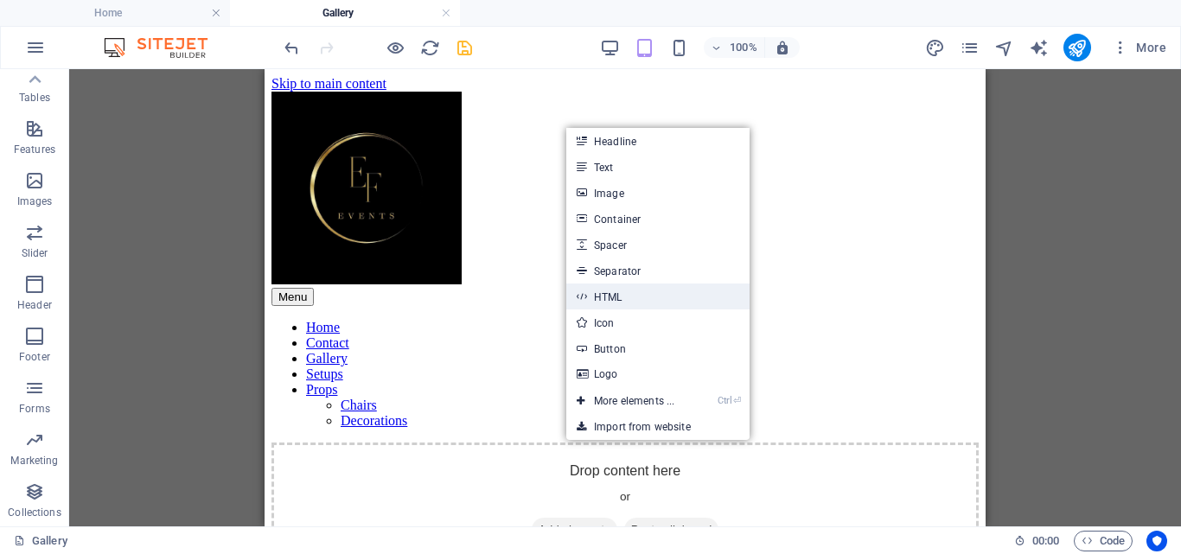
click at [609, 293] on link "HTML" at bounding box center [657, 297] width 183 height 26
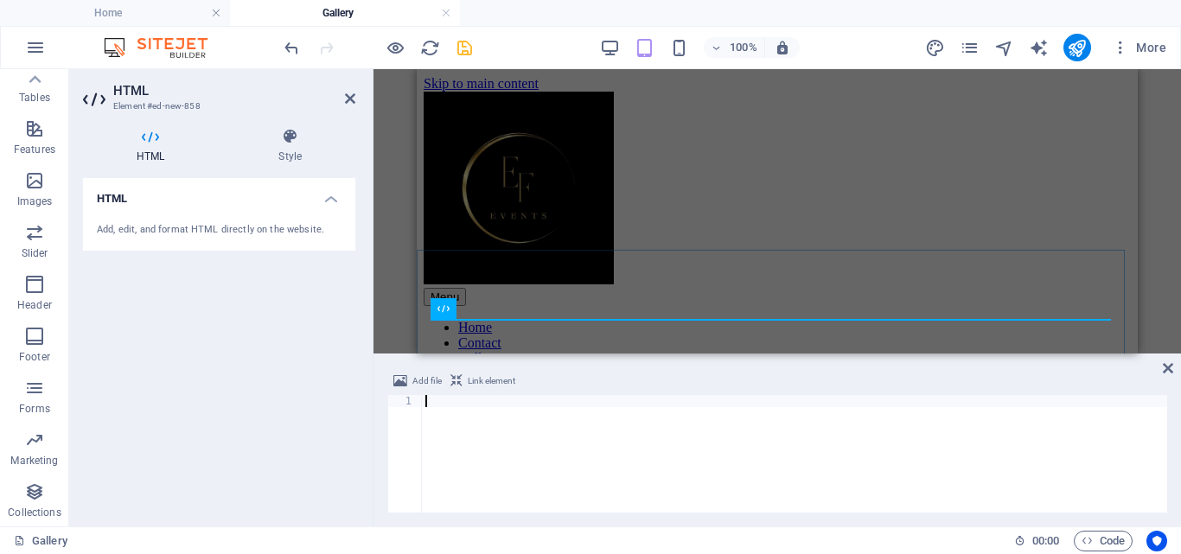
scroll to position [148, 0]
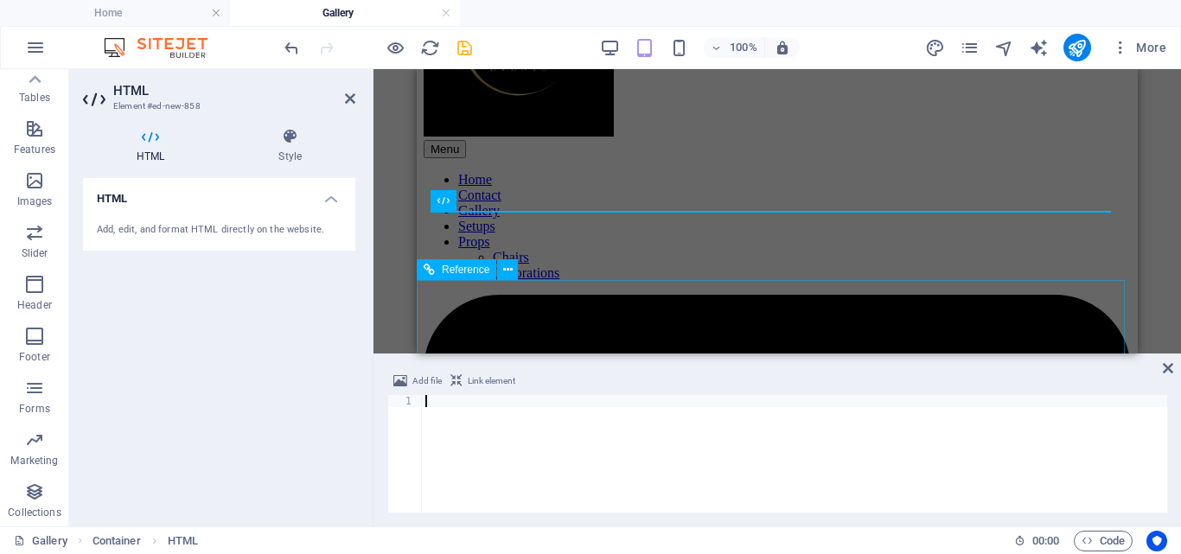
type textarea "<script async src="//[DOMAIN_NAME][URL]"></script>"
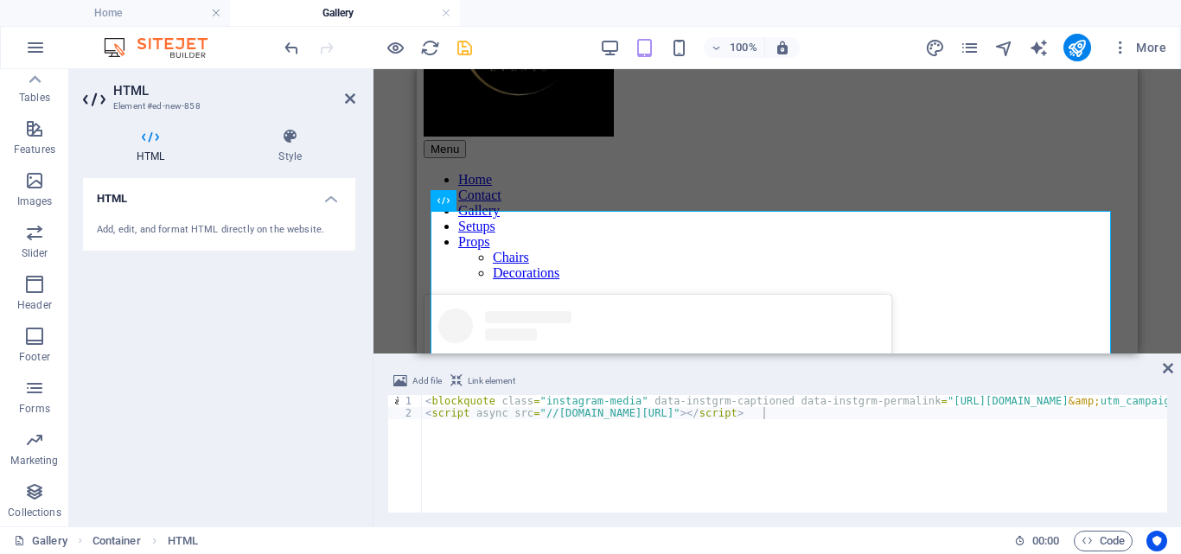
click at [475, 379] on span "Link element" at bounding box center [492, 381] width 48 height 21
click at [1170, 369] on icon at bounding box center [1168, 368] width 10 height 14
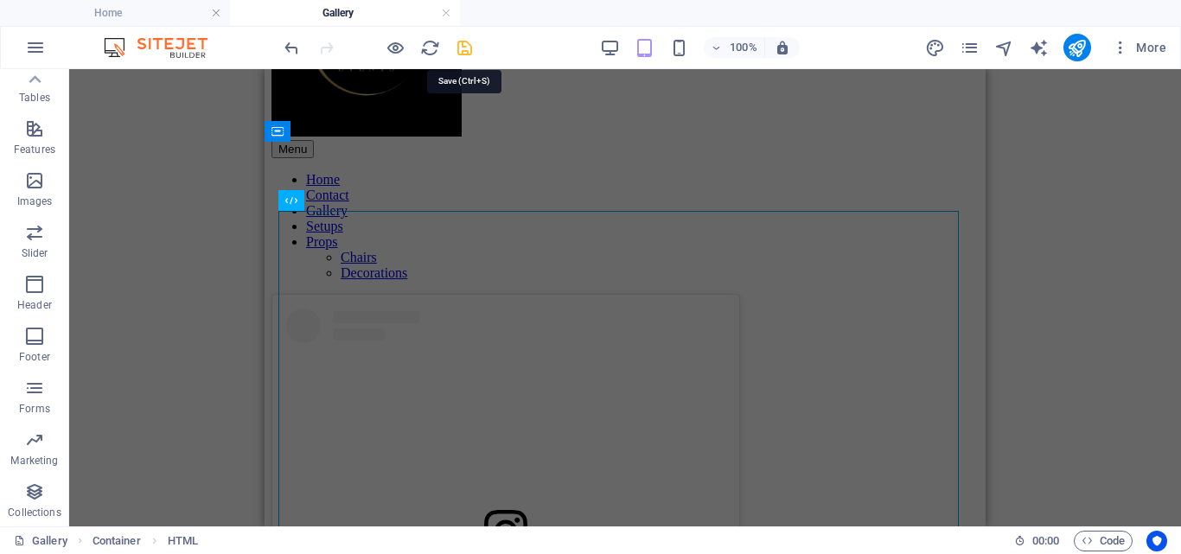
click at [464, 45] on icon "save" at bounding box center [465, 48] width 20 height 20
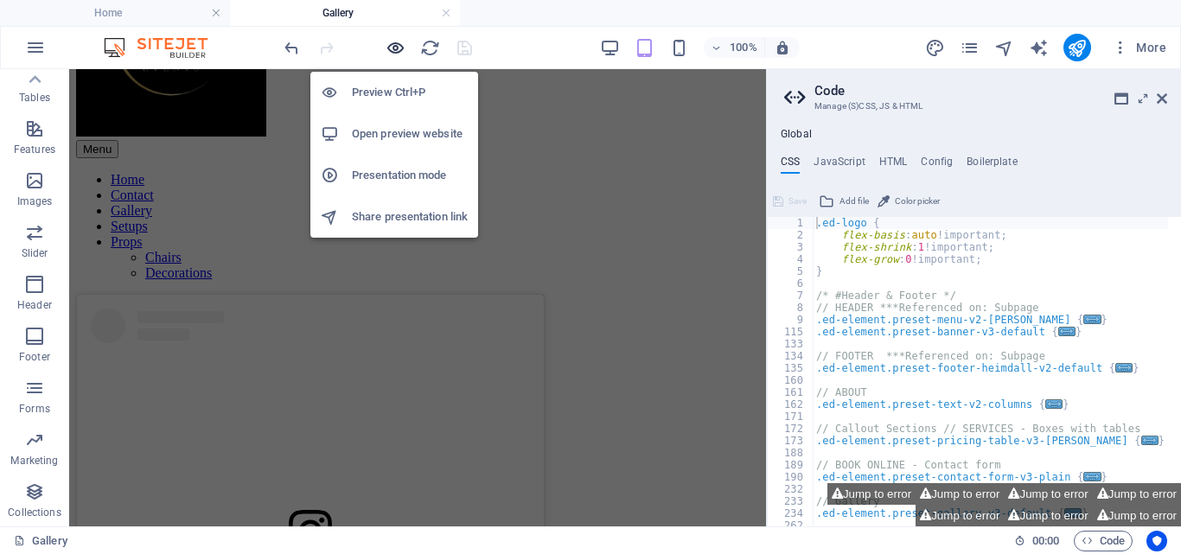
click at [393, 51] on icon "button" at bounding box center [396, 48] width 20 height 20
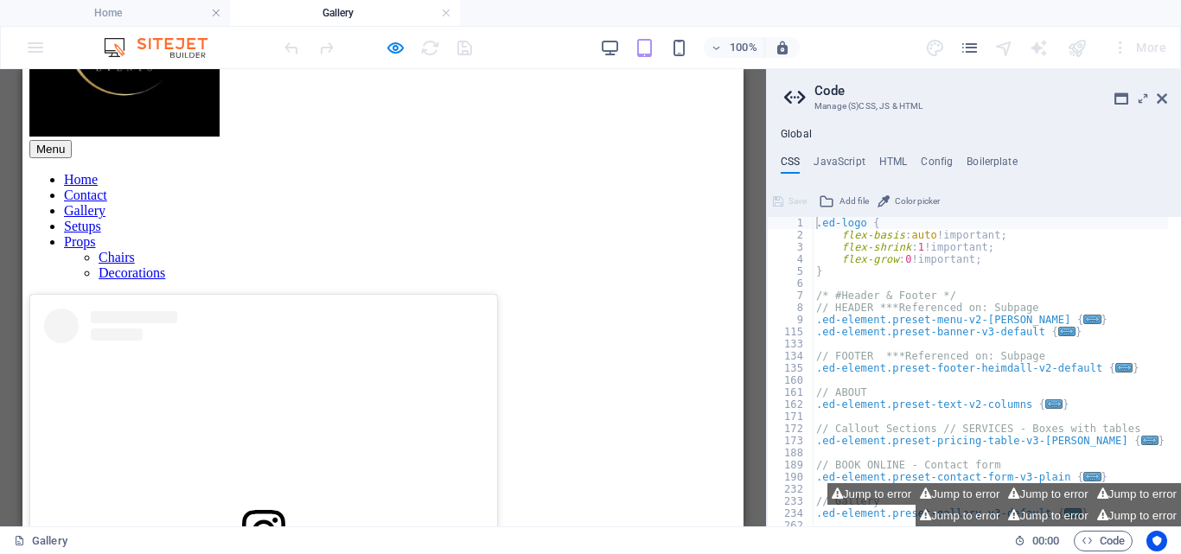
click at [246, 473] on link "View this post on Instagram" at bounding box center [263, 540] width 439 height 462
click at [1163, 97] on icon at bounding box center [1162, 99] width 10 height 14
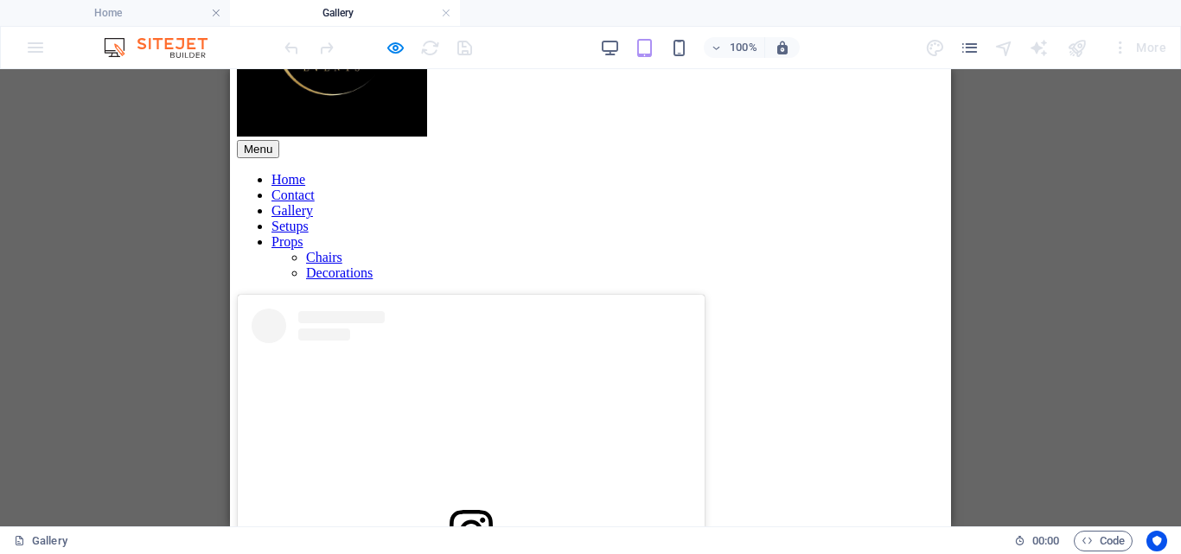
click at [347, 295] on div "View this post on Instagram A post shared by EF Events (@efeventss)" at bounding box center [590, 564] width 707 height 538
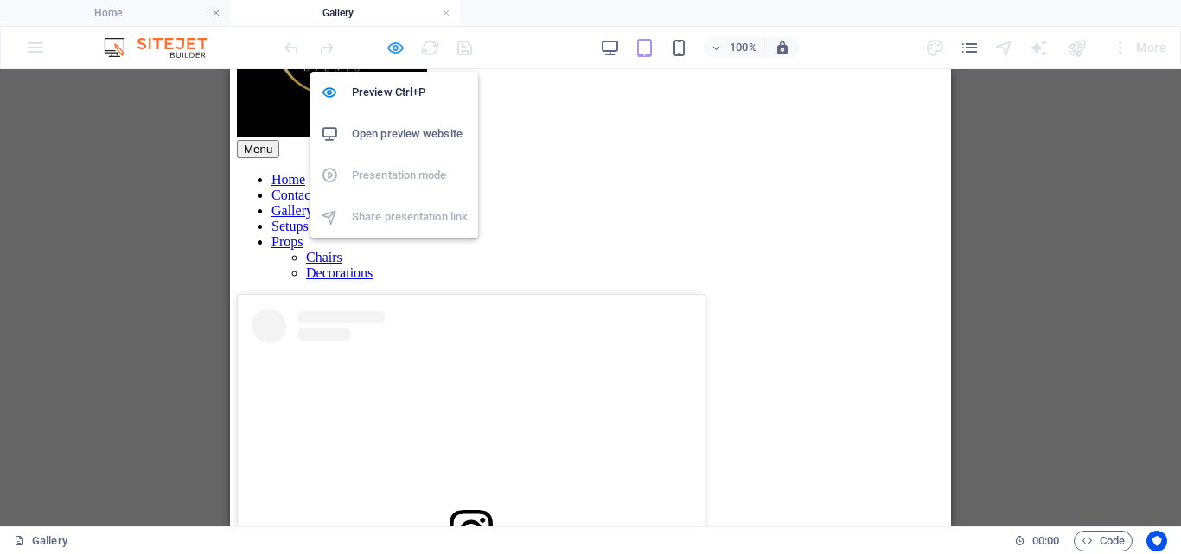
click at [391, 46] on icon "button" at bounding box center [396, 48] width 20 height 20
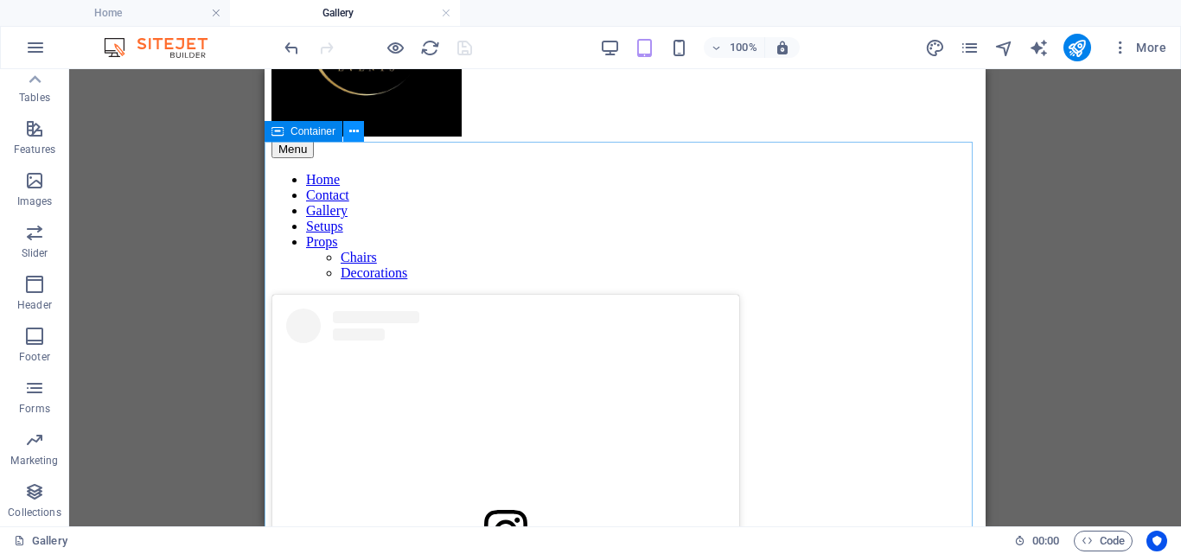
click at [349, 131] on icon at bounding box center [354, 132] width 10 height 18
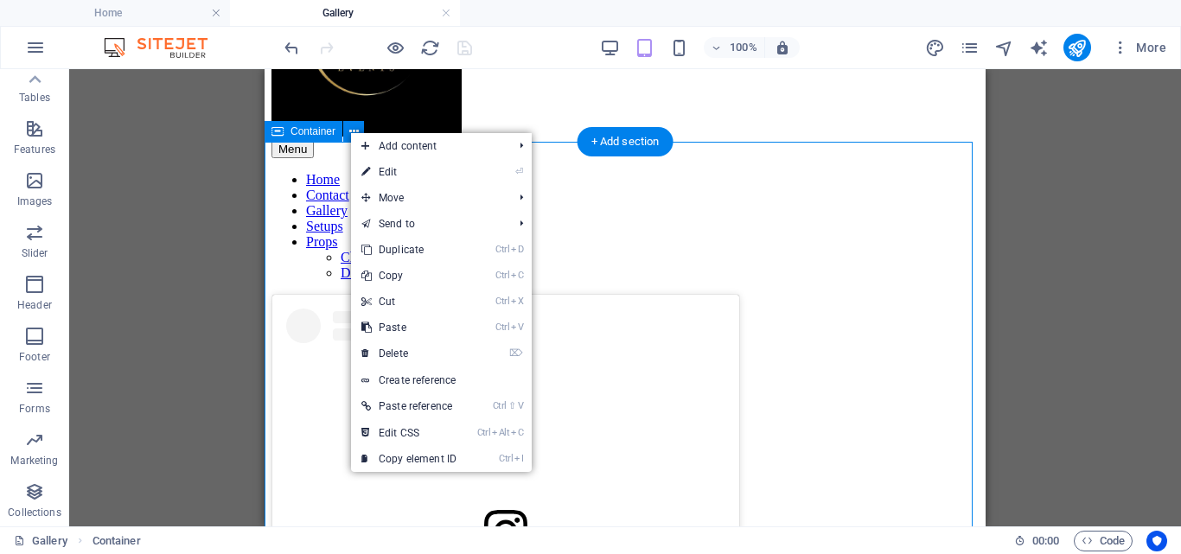
drag, startPoint x: 300, startPoint y: 192, endPoint x: 318, endPoint y: 239, distance: 50.1
click at [318, 295] on div "View this post on Instagram A post shared by EF Events (@efeventss)" at bounding box center [624, 564] width 707 height 538
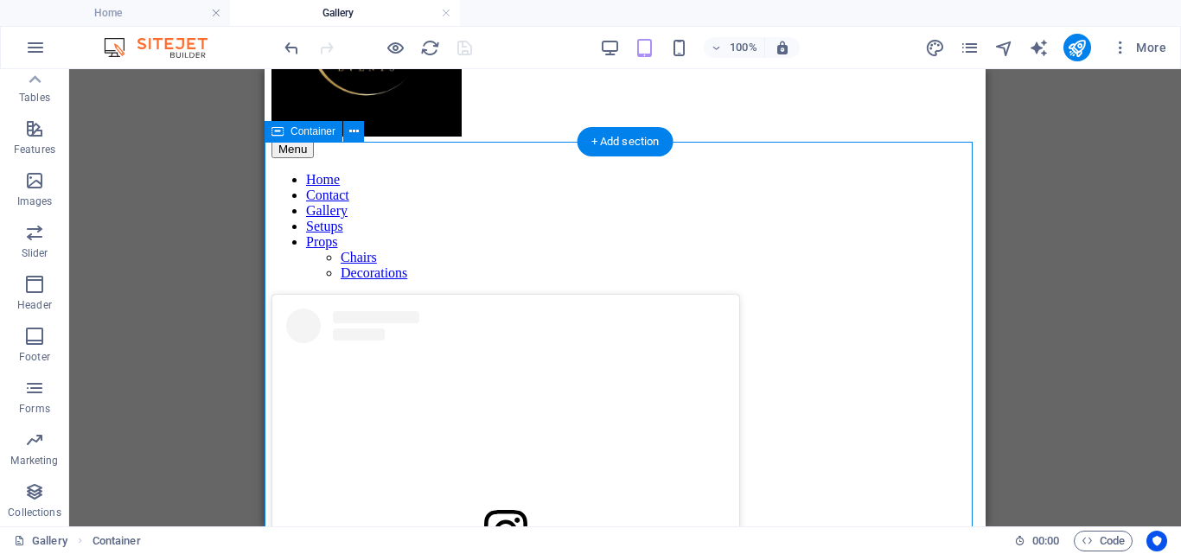
click at [318, 295] on div "View this post on Instagram A post shared by EF Events (@efeventss)" at bounding box center [624, 564] width 707 height 538
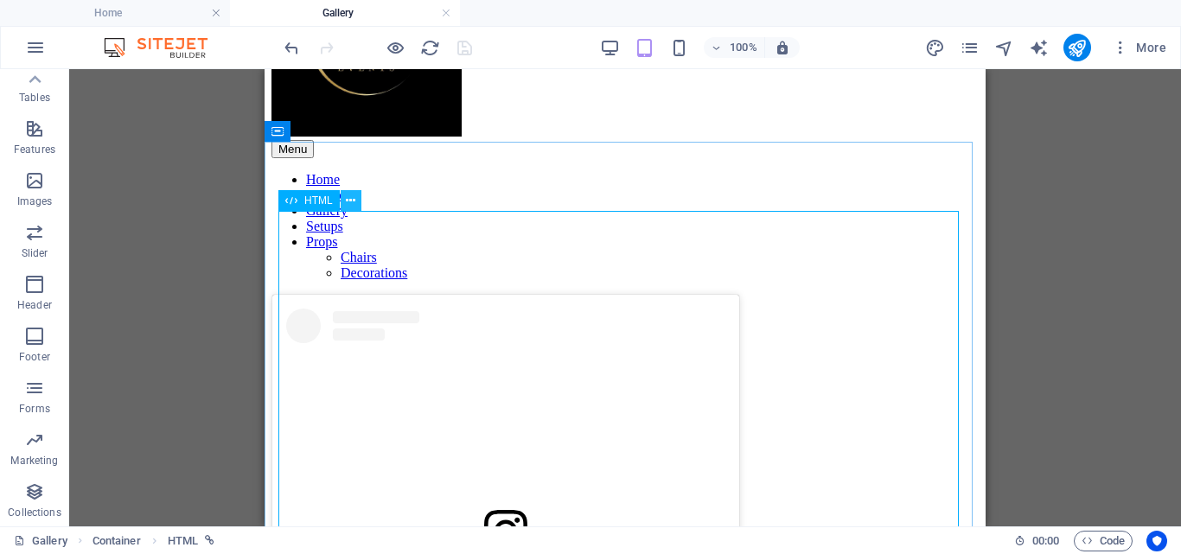
click at [349, 201] on icon at bounding box center [351, 201] width 10 height 18
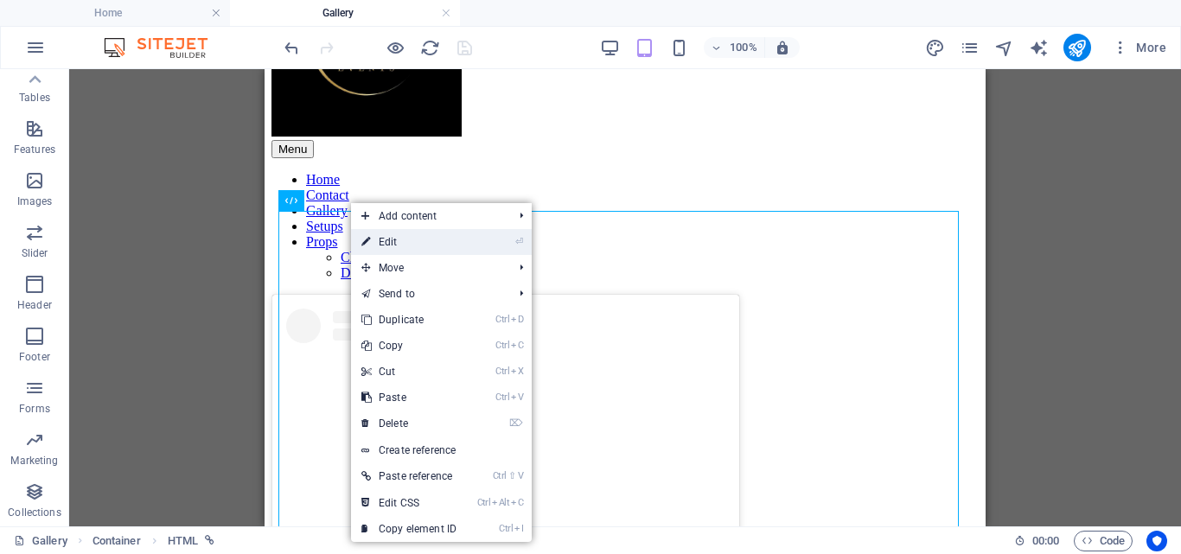
click at [390, 239] on link "⏎ Edit" at bounding box center [409, 242] width 116 height 26
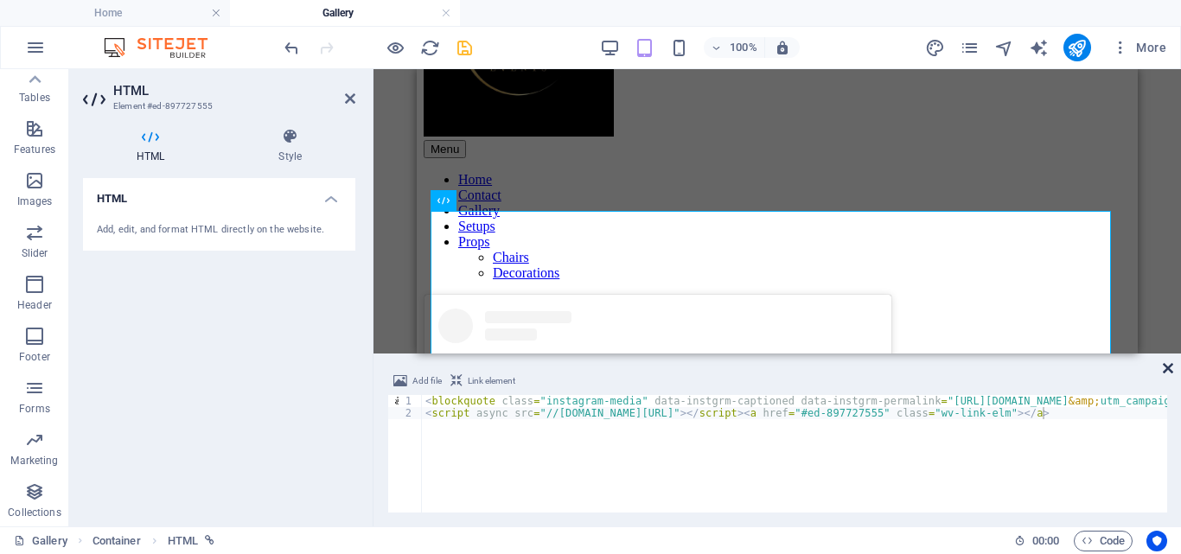
click at [1163, 368] on icon at bounding box center [1168, 368] width 10 height 14
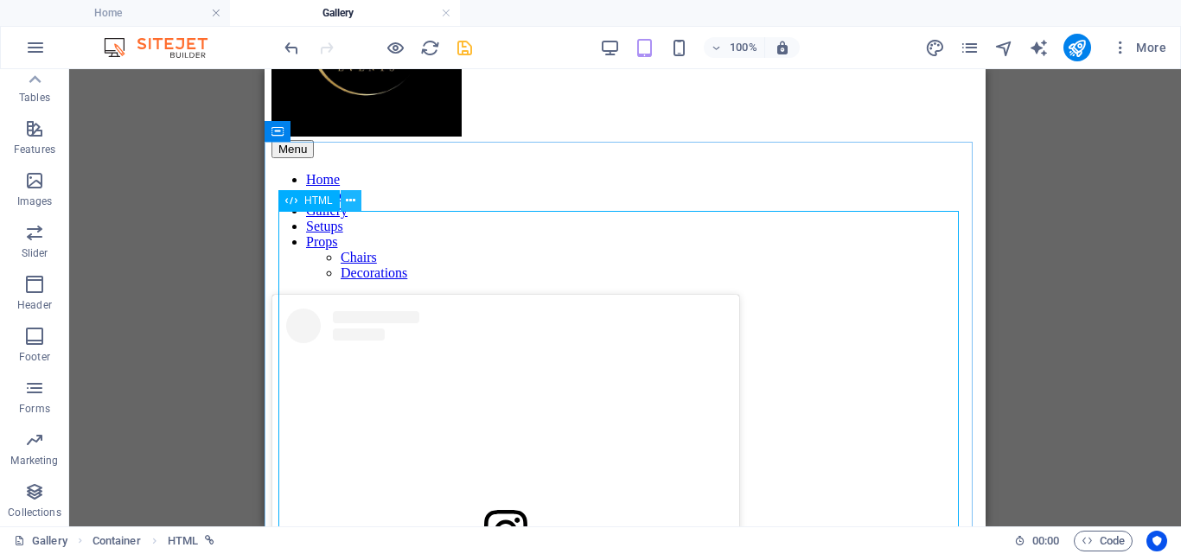
click at [356, 200] on button at bounding box center [351, 200] width 21 height 21
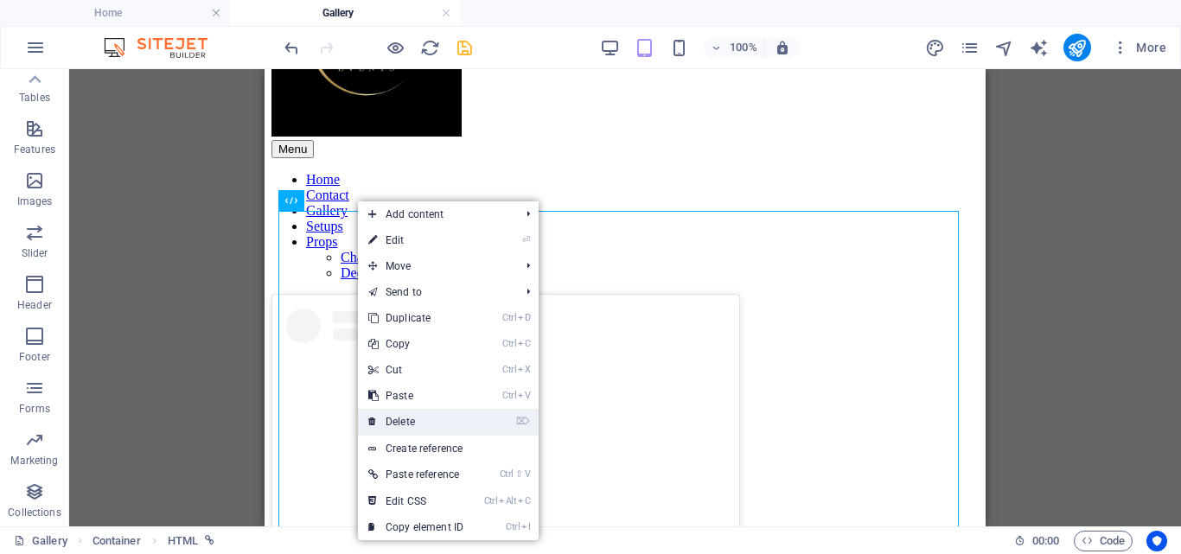
click at [440, 418] on link "⌦ Delete" at bounding box center [416, 422] width 116 height 26
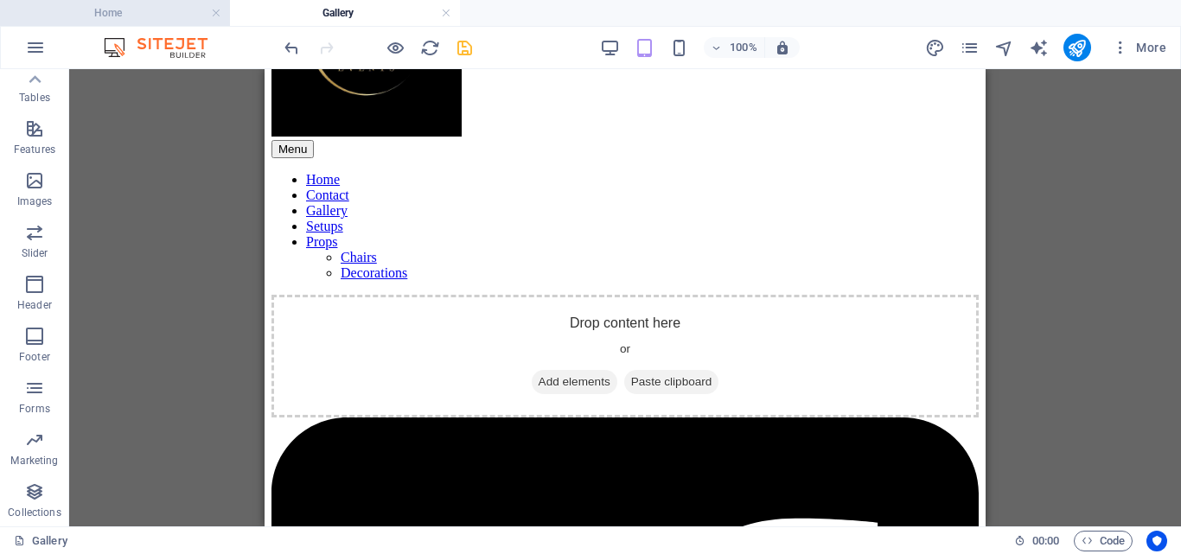
click at [131, 12] on h4 "Home" at bounding box center [115, 12] width 230 height 19
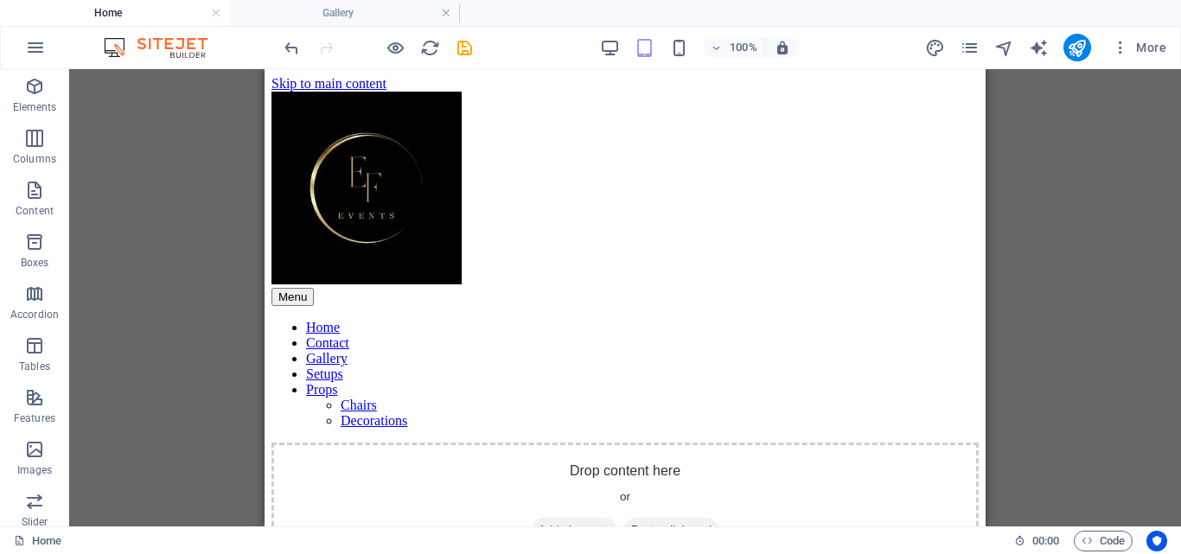
scroll to position [1, 0]
click at [462, 48] on icon "save" at bounding box center [465, 48] width 20 height 20
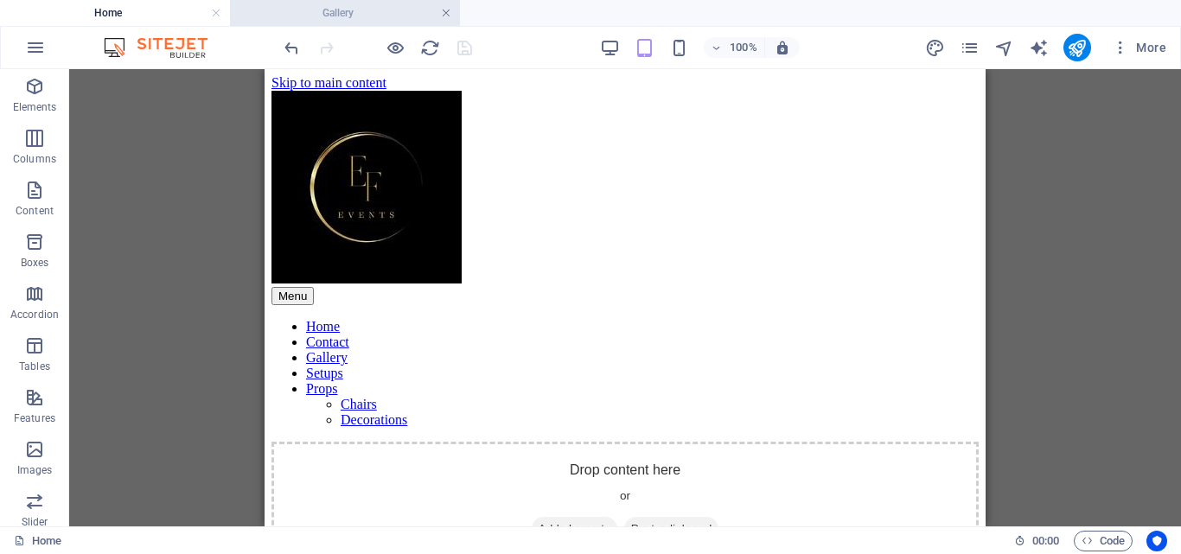
click at [447, 16] on link at bounding box center [446, 13] width 10 height 16
